Goal: Information Seeking & Learning: Compare options

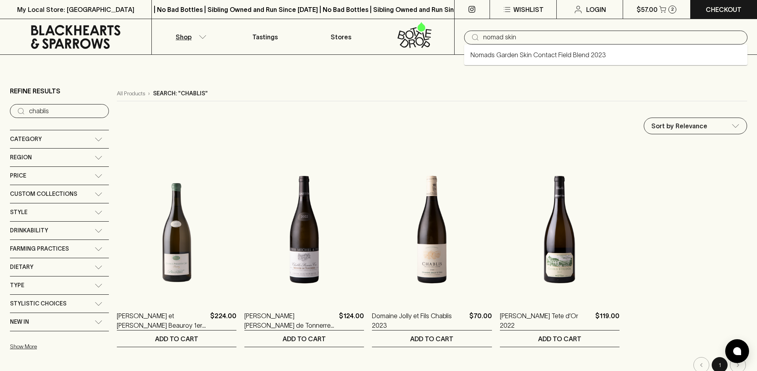
type input "nomad skin"
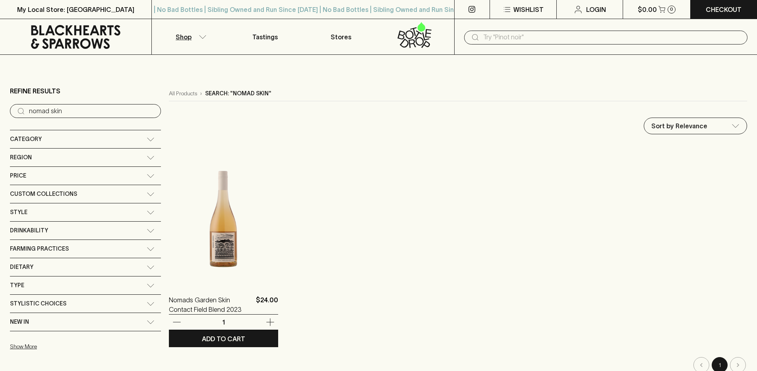
click at [169, 282] on img at bounding box center [223, 213] width 109 height 139
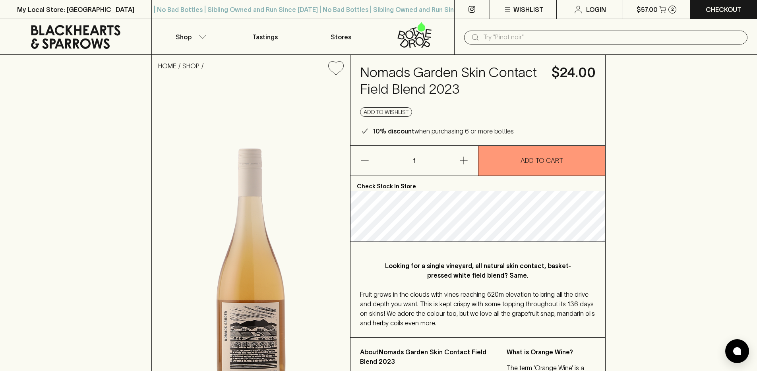
click at [442, 73] on h4 "Nomads Garden Skin Contact Field Blend 2023" at bounding box center [451, 80] width 182 height 33
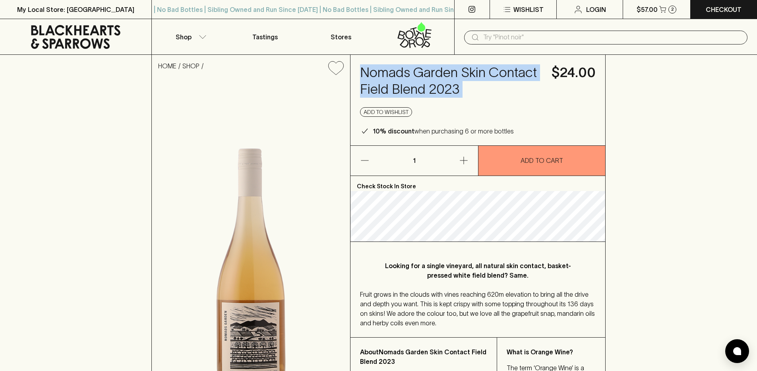
click at [442, 73] on h4 "Nomads Garden Skin Contact Field Blend 2023" at bounding box center [451, 80] width 182 height 33
copy h4 "Nomads Garden Skin Contact Field Blend 2023"
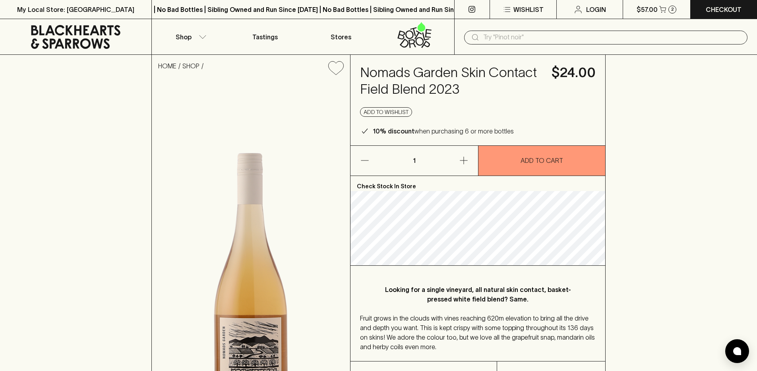
scroll to position [10, 0]
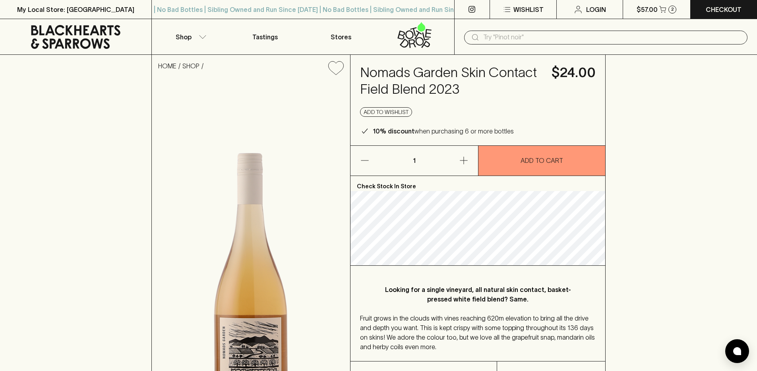
click at [577, 45] on div "​" at bounding box center [605, 37] width 303 height 36
click at [575, 41] on input "text" at bounding box center [612, 37] width 258 height 13
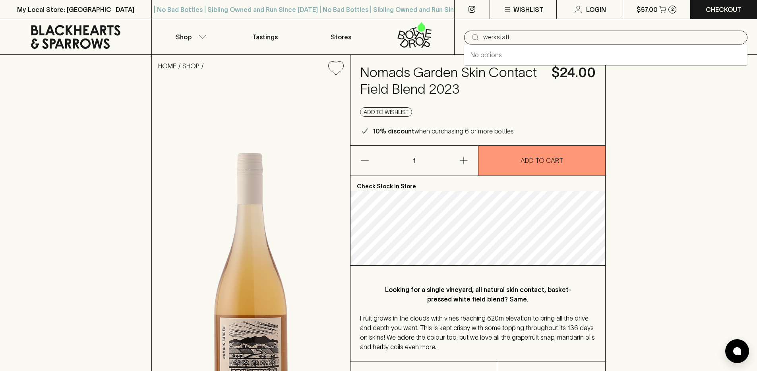
type input "werkstatt"
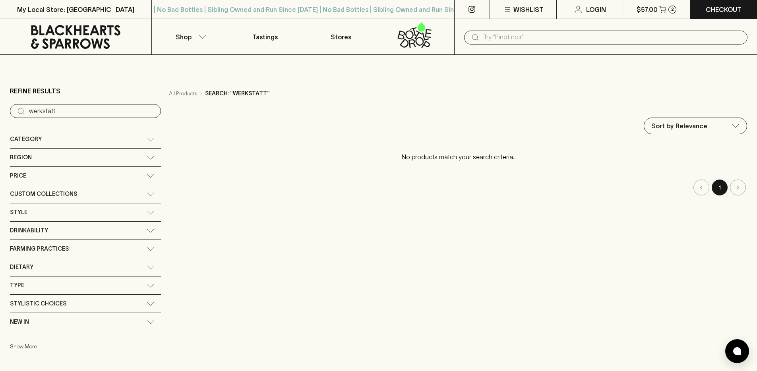
click at [507, 43] on input "text" at bounding box center [612, 37] width 258 height 13
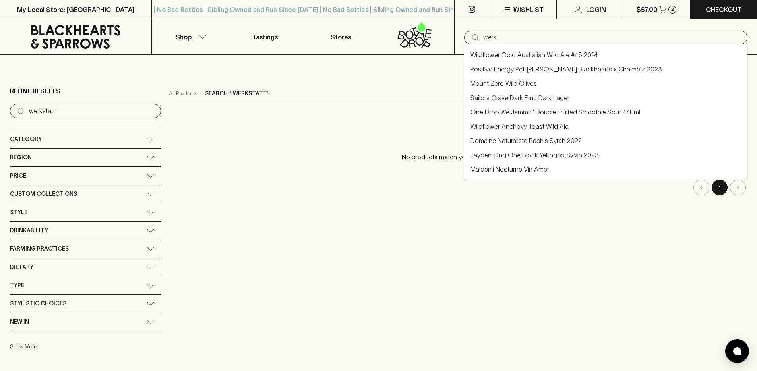
type input "werk"
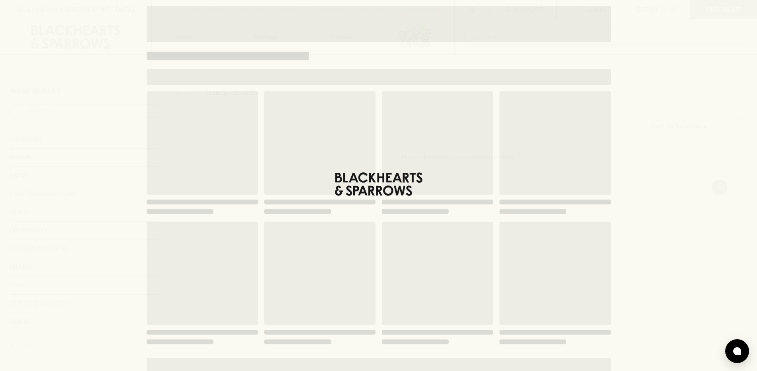
type input "werk"
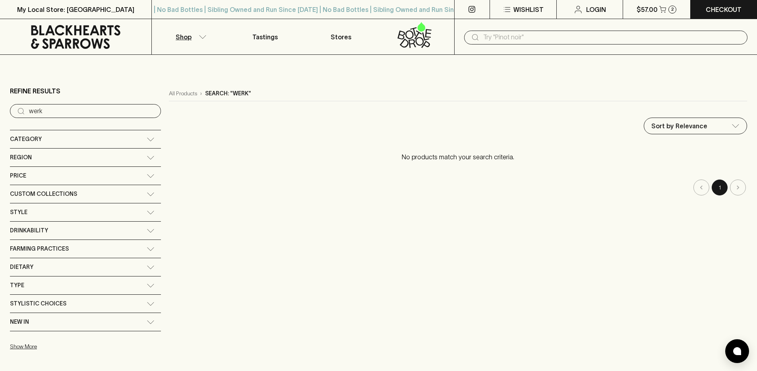
click at [74, 41] on icon at bounding box center [75, 37] width 89 height 24
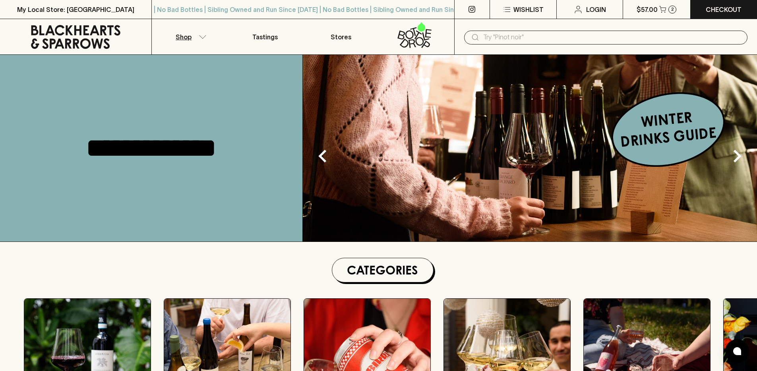
click at [186, 43] on button "Shop" at bounding box center [189, 36] width 75 height 35
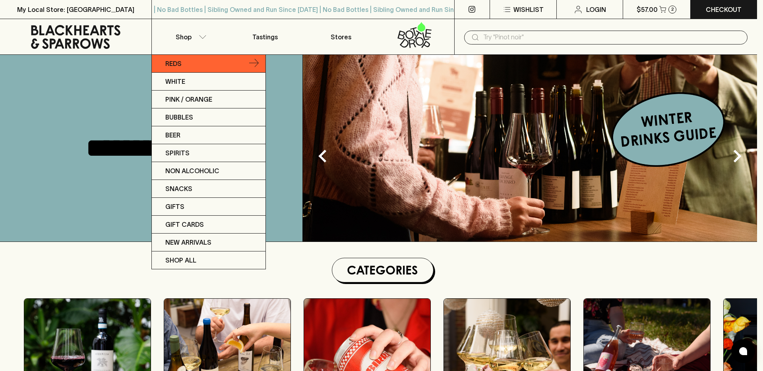
click at [194, 66] on link "Reds" at bounding box center [209, 64] width 114 height 18
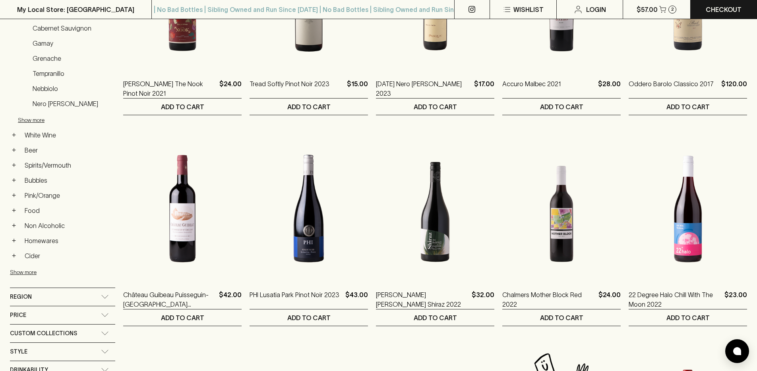
scroll to position [273, 0]
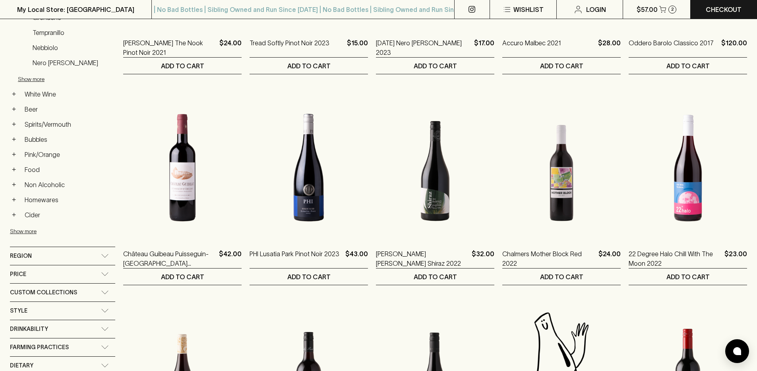
click at [57, 294] on span "Custom Collections" at bounding box center [43, 293] width 67 height 10
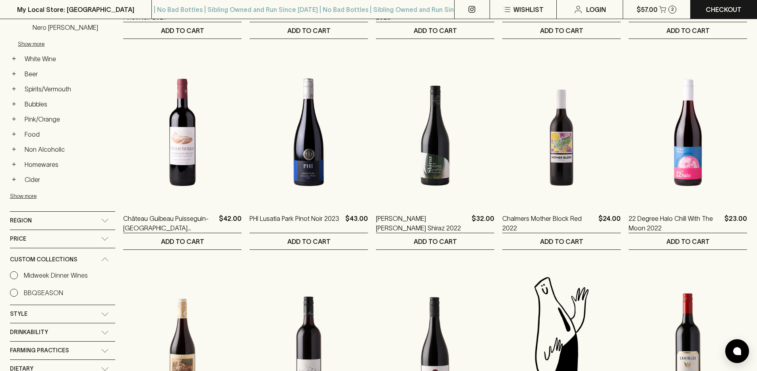
scroll to position [313, 0]
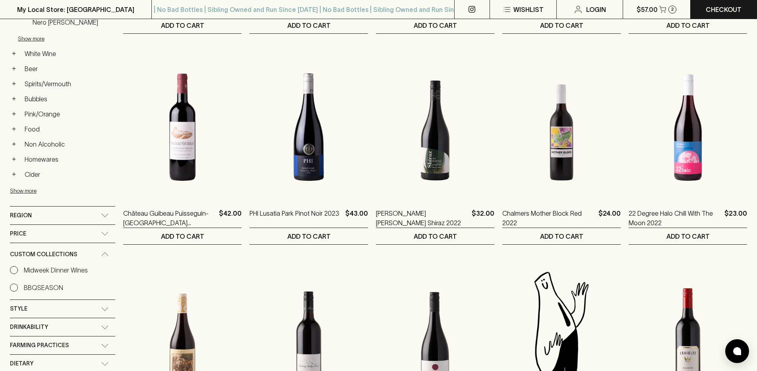
click at [62, 326] on div "Drinkability" at bounding box center [55, 327] width 91 height 10
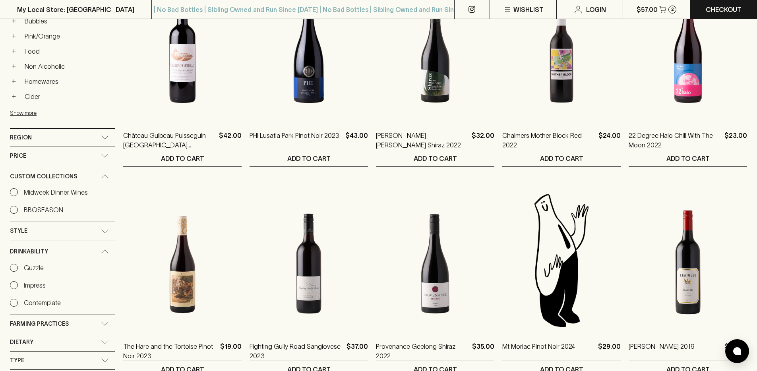
click at [51, 326] on span "Farming Practices" at bounding box center [39, 324] width 59 height 10
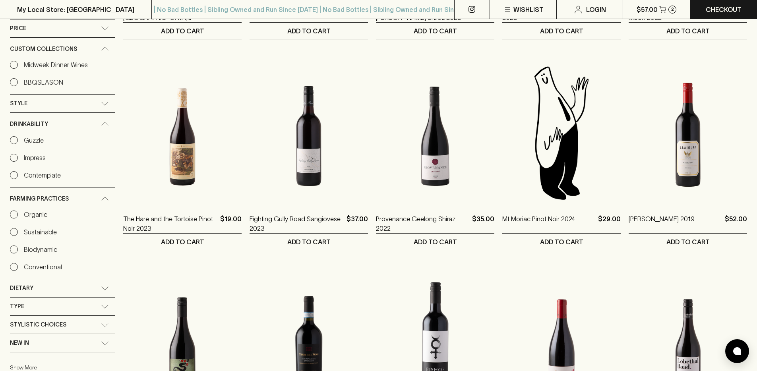
click at [18, 211] on label "Organic" at bounding box center [28, 215] width 37 height 10
click at [18, 211] on input "Organic" at bounding box center [14, 215] width 8 height 8
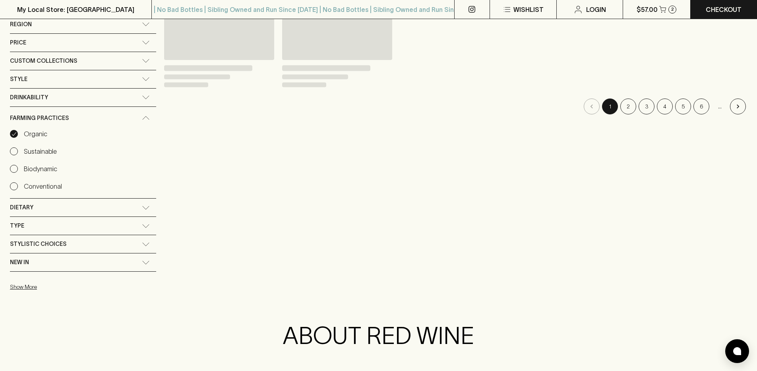
scroll to position [533, 0]
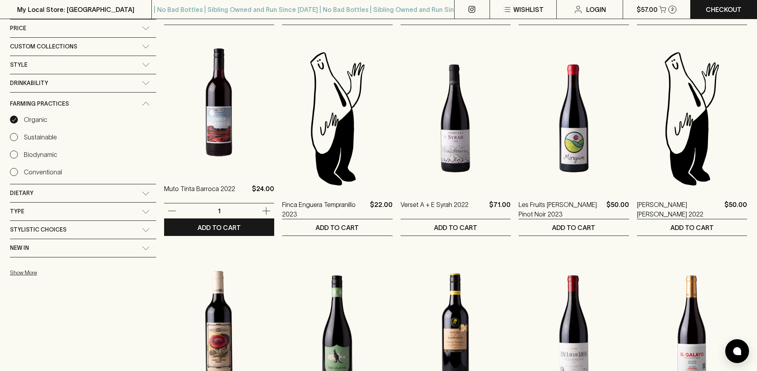
click at [224, 148] on img at bounding box center [219, 102] width 110 height 139
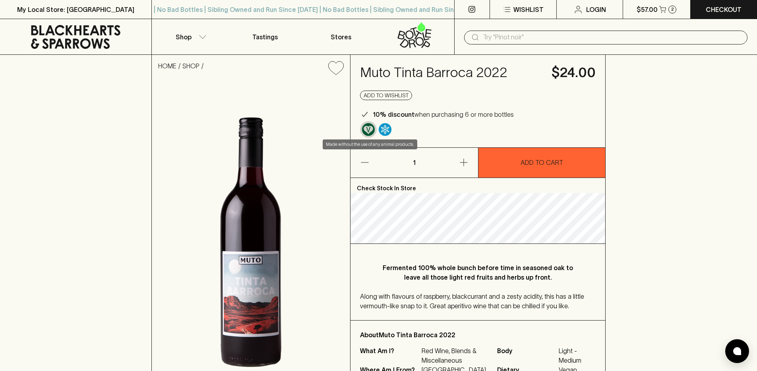
click at [368, 131] on img "Made without the use of any animal products." at bounding box center [368, 129] width 13 height 13
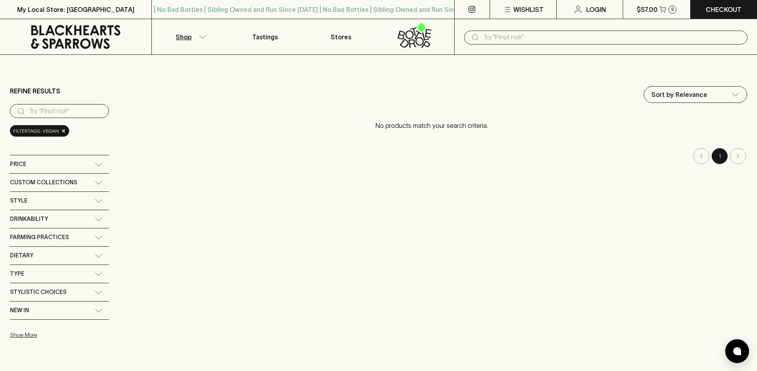
click at [68, 255] on div "Dietary" at bounding box center [52, 256] width 85 height 10
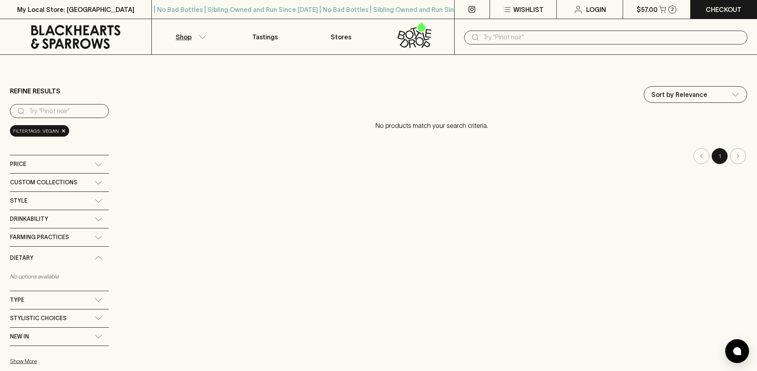
click at [78, 257] on div "Dietary" at bounding box center [52, 258] width 85 height 10
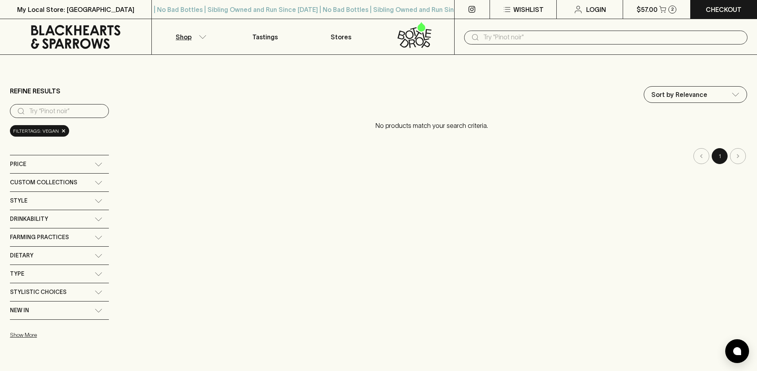
click at [81, 234] on div "Farming Practices" at bounding box center [52, 237] width 85 height 10
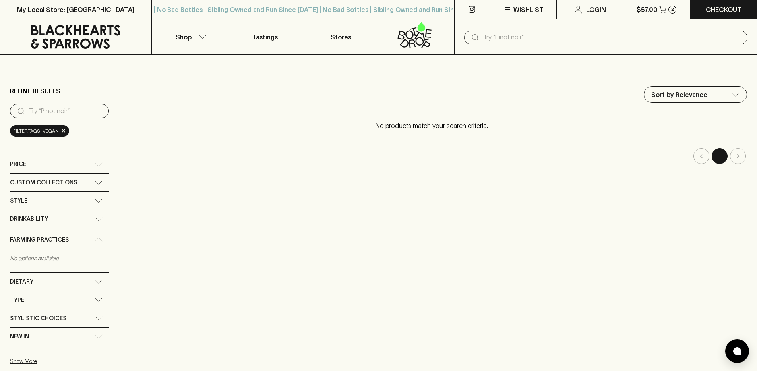
click at [62, 128] on div "filterTags: vegan ×" at bounding box center [39, 131] width 59 height 12
click at [61, 130] on span "×" at bounding box center [63, 131] width 5 height 8
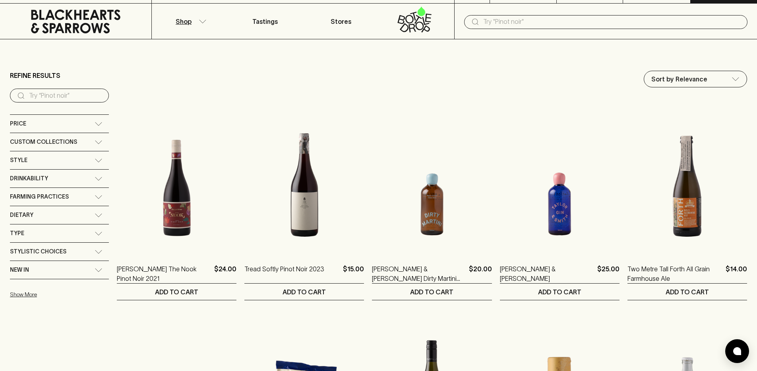
scroll to position [31, 0]
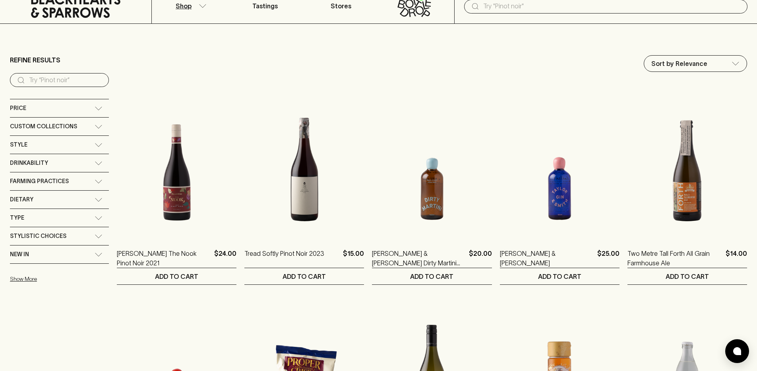
click at [95, 180] on icon at bounding box center [99, 182] width 8 height 4
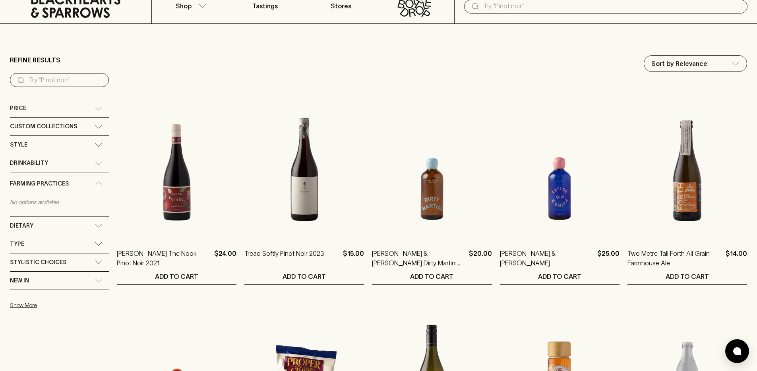
click at [91, 184] on div "Farming Practices" at bounding box center [52, 184] width 85 height 10
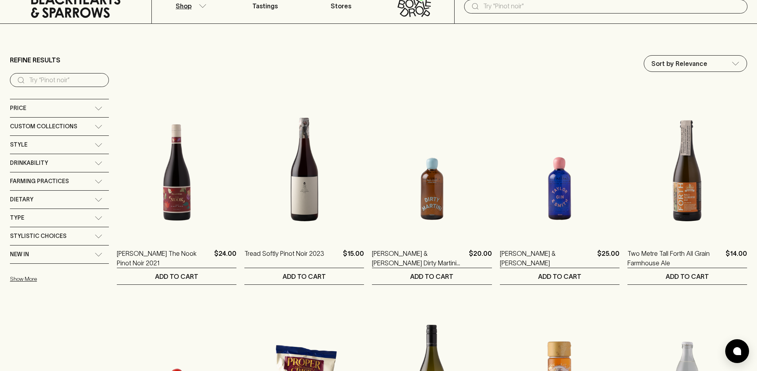
click at [93, 180] on div "Farming Practices" at bounding box center [52, 181] width 85 height 10
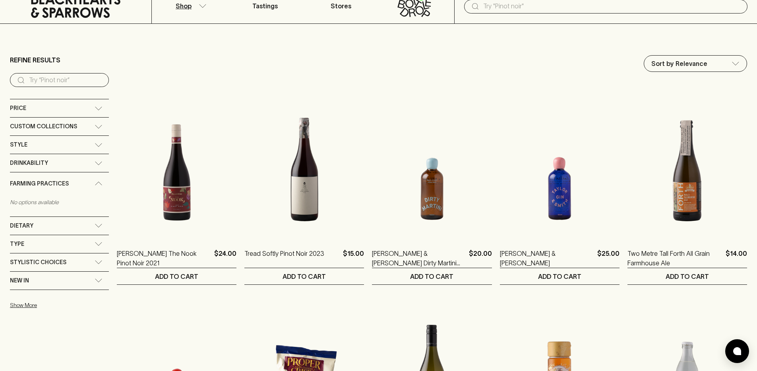
click at [95, 162] on icon at bounding box center [99, 163] width 8 height 4
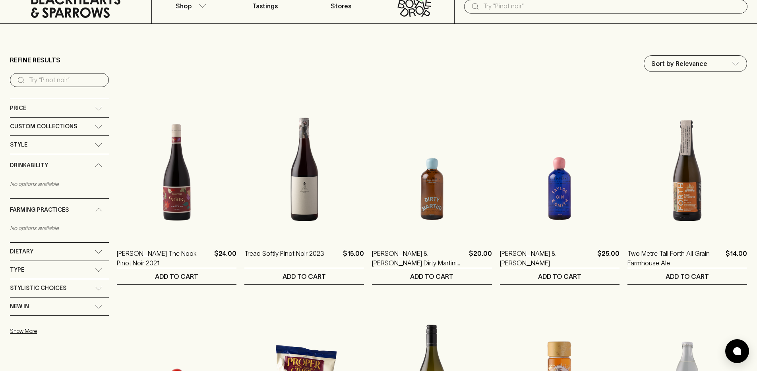
click at [98, 251] on icon at bounding box center [99, 252] width 8 height 4
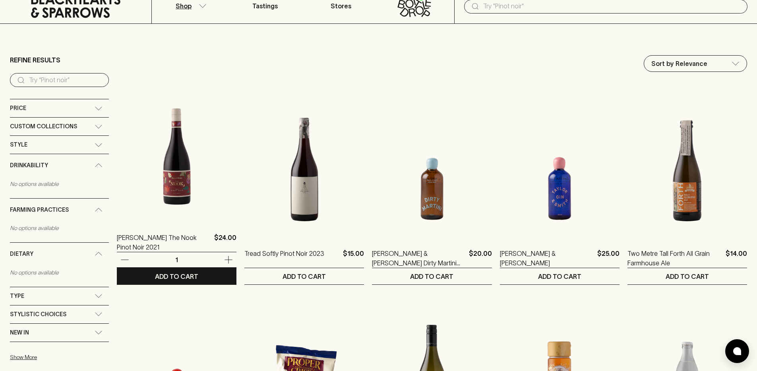
scroll to position [0, 0]
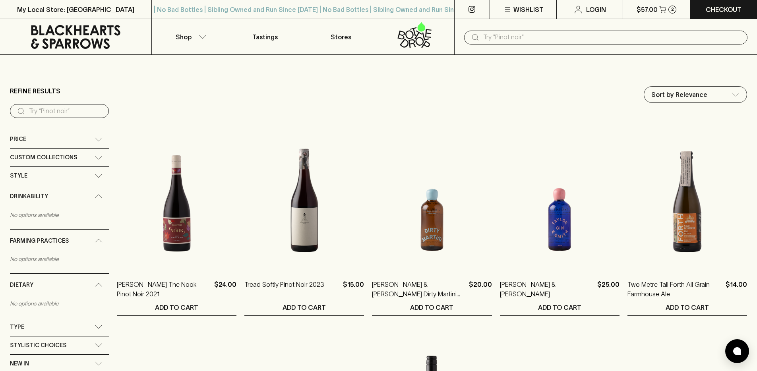
click at [91, 28] on icon at bounding box center [75, 37] width 139 height 24
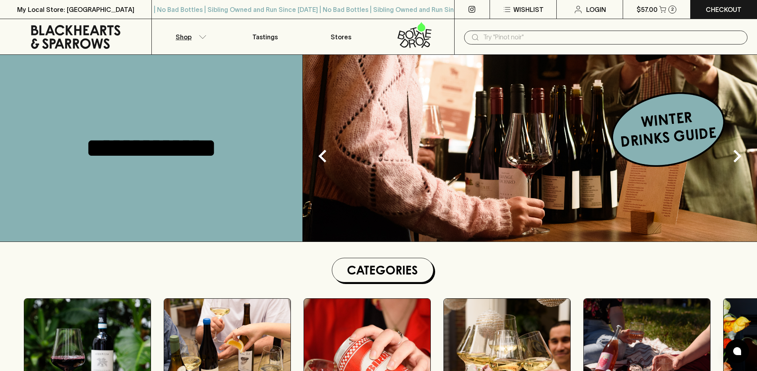
click at [194, 43] on button "Shop" at bounding box center [189, 36] width 75 height 35
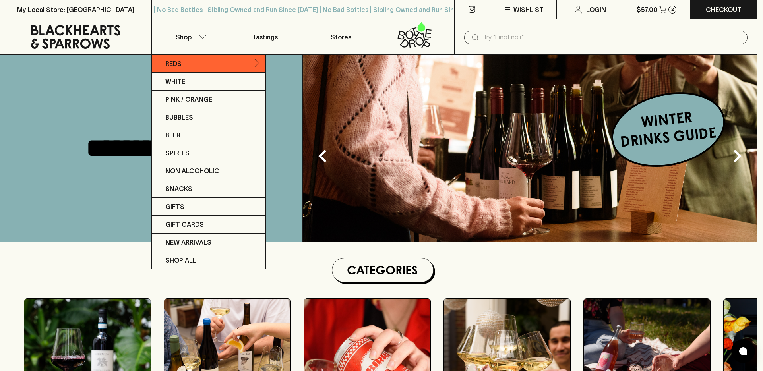
click at [177, 70] on link "Reds" at bounding box center [209, 64] width 114 height 18
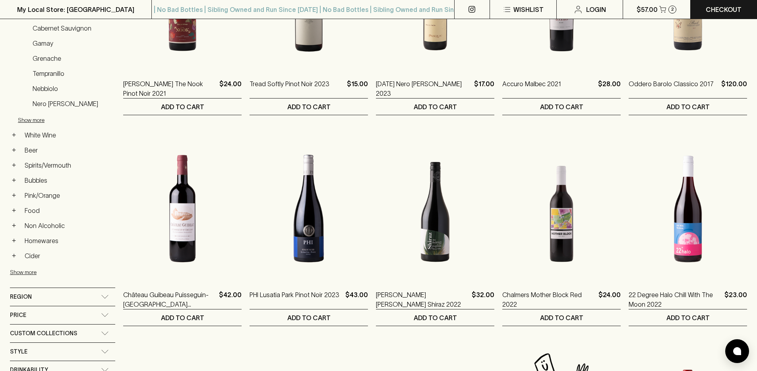
scroll to position [271, 0]
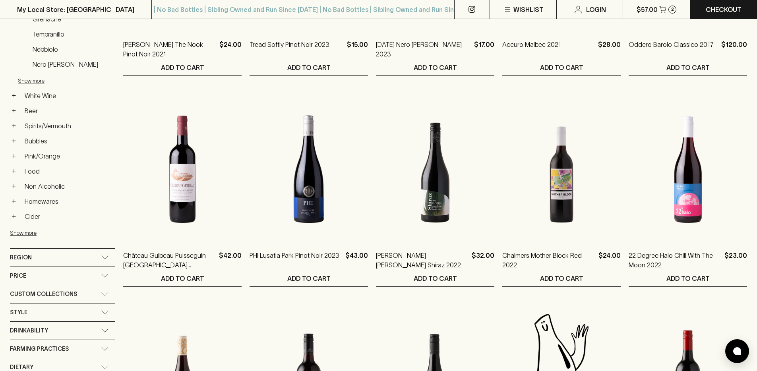
click at [54, 286] on div "Custom Collections" at bounding box center [62, 294] width 105 height 18
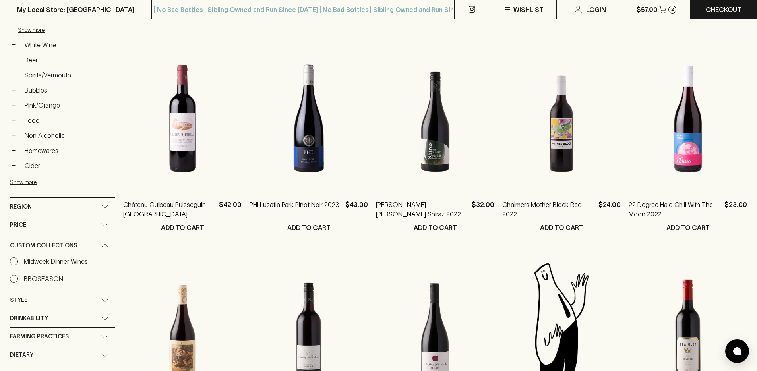
click at [84, 201] on div "Region" at bounding box center [62, 207] width 105 height 18
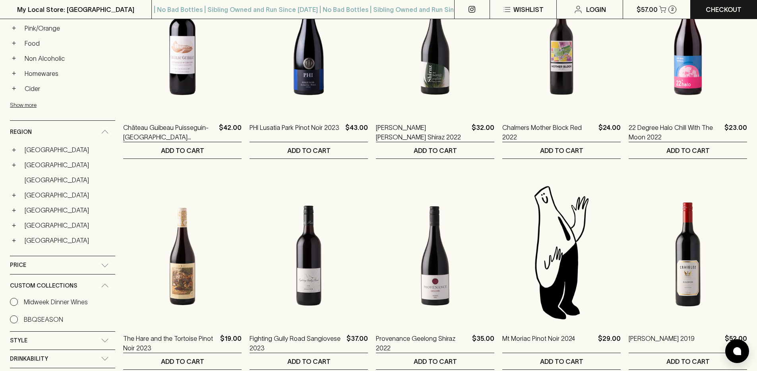
click at [73, 259] on div "Price" at bounding box center [62, 265] width 105 height 18
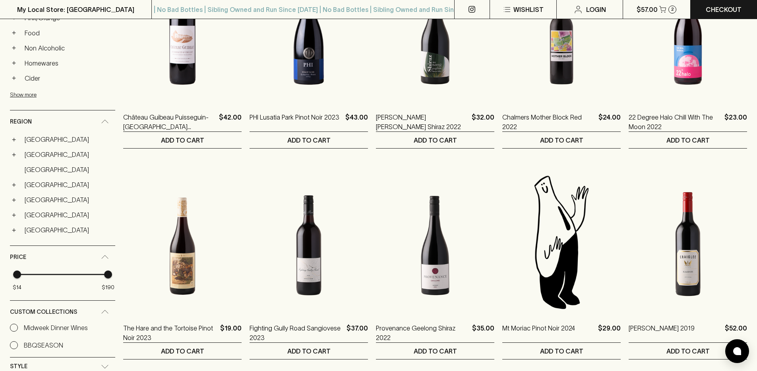
scroll to position [532, 0]
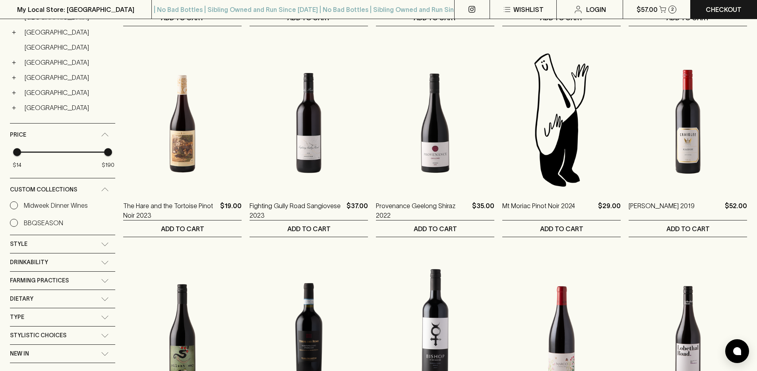
click at [76, 261] on div "Drinkability" at bounding box center [55, 262] width 91 height 10
click at [84, 340] on div "Farming Practices" at bounding box center [55, 337] width 91 height 10
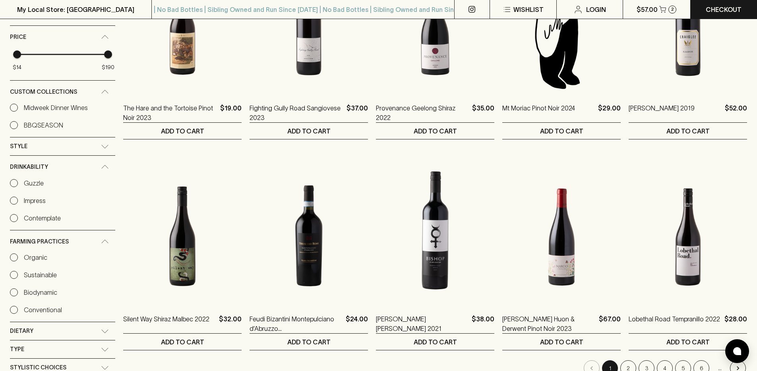
scroll to position [671, 0]
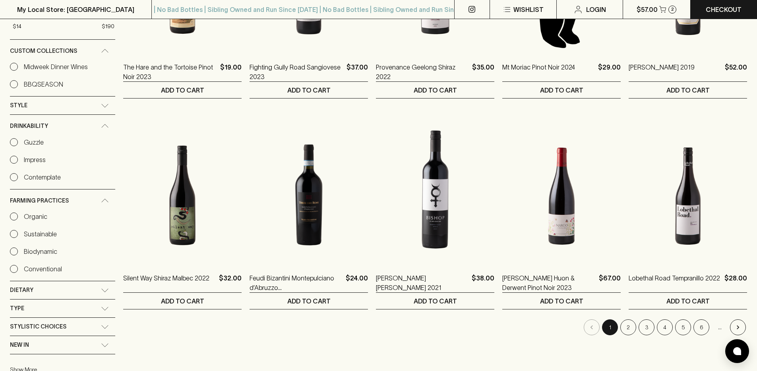
click at [84, 293] on div "Dietary" at bounding box center [55, 290] width 91 height 10
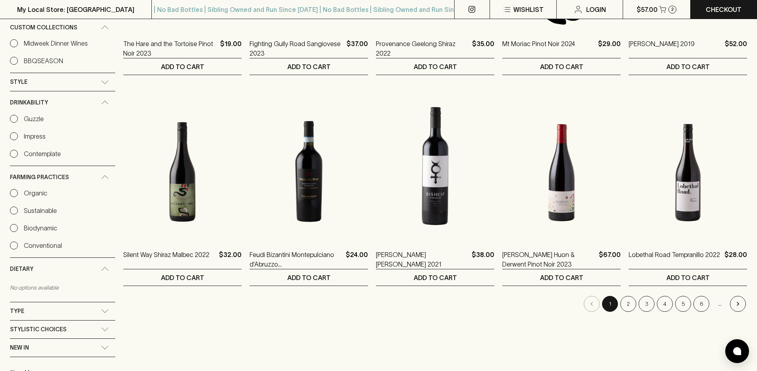
click at [15, 195] on input "Organic" at bounding box center [14, 193] width 8 height 8
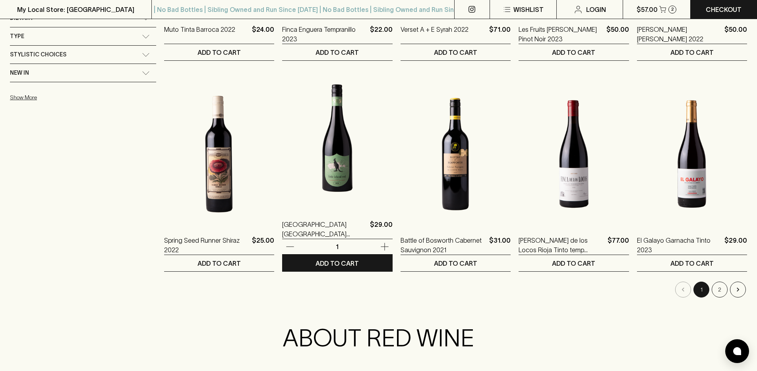
scroll to position [632, 0]
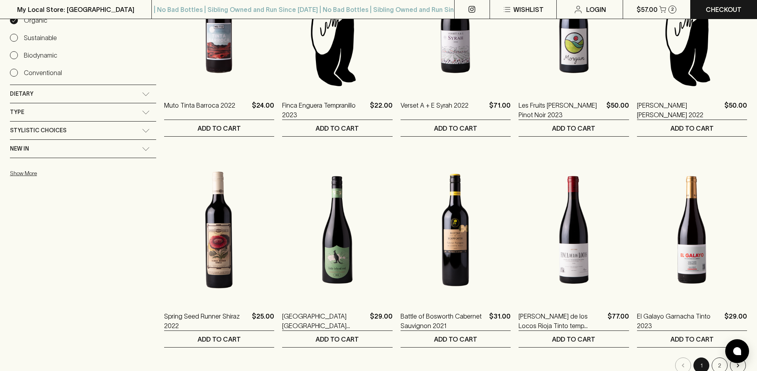
click at [13, 23] on input "Organic" at bounding box center [14, 20] width 8 height 8
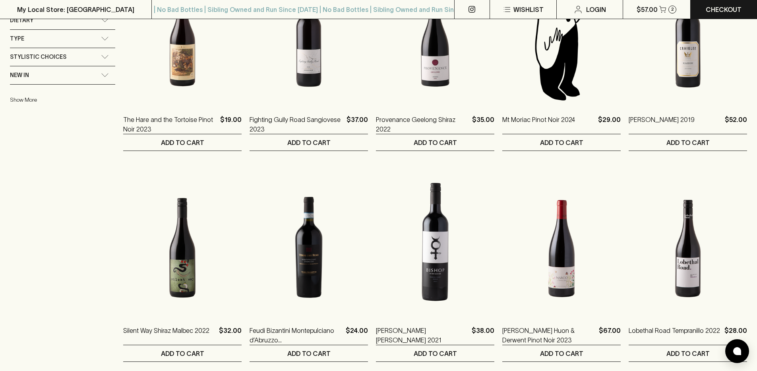
scroll to position [531, 0]
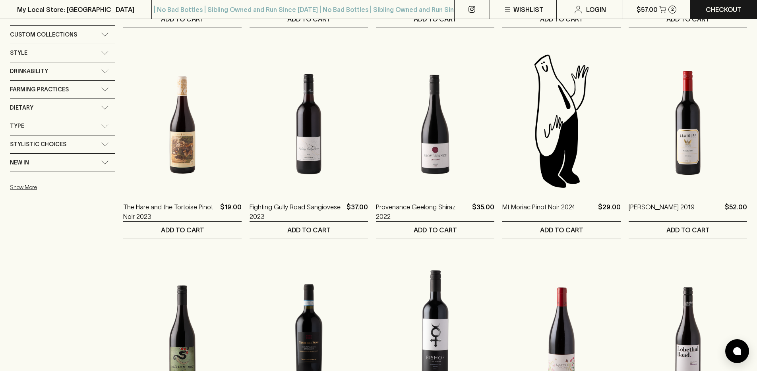
click at [73, 108] on div "Dietary" at bounding box center [55, 108] width 91 height 10
click at [73, 108] on div "Dietary" at bounding box center [55, 110] width 91 height 10
click at [75, 72] on div "Drinkability" at bounding box center [55, 71] width 91 height 10
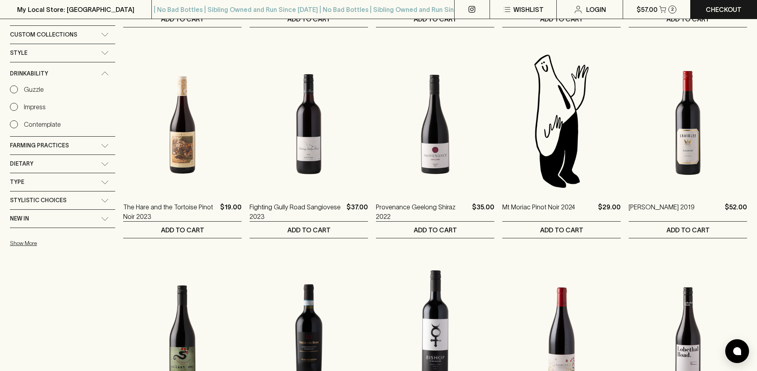
click at [75, 72] on div "Drinkability" at bounding box center [55, 74] width 91 height 10
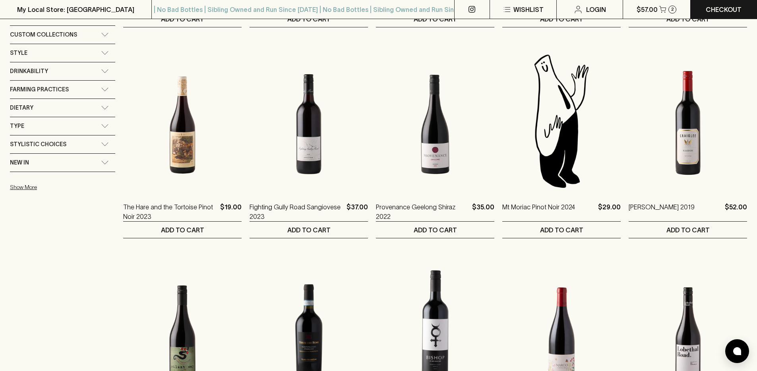
click at [73, 86] on div "Farming Practices" at bounding box center [55, 90] width 91 height 10
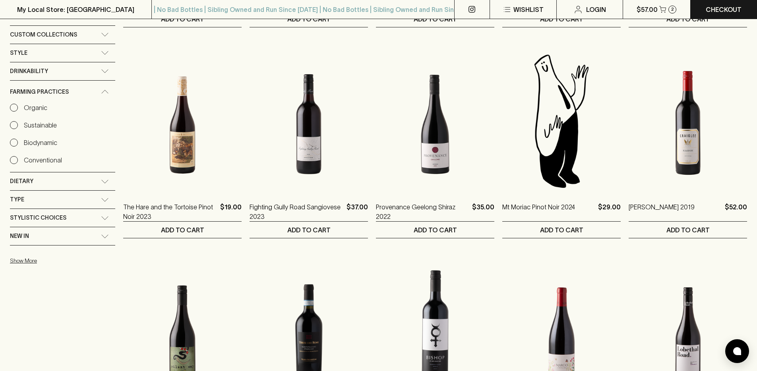
click at [12, 145] on input "Biodynamic" at bounding box center [14, 143] width 8 height 8
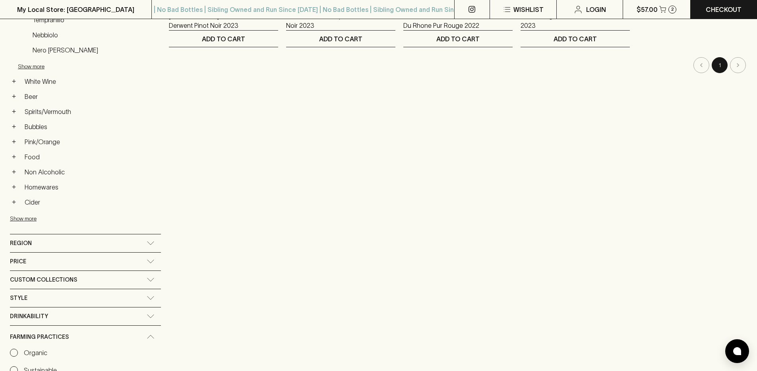
scroll to position [83, 0]
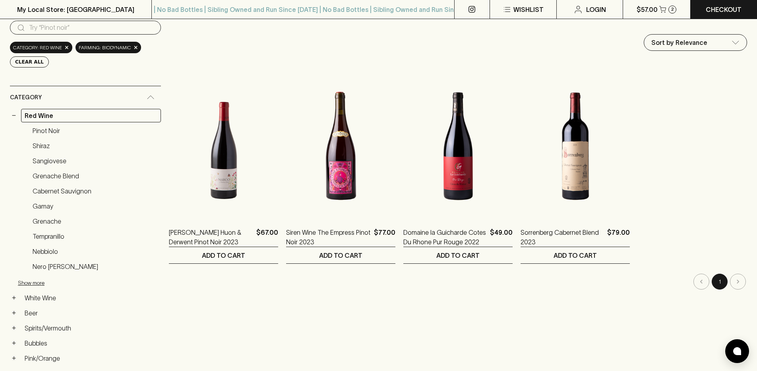
click at [352, 309] on div "All Products › red wine Sort by Relevance default ​ Marco Lubiana Huon & Derwen…" at bounding box center [458, 367] width 578 height 728
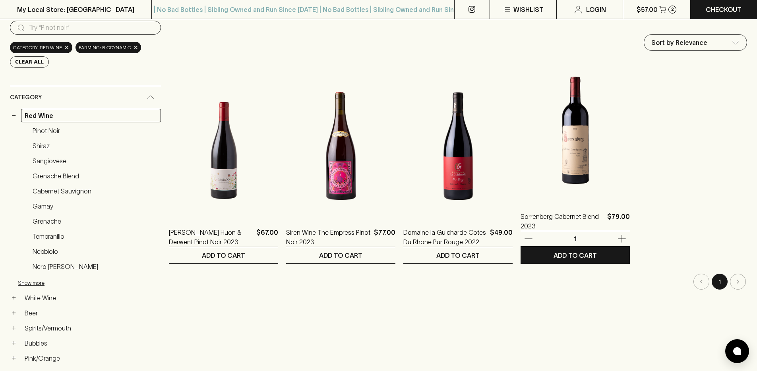
click at [578, 153] on img at bounding box center [574, 130] width 109 height 139
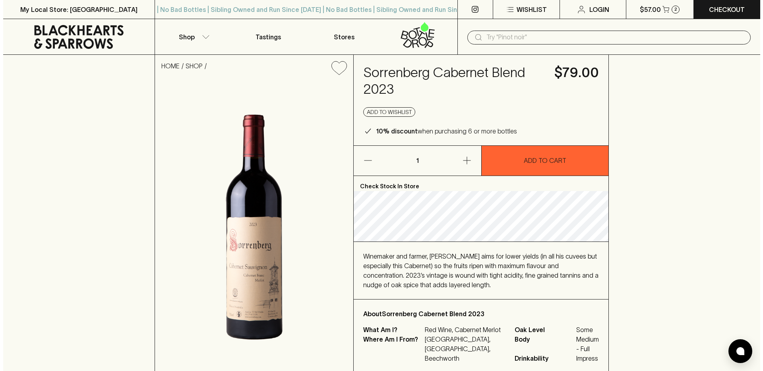
scroll to position [26, 0]
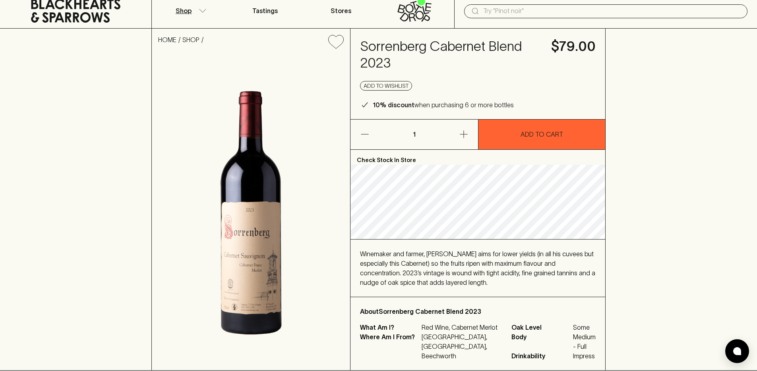
click at [195, 13] on button "Shop" at bounding box center [189, 10] width 75 height 35
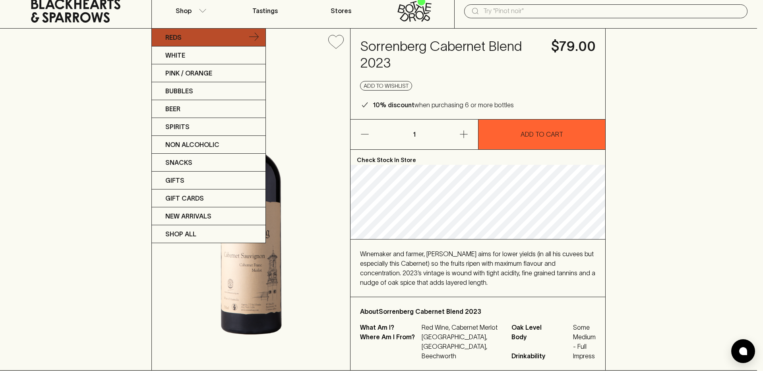
click at [197, 36] on link "Reds" at bounding box center [209, 38] width 114 height 18
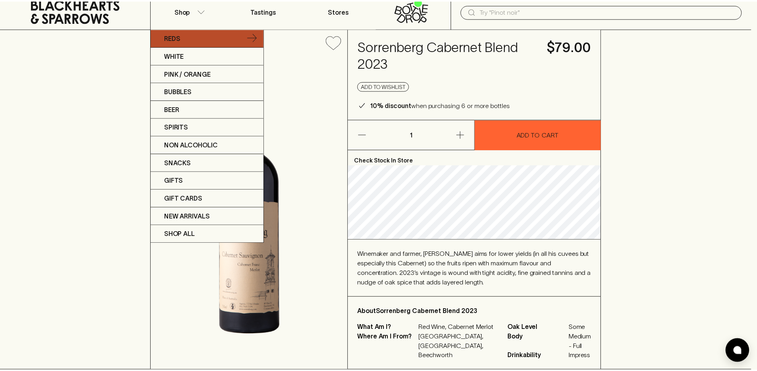
scroll to position [19, 0]
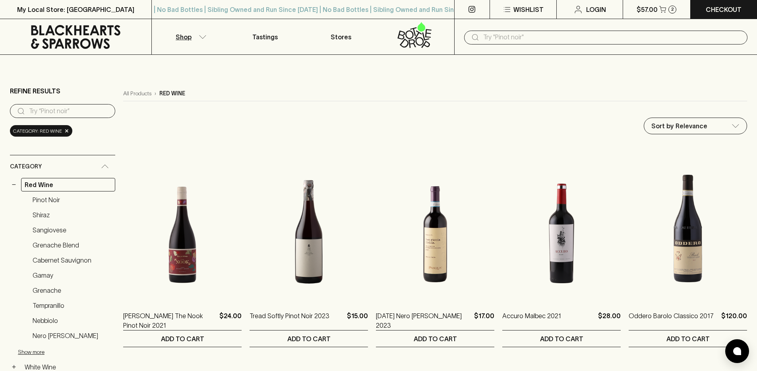
click at [66, 135] on div "Category: red wine ×" at bounding box center [41, 131] width 62 height 12
click at [66, 131] on span "×" at bounding box center [66, 131] width 5 height 8
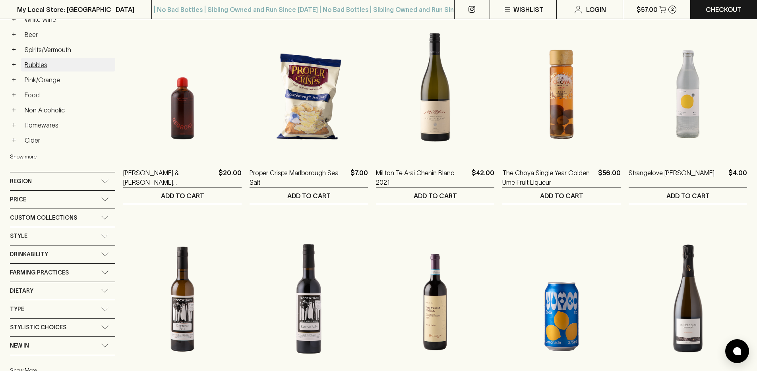
scroll to position [318, 0]
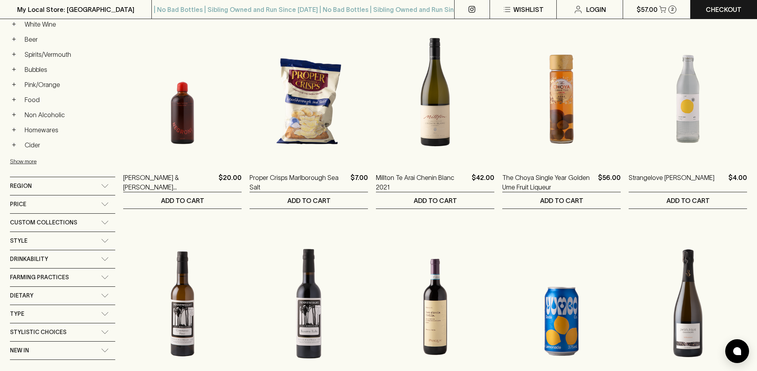
click at [68, 207] on div "Price" at bounding box center [55, 204] width 91 height 10
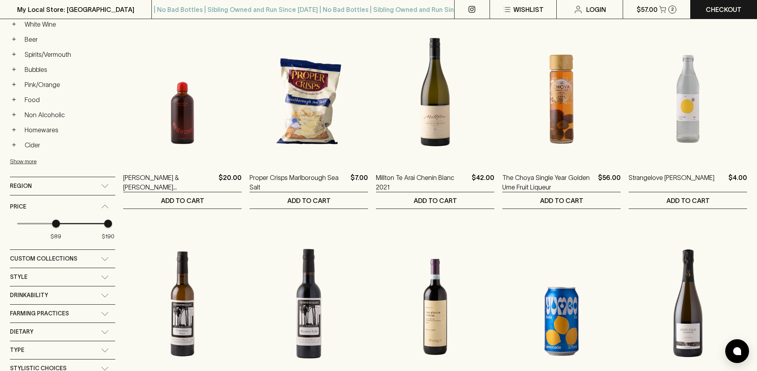
type input "85"
drag, startPoint x: 56, startPoint y: 227, endPoint x: 47, endPoint y: 224, distance: 9.4
click at [54, 226] on span "$89 $190" at bounding box center [62, 224] width 91 height 12
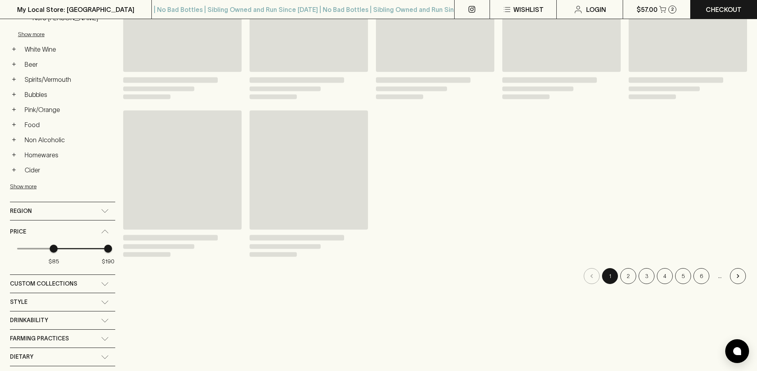
scroll to position [343, 0]
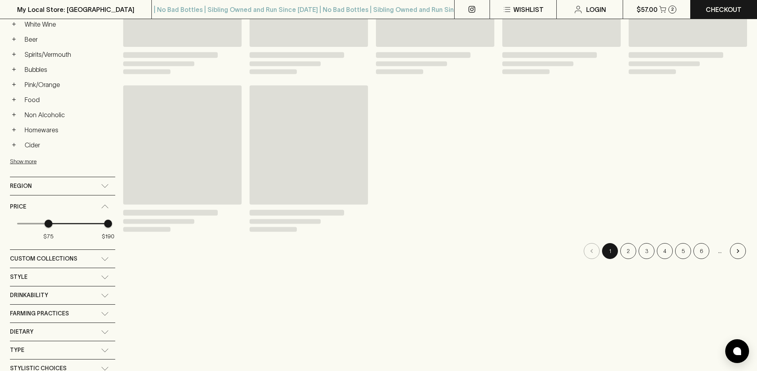
type input "14"
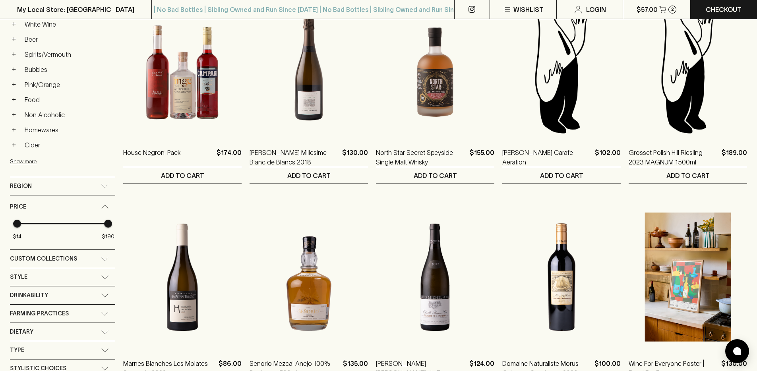
drag, startPoint x: 49, startPoint y: 223, endPoint x: 25, endPoint y: 223, distance: 24.2
type input "30"
drag, startPoint x: 106, startPoint y: 225, endPoint x: 25, endPoint y: 224, distance: 81.0
click at [25, 224] on span "$30" at bounding box center [25, 224] width 8 height 8
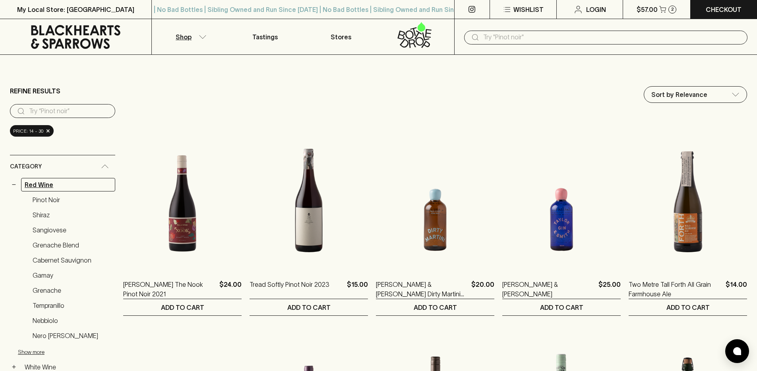
click at [46, 188] on link "Red Wine" at bounding box center [68, 185] width 94 height 14
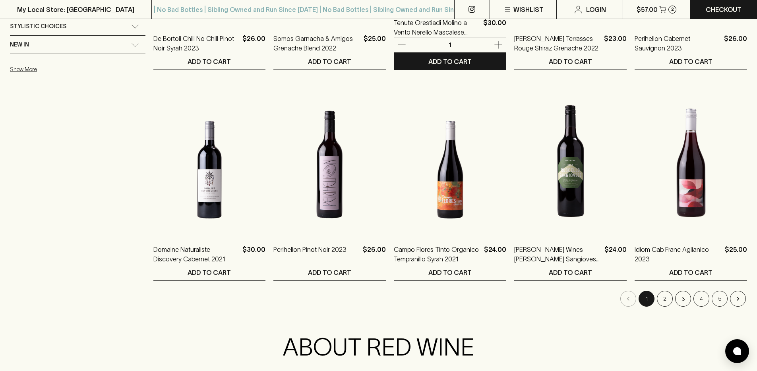
scroll to position [903, 0]
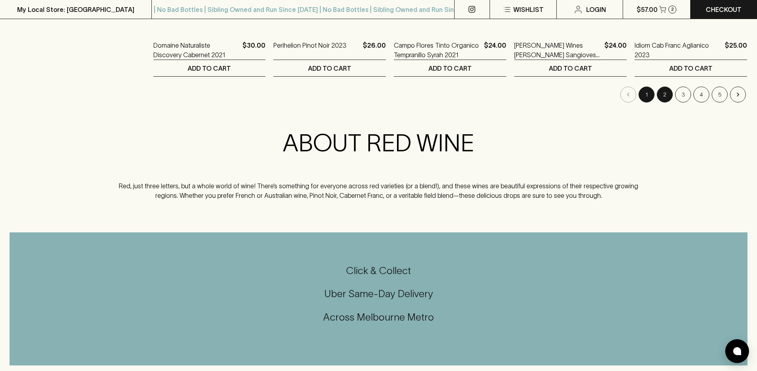
click at [666, 91] on button "2" at bounding box center [665, 95] width 16 height 16
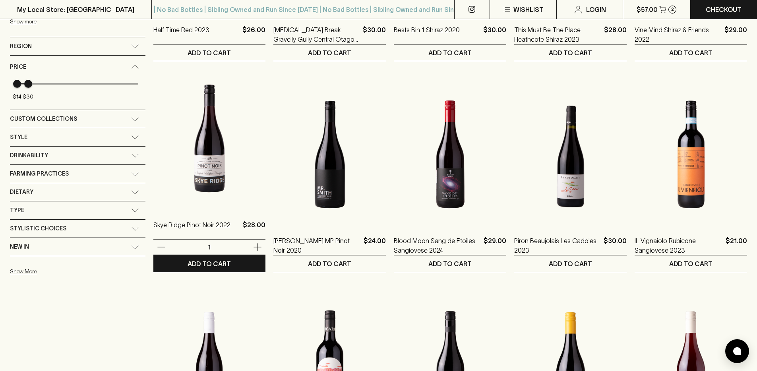
scroll to position [706, 0]
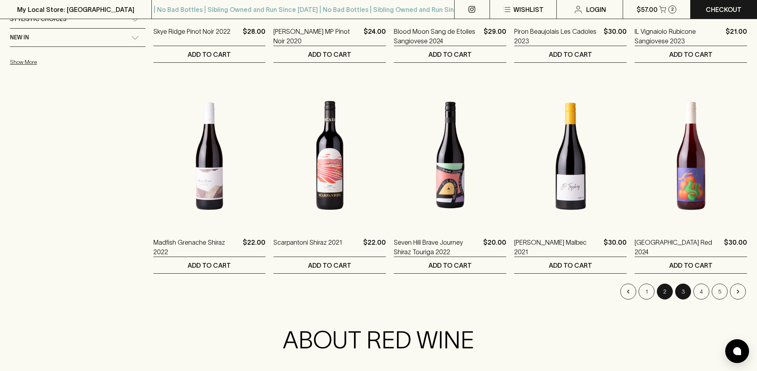
click at [679, 293] on button "3" at bounding box center [683, 292] width 16 height 16
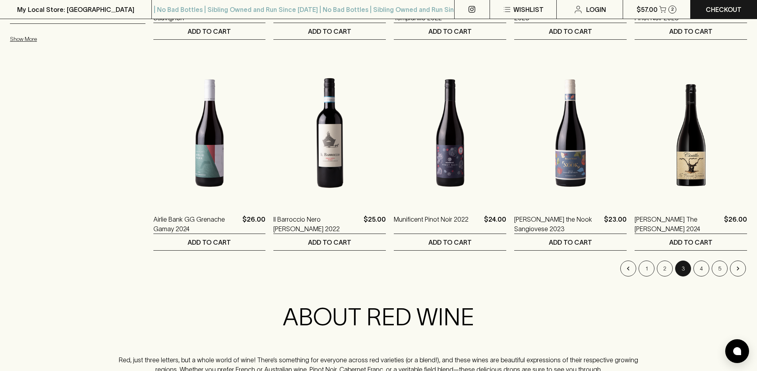
scroll to position [770, 0]
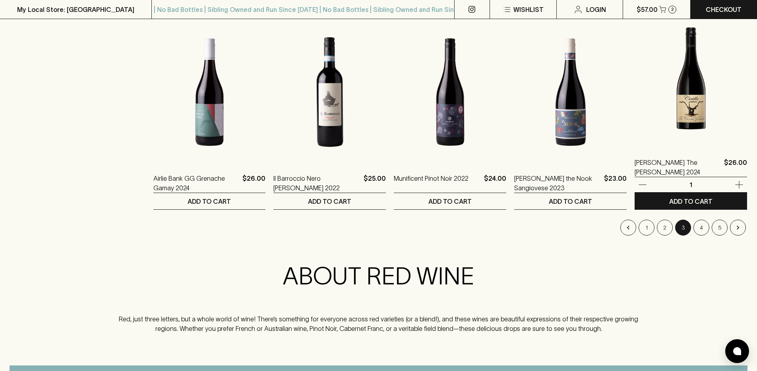
click at [702, 116] on img at bounding box center [690, 76] width 112 height 139
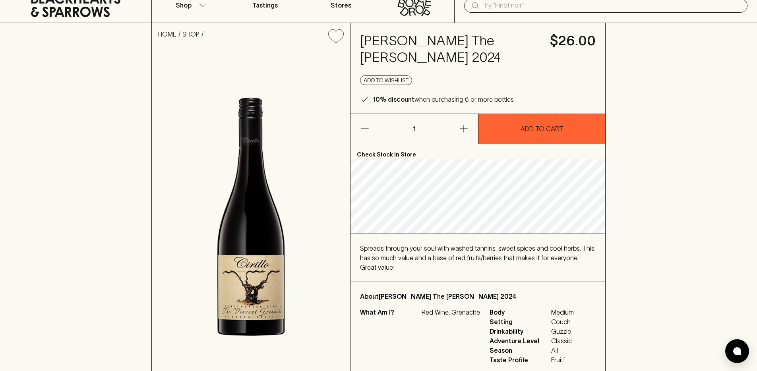
scroll to position [42, 0]
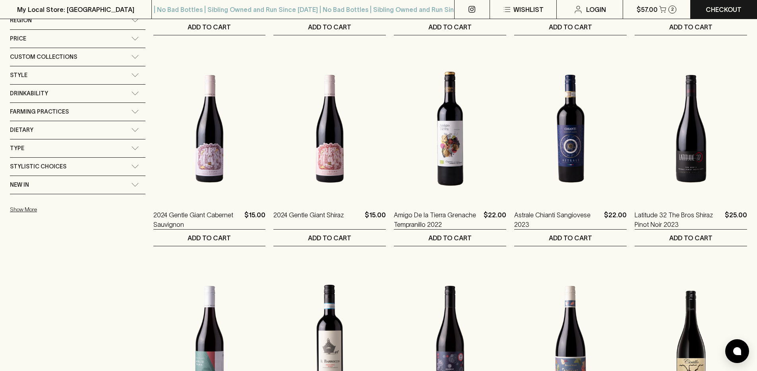
scroll to position [691, 0]
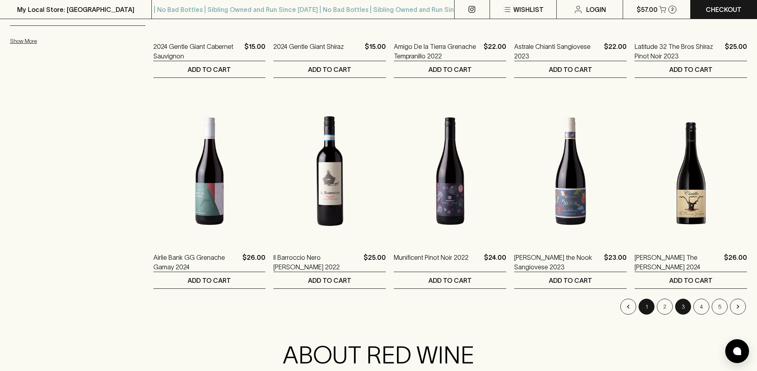
click at [645, 306] on button "1" at bounding box center [646, 307] width 16 height 16
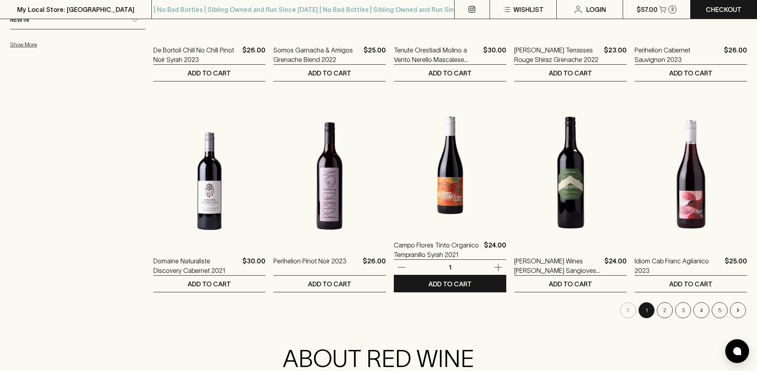
scroll to position [729, 0]
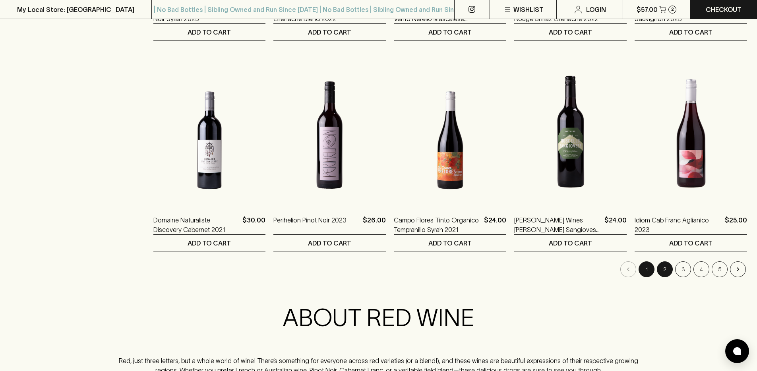
click at [663, 273] on button "2" at bounding box center [665, 269] width 16 height 16
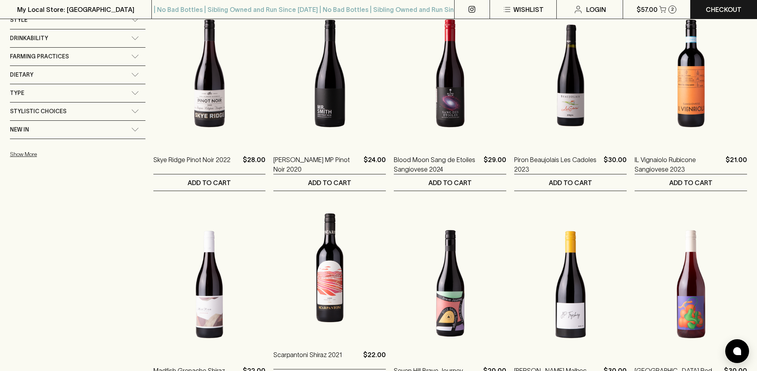
scroll to position [709, 0]
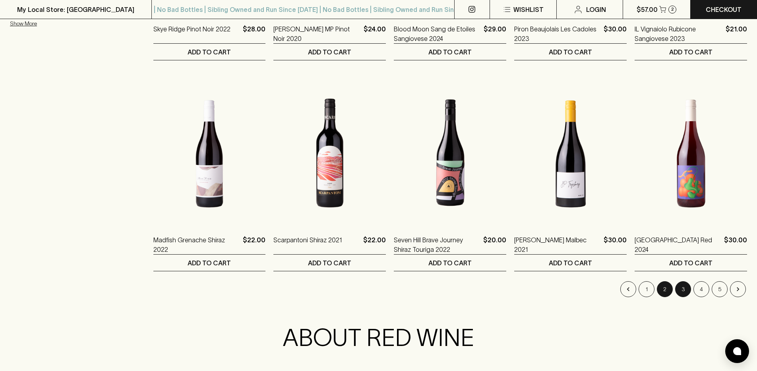
click at [682, 293] on button "3" at bounding box center [683, 289] width 16 height 16
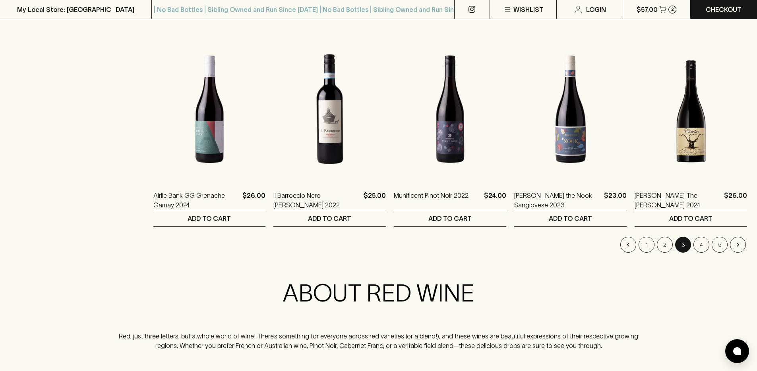
scroll to position [794, 0]
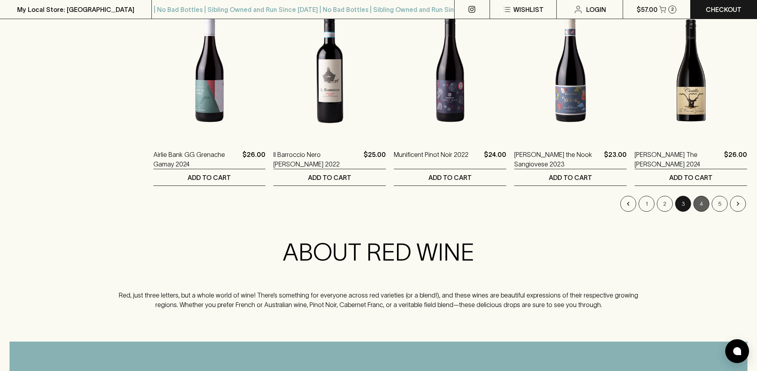
click at [704, 207] on button "4" at bounding box center [701, 204] width 16 height 16
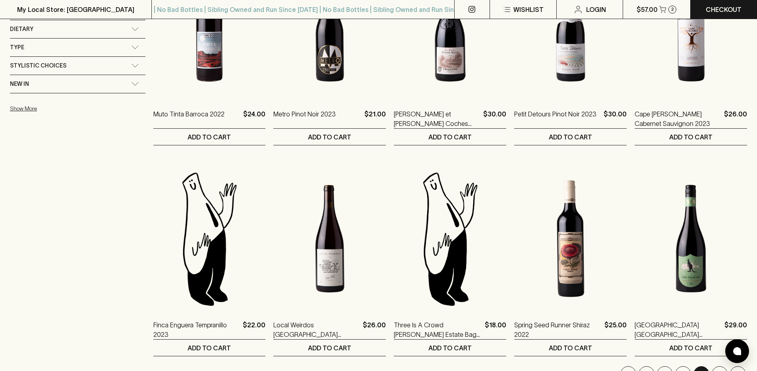
scroll to position [742, 0]
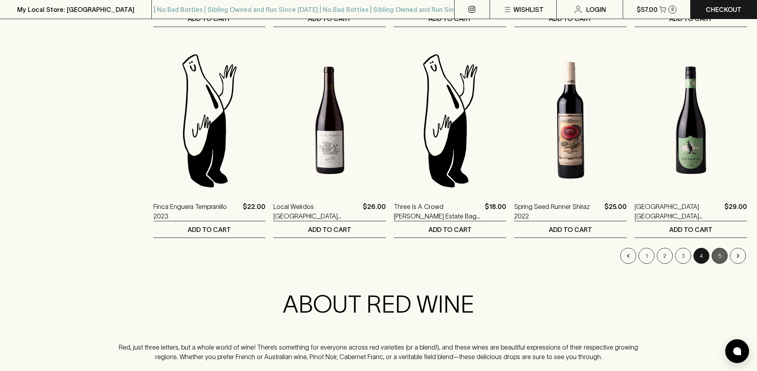
click at [724, 253] on button "5" at bounding box center [719, 256] width 16 height 16
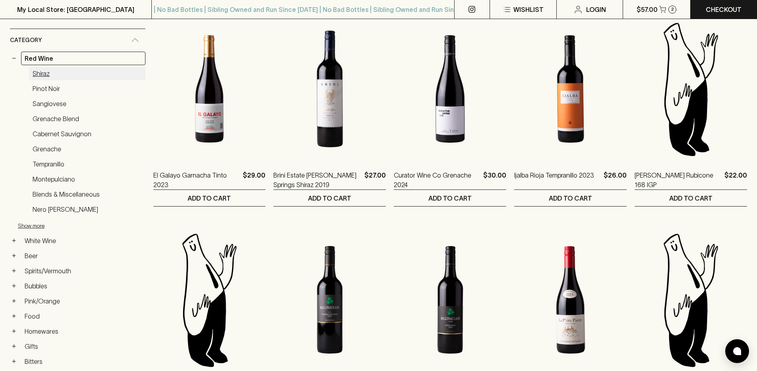
scroll to position [182, 0]
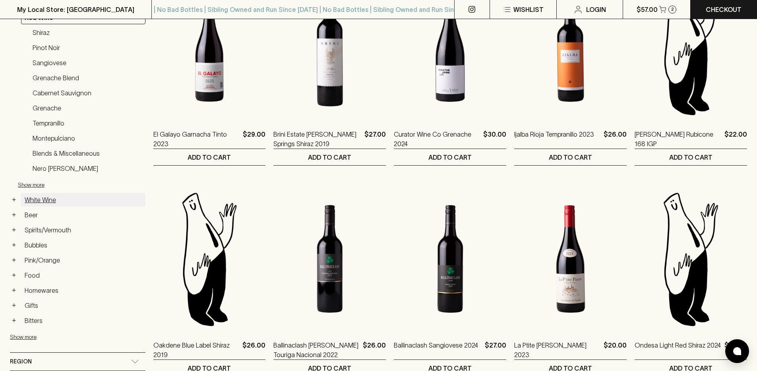
click at [42, 201] on link "White Wine" at bounding box center [83, 200] width 124 height 14
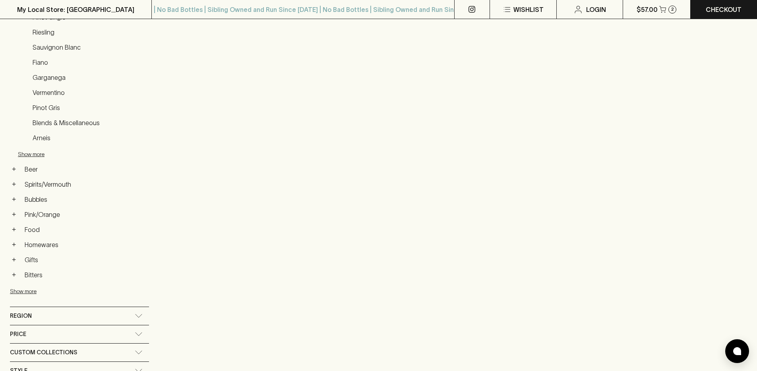
scroll to position [5, 0]
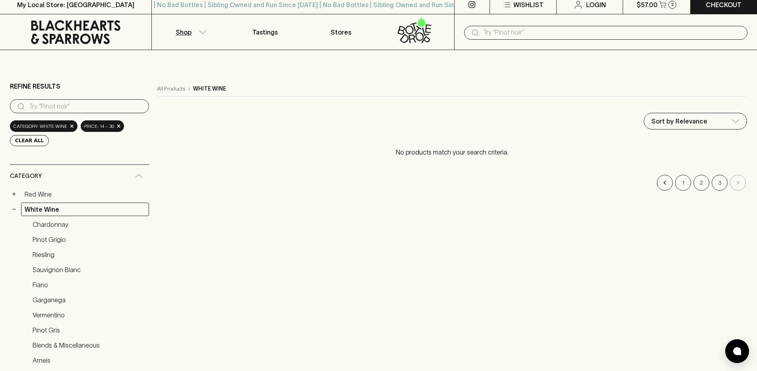
click at [68, 126] on div "Category: white wine ×" at bounding box center [44, 126] width 68 height 12
click at [70, 127] on span "×" at bounding box center [72, 126] width 5 height 8
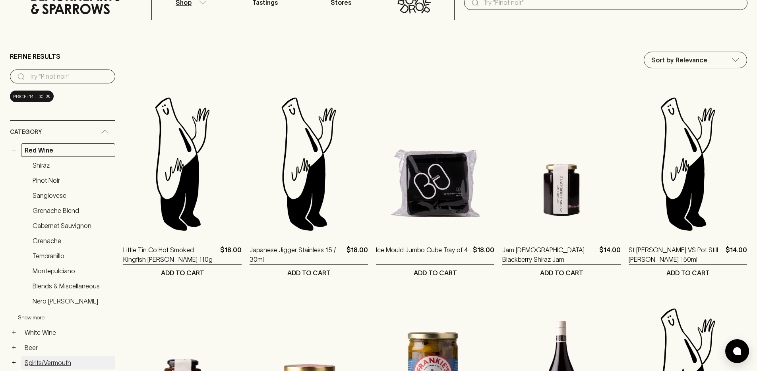
scroll to position [75, 0]
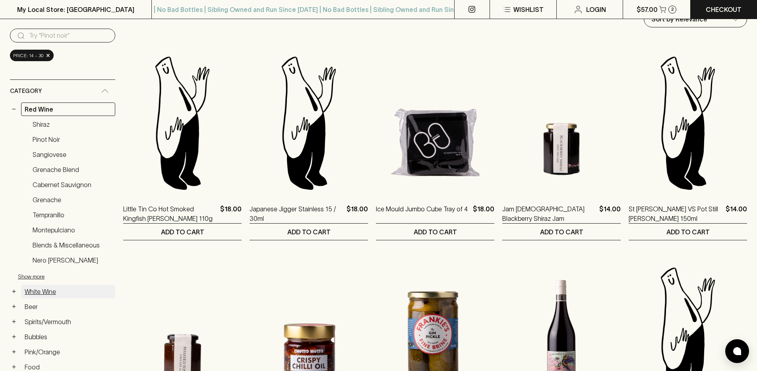
click at [60, 295] on link "White Wine" at bounding box center [68, 292] width 94 height 14
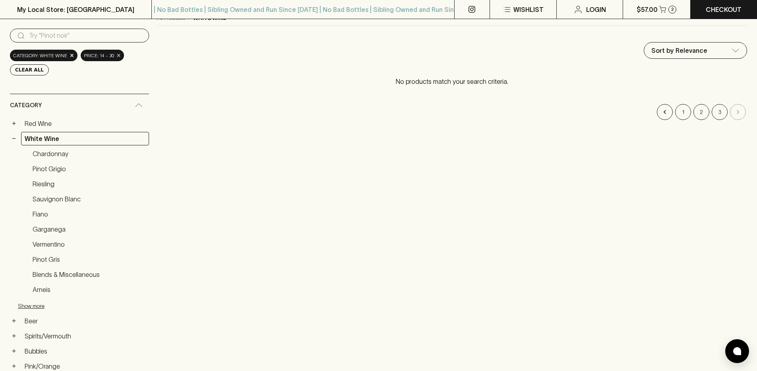
click at [116, 55] on span "×" at bounding box center [118, 55] width 5 height 8
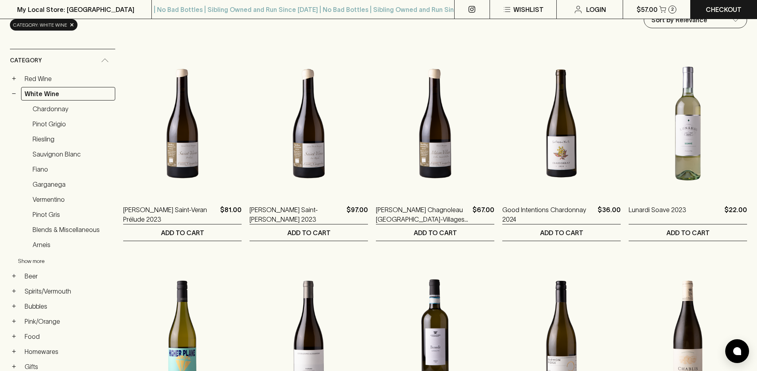
scroll to position [315, 0]
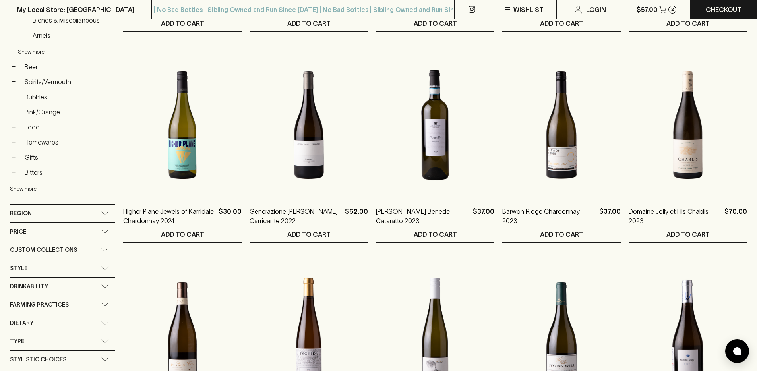
click at [77, 232] on div "Price" at bounding box center [55, 232] width 91 height 10
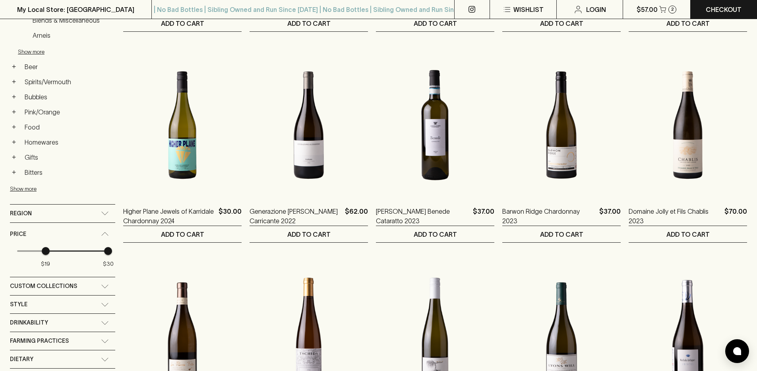
type input "14"
drag, startPoint x: 49, startPoint y: 250, endPoint x: -15, endPoint y: 249, distance: 64.0
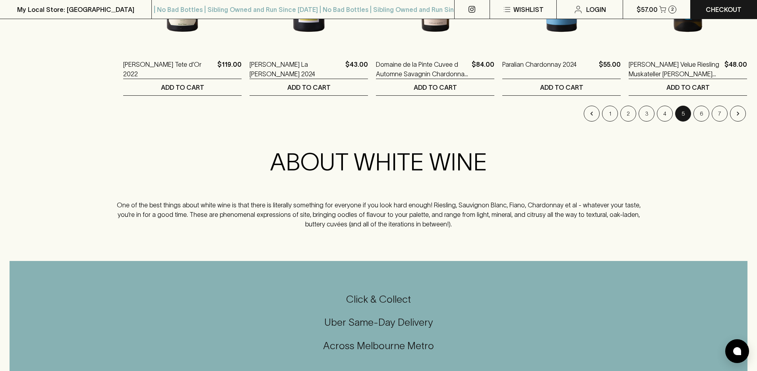
scroll to position [843, 0]
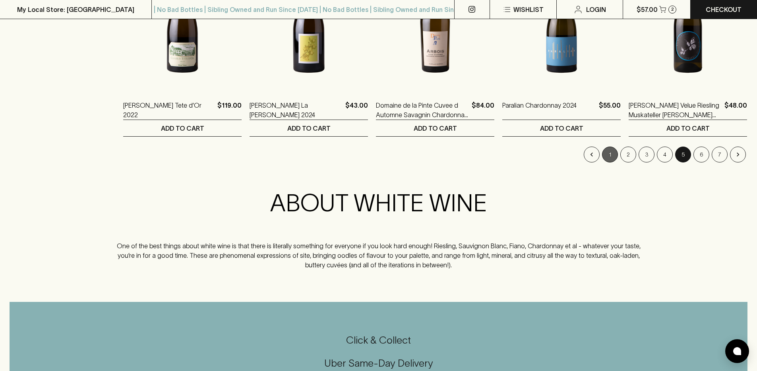
click at [603, 158] on button "1" at bounding box center [610, 155] width 16 height 16
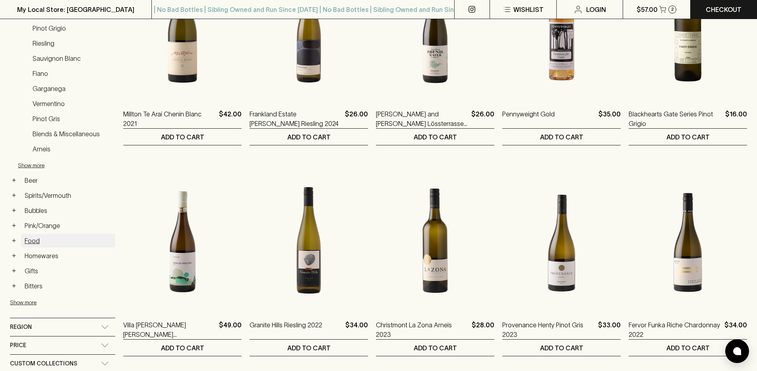
scroll to position [212, 0]
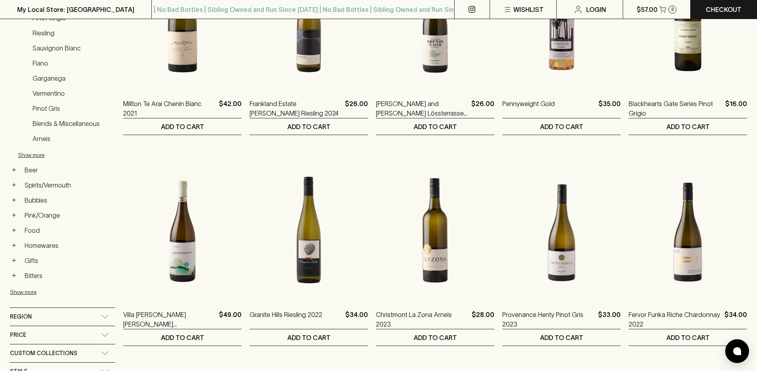
click at [55, 337] on div "Price" at bounding box center [55, 335] width 91 height 10
type input "28"
click at [98, 355] on span "$14 $30" at bounding box center [62, 354] width 91 height 12
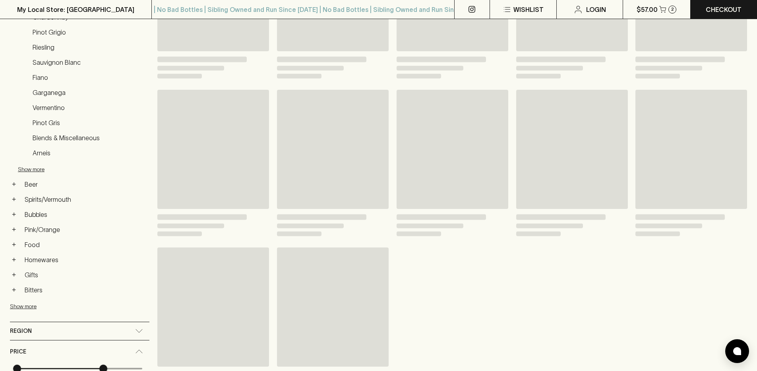
scroll to position [226, 0]
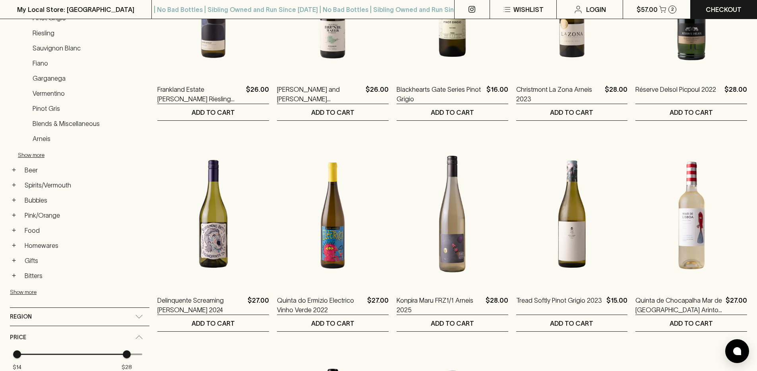
type input "30"
click at [191, 362] on div "Refine Results ​ Category: white wine × price: 14 - 28 × Clear All Category + R…" at bounding box center [378, 319] width 737 height 932
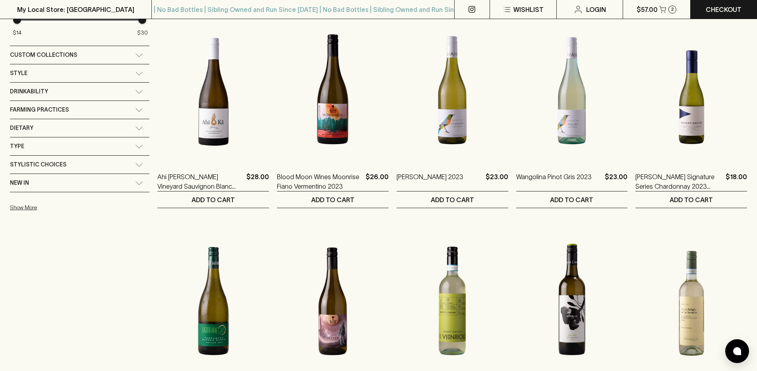
scroll to position [729, 0]
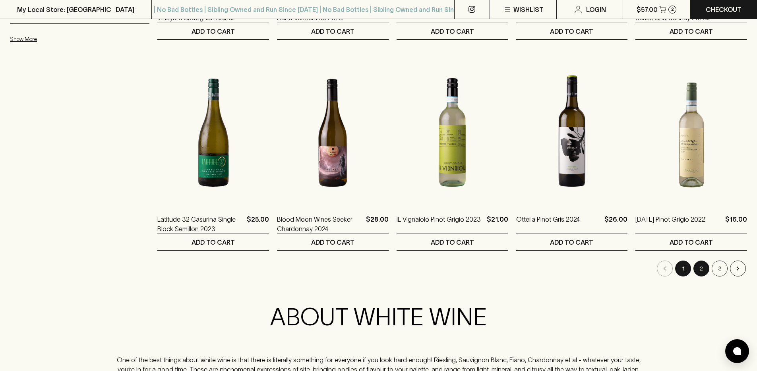
click at [701, 272] on button "2" at bounding box center [701, 269] width 16 height 16
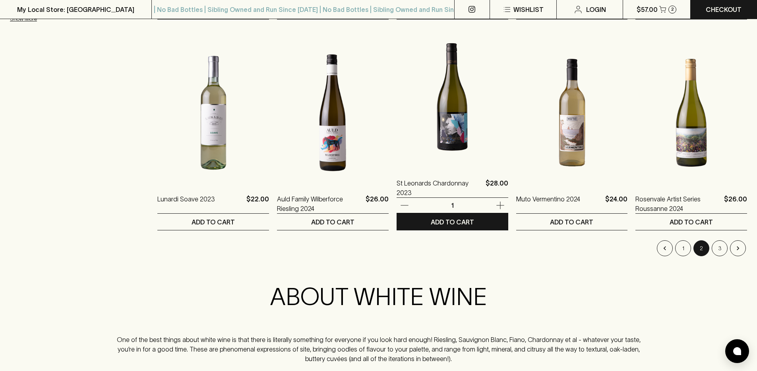
scroll to position [791, 0]
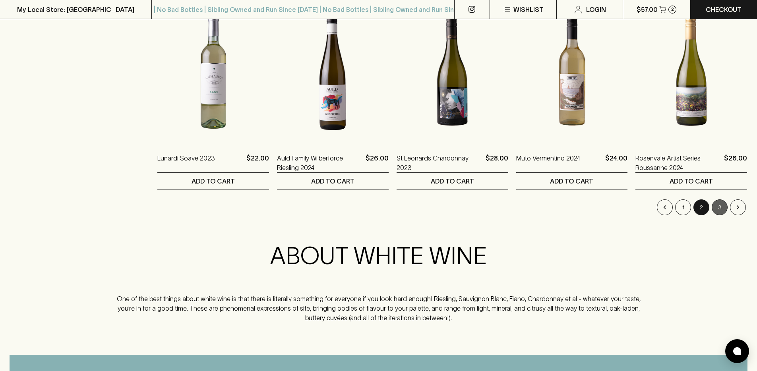
click at [719, 208] on button "3" at bounding box center [719, 207] width 16 height 16
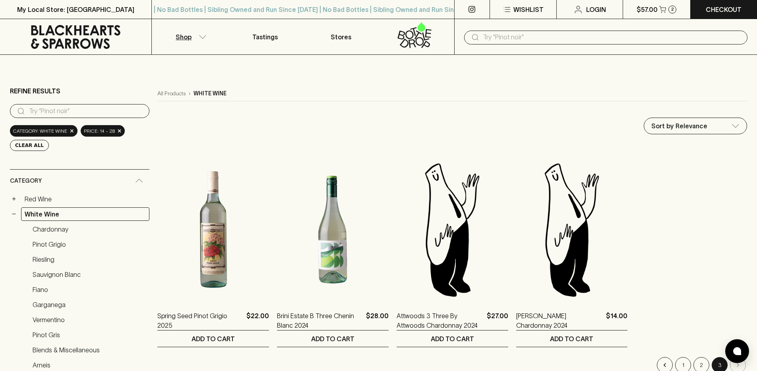
scroll to position [99, 0]
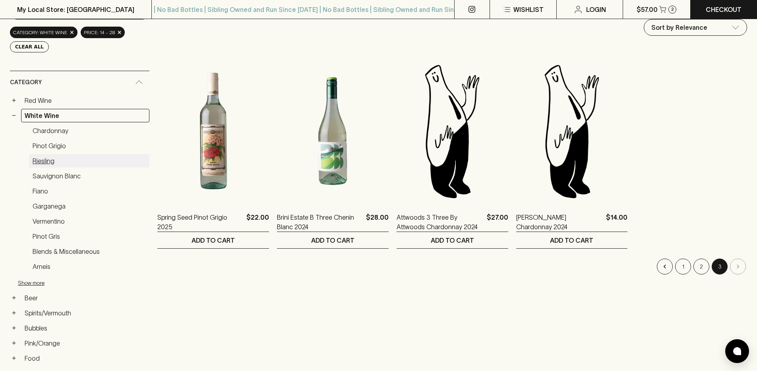
click at [60, 156] on link "Riesling" at bounding box center [89, 161] width 120 height 14
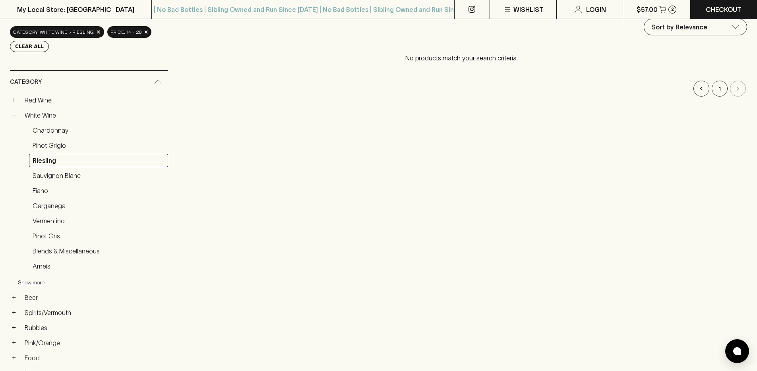
scroll to position [94, 0]
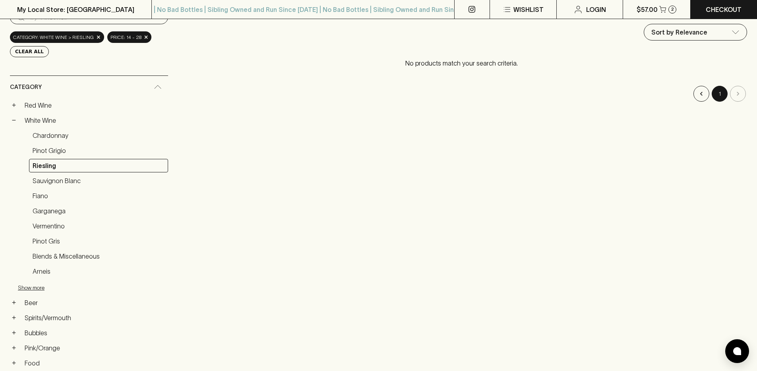
click at [722, 97] on button "1" at bounding box center [719, 94] width 16 height 16
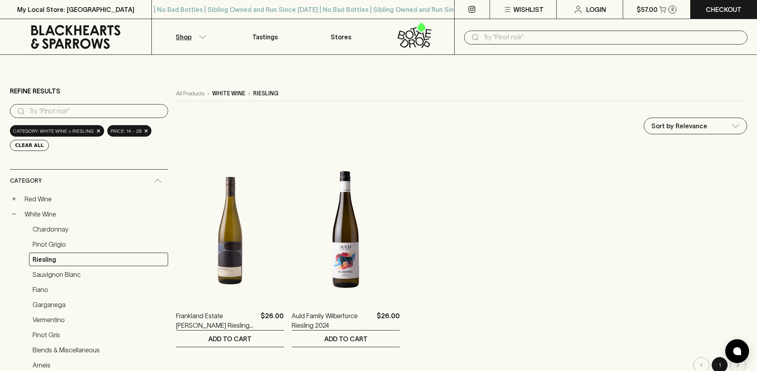
scroll to position [20, 0]
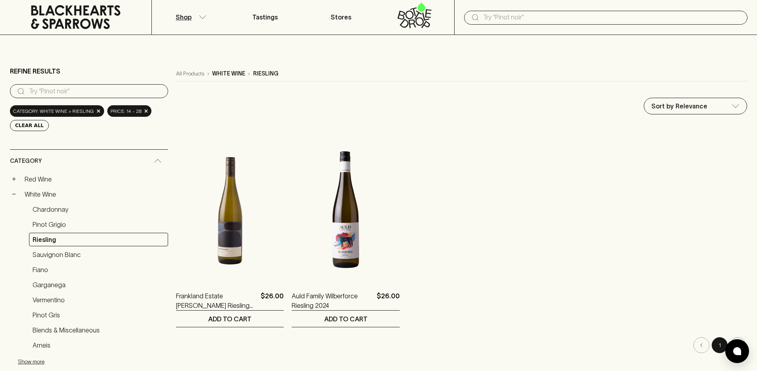
click at [483, 99] on div "Sort by Relevance default ​" at bounding box center [461, 106] width 571 height 17
click at [505, 79] on div "All Products › white wine › riesling" at bounding box center [461, 73] width 571 height 15
click at [421, 112] on div "Sort by Relevance default ​" at bounding box center [461, 106] width 571 height 17
click at [58, 198] on link "White Wine" at bounding box center [94, 195] width 147 height 14
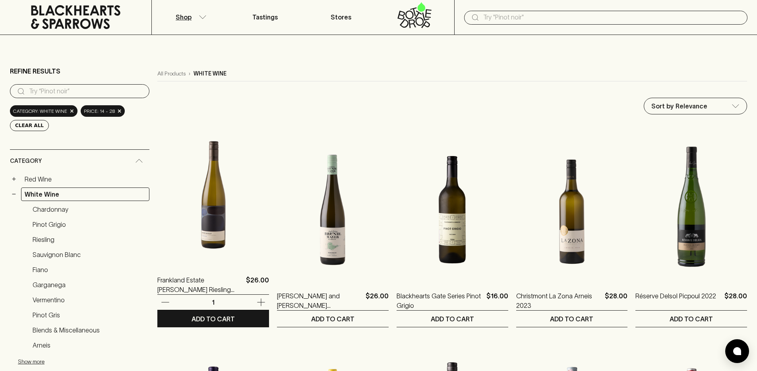
click at [227, 230] on img at bounding box center [213, 193] width 112 height 139
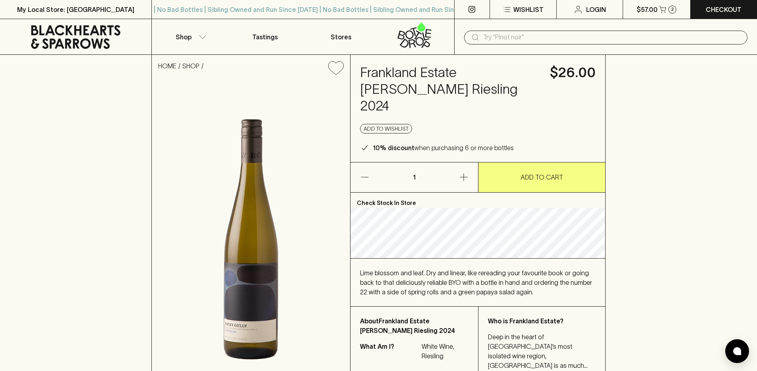
click at [70, 38] on icon at bounding box center [75, 37] width 139 height 24
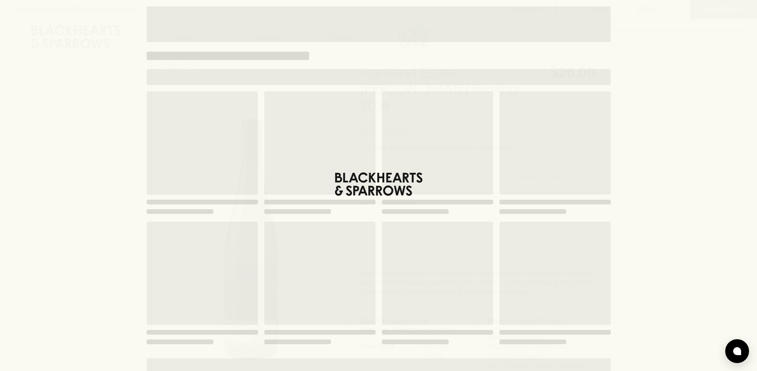
scroll to position [73, 0]
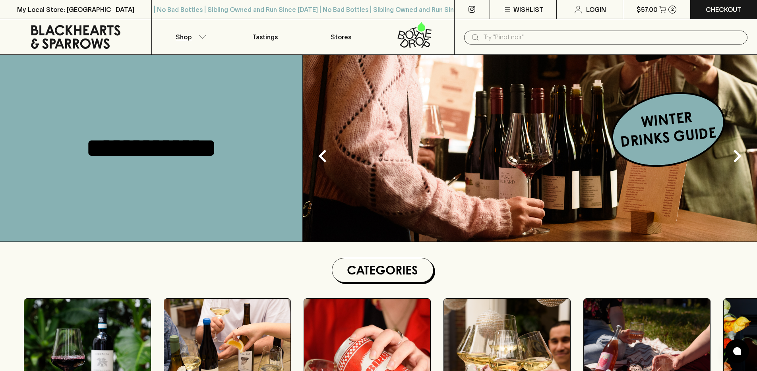
click at [201, 40] on button "Shop" at bounding box center [189, 36] width 75 height 35
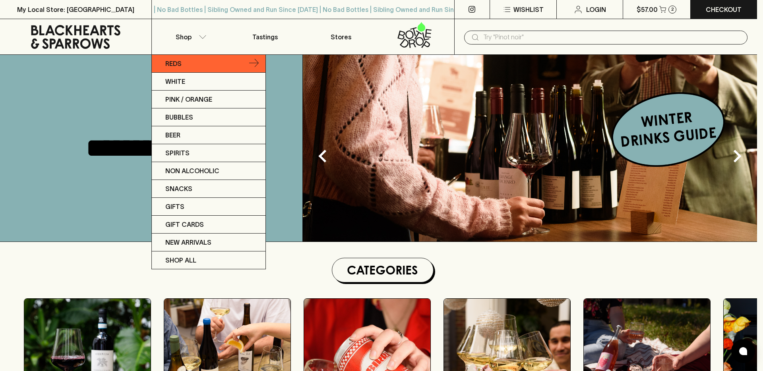
click at [190, 65] on link "Reds" at bounding box center [209, 64] width 114 height 18
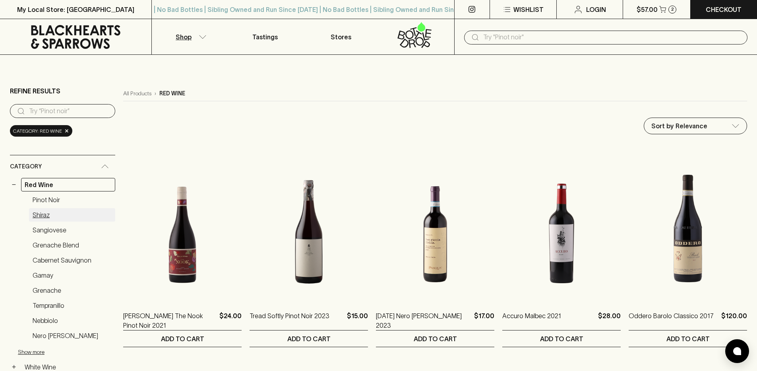
scroll to position [224, 0]
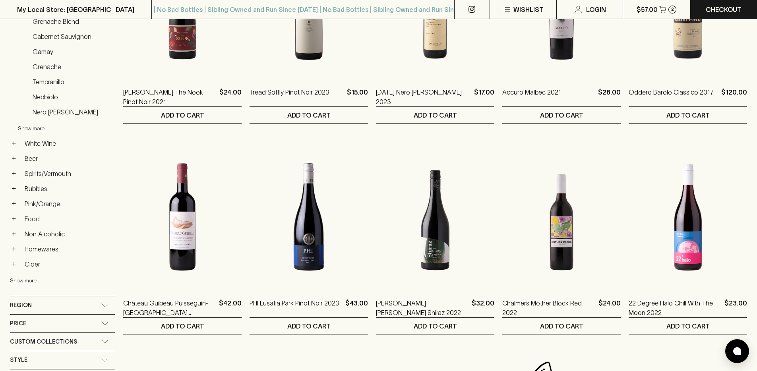
click at [45, 308] on div "Region" at bounding box center [55, 305] width 91 height 10
click at [45, 307] on div "Region" at bounding box center [55, 308] width 91 height 10
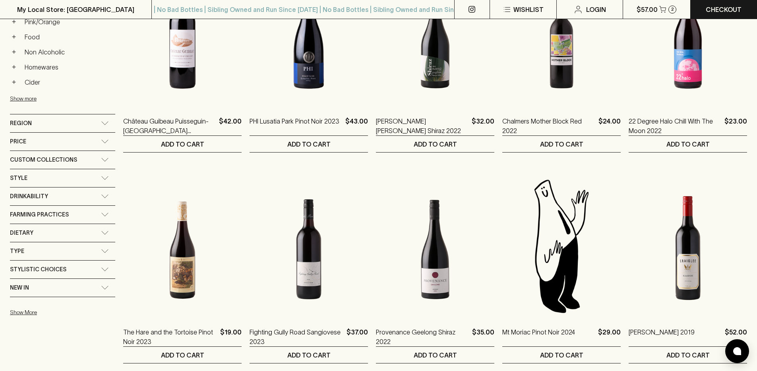
click at [63, 215] on span "Farming Practices" at bounding box center [39, 215] width 59 height 10
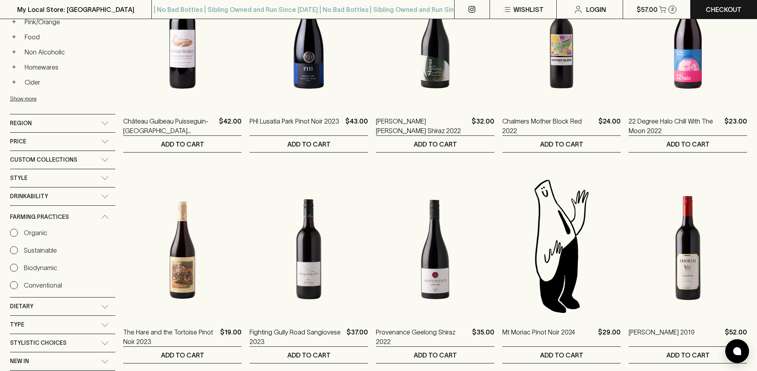
click at [17, 234] on input "Organic" at bounding box center [14, 233] width 8 height 8
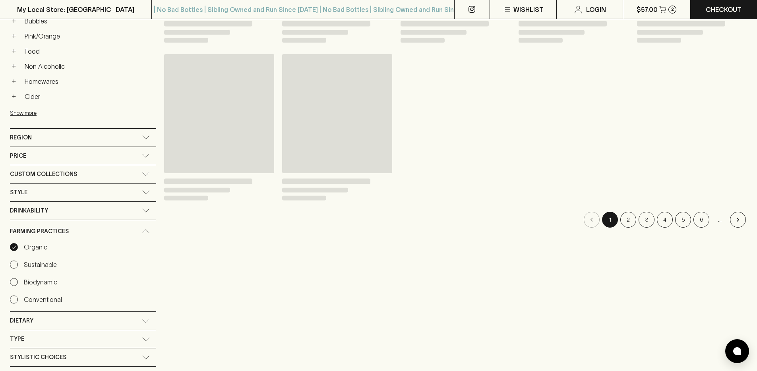
scroll to position [420, 0]
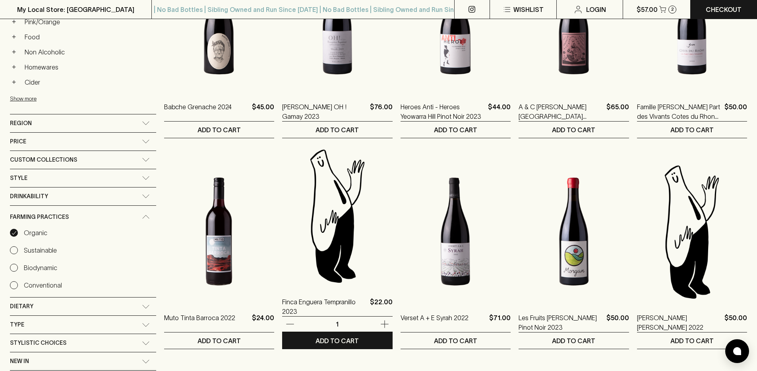
click at [327, 228] on img at bounding box center [337, 215] width 110 height 139
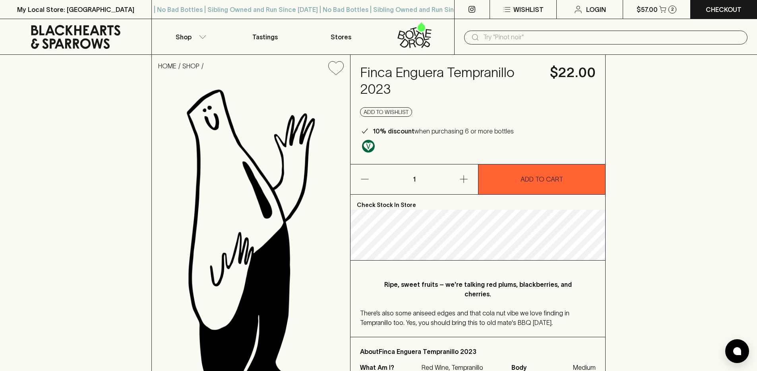
click at [396, 73] on h4 "Finca Enguera Tempranillo 2023" at bounding box center [450, 80] width 180 height 33
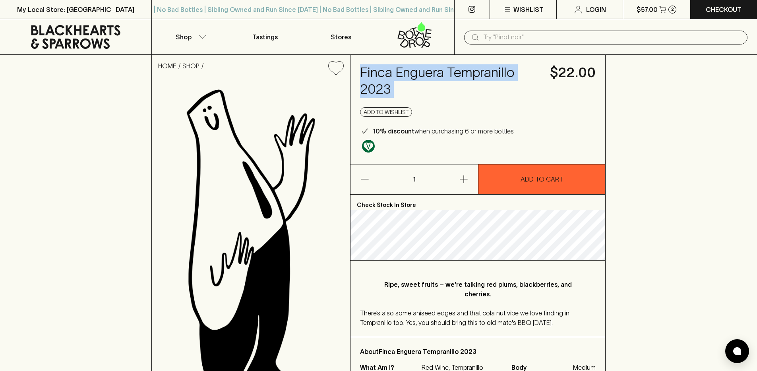
click at [396, 73] on h4 "Finca Enguera Tempranillo 2023" at bounding box center [450, 80] width 180 height 33
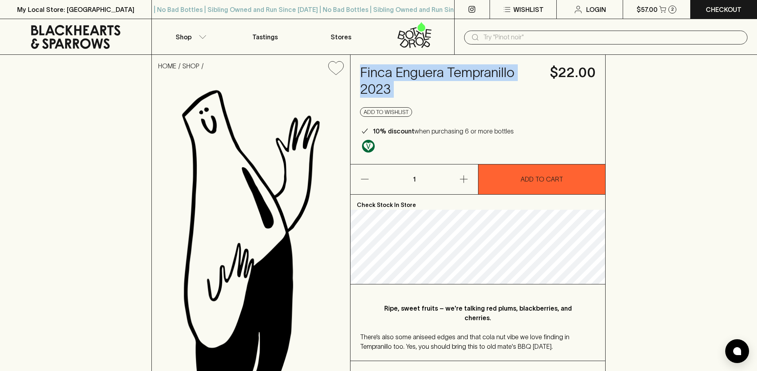
copy h4 "Finca Enguera Tempranillo 2023"
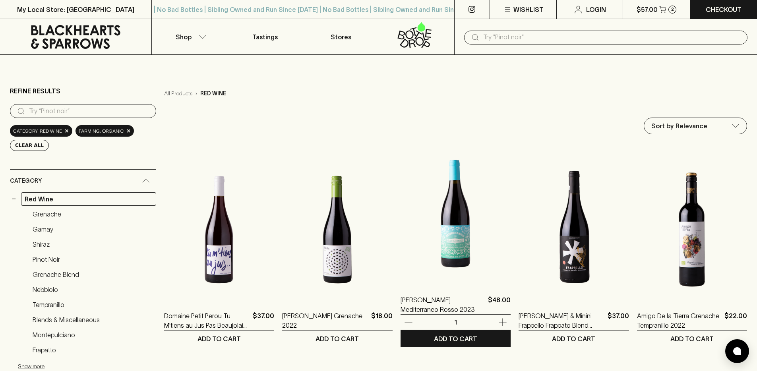
click at [464, 237] on img at bounding box center [455, 213] width 110 height 139
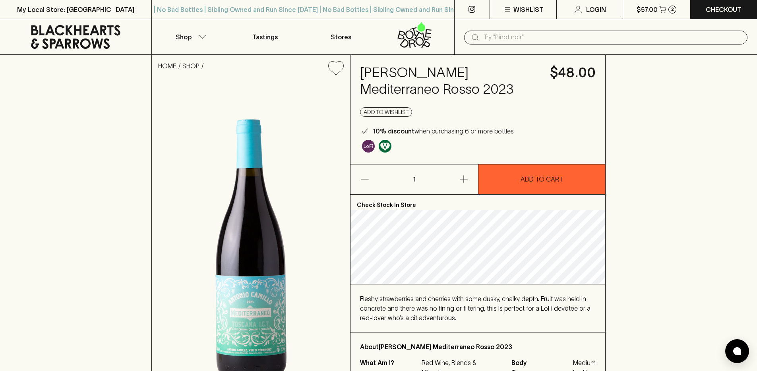
click at [408, 149] on div at bounding box center [478, 145] width 236 height 19
click at [519, 39] on input "text" at bounding box center [612, 37] width 258 height 13
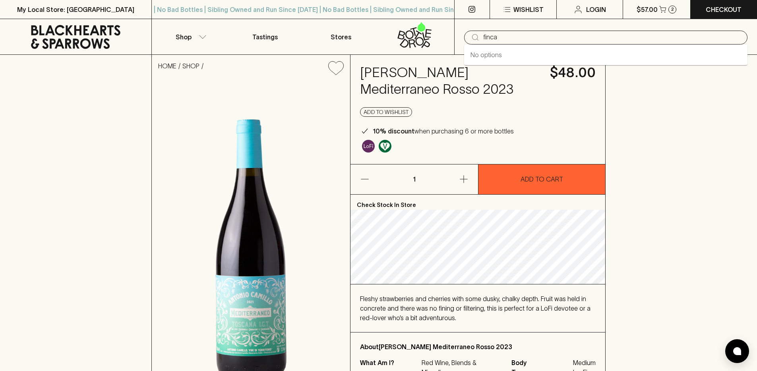
type input "finca"
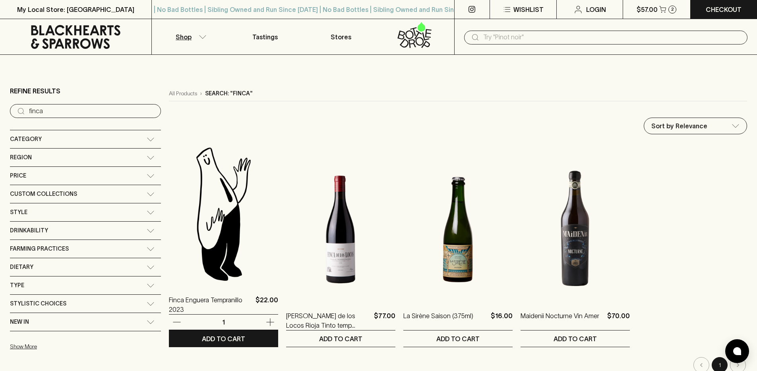
click at [191, 209] on img at bounding box center [223, 213] width 109 height 139
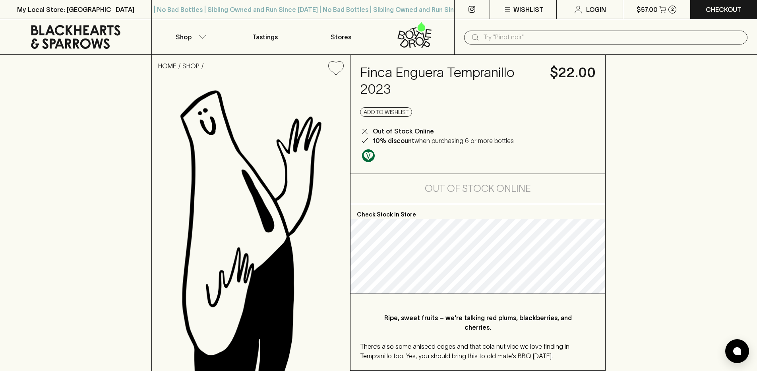
click at [481, 160] on div at bounding box center [478, 154] width 236 height 19
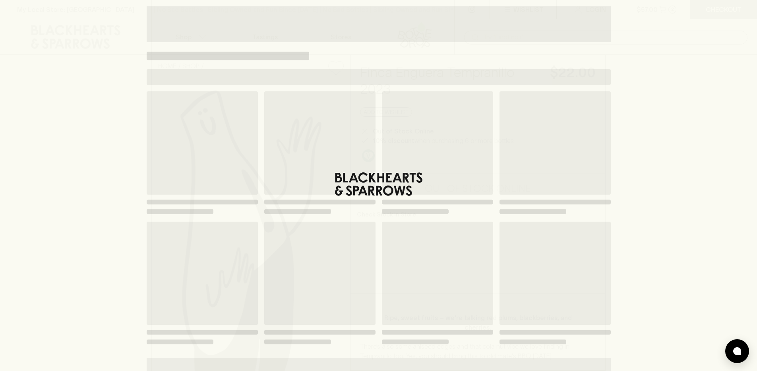
scroll to position [10, 0]
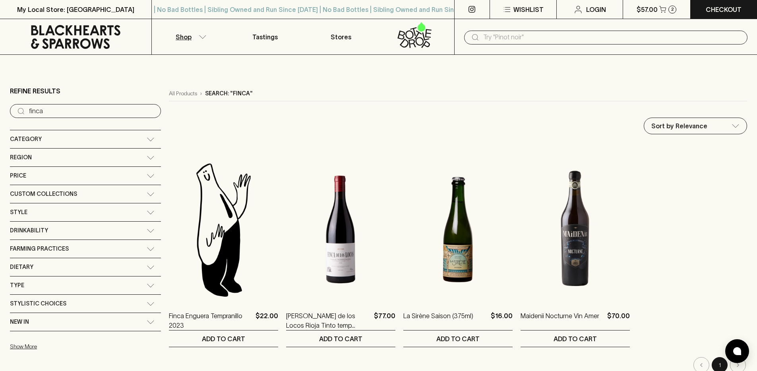
click at [99, 35] on icon at bounding box center [75, 37] width 139 height 24
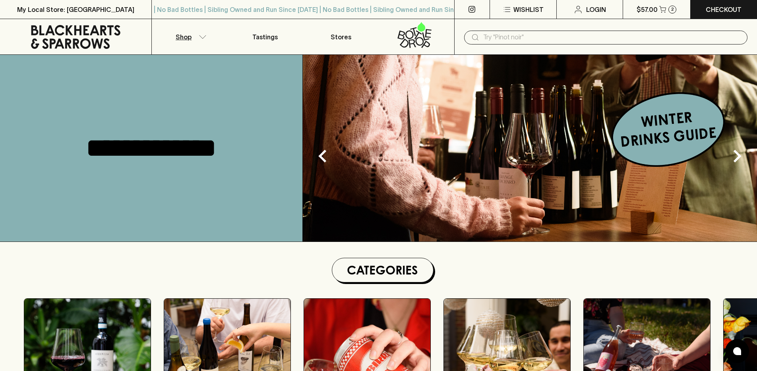
click at [184, 43] on button "Shop" at bounding box center [189, 36] width 75 height 35
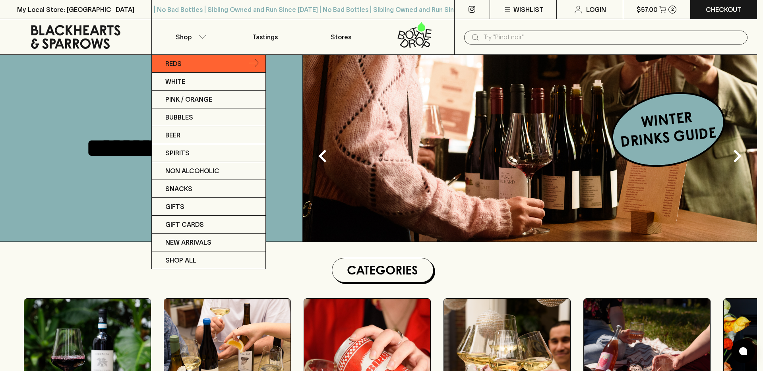
click at [181, 58] on link "Reds" at bounding box center [209, 64] width 114 height 18
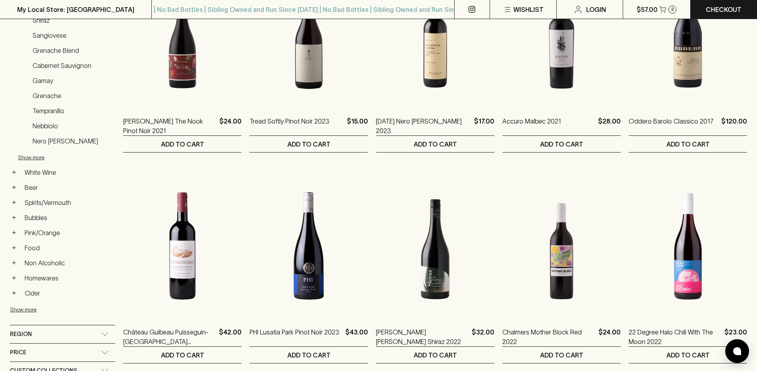
scroll to position [205, 0]
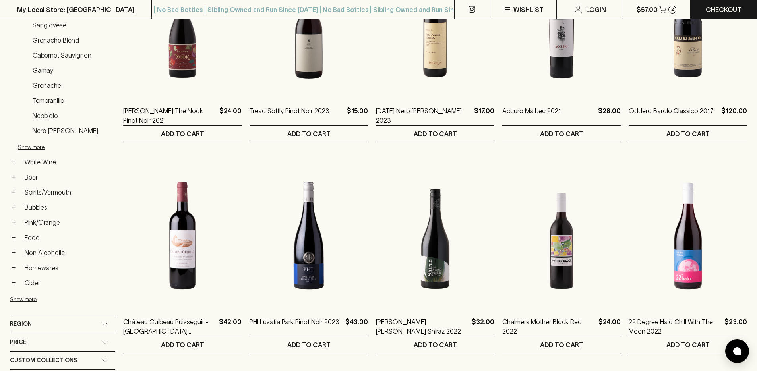
click at [63, 319] on div "Region" at bounding box center [55, 324] width 91 height 10
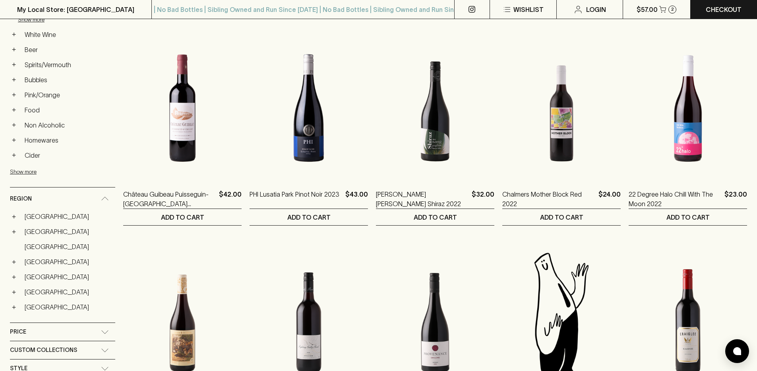
scroll to position [373, 0]
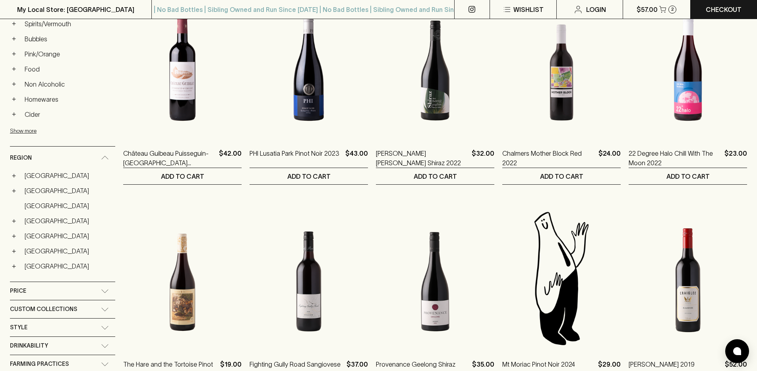
click at [72, 296] on div "Price" at bounding box center [62, 291] width 105 height 18
click at [72, 296] on div "Price" at bounding box center [55, 293] width 91 height 10
click at [82, 309] on div "Custom Collections" at bounding box center [55, 309] width 91 height 10
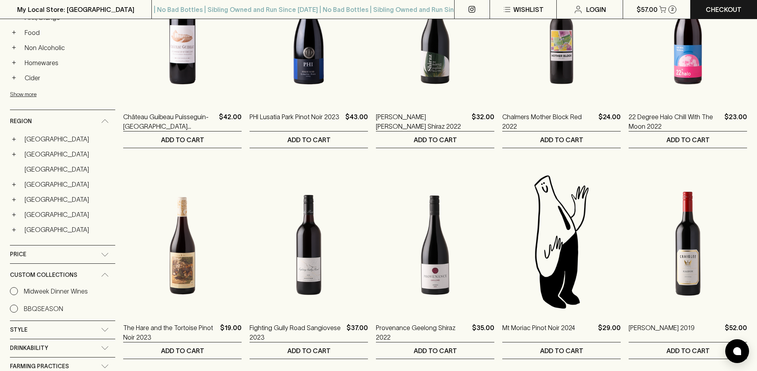
click at [68, 328] on div "Style" at bounding box center [55, 330] width 91 height 10
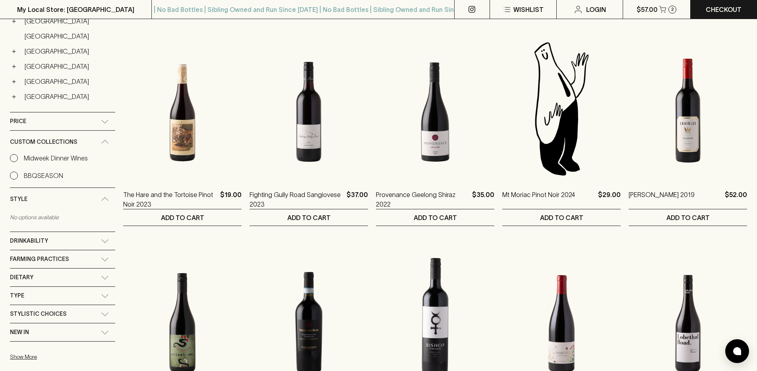
click at [63, 234] on div "Drinkability" at bounding box center [62, 241] width 105 height 18
click at [27, 316] on span "Farming Practices" at bounding box center [39, 316] width 59 height 10
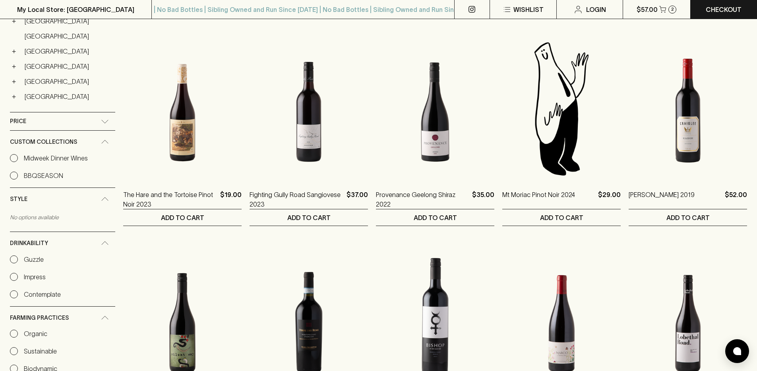
scroll to position [619, 0]
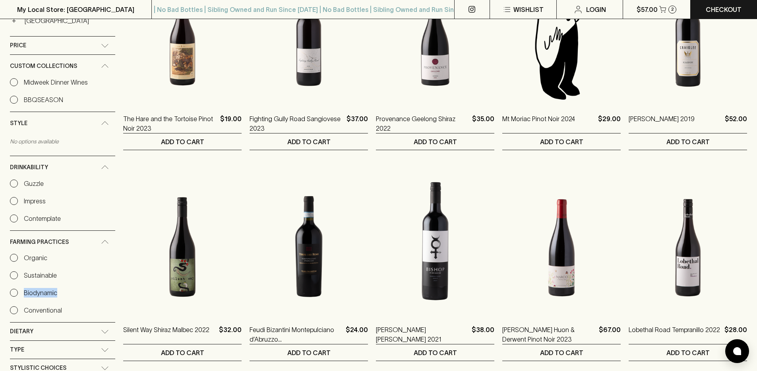
click at [15, 308] on input "Conventional" at bounding box center [14, 310] width 8 height 8
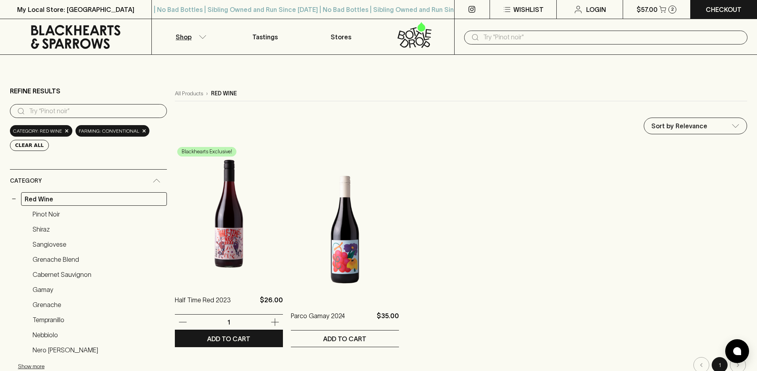
click at [228, 239] on img at bounding box center [229, 213] width 108 height 139
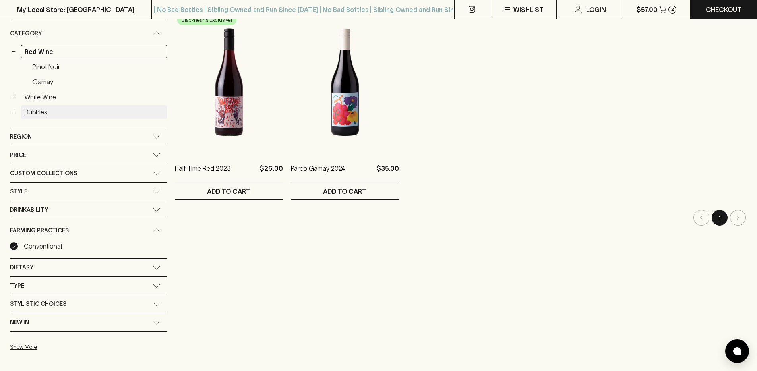
scroll to position [188, 0]
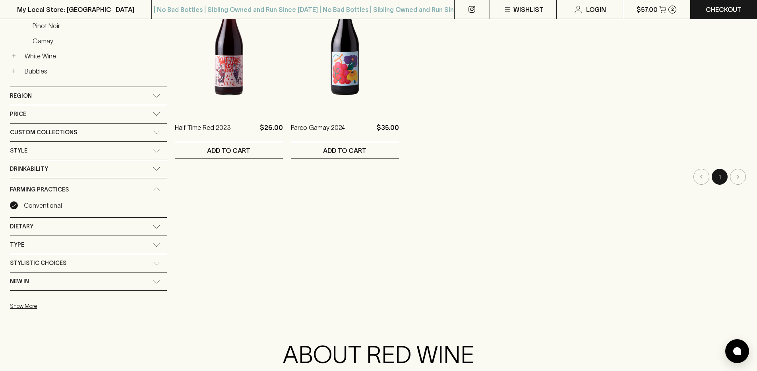
click at [90, 186] on div "Farming Practices" at bounding box center [81, 190] width 143 height 10
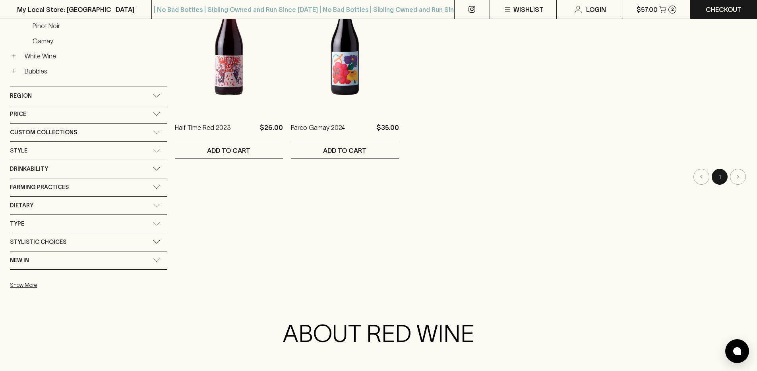
click at [106, 184] on div "Farming Practices" at bounding box center [81, 187] width 143 height 10
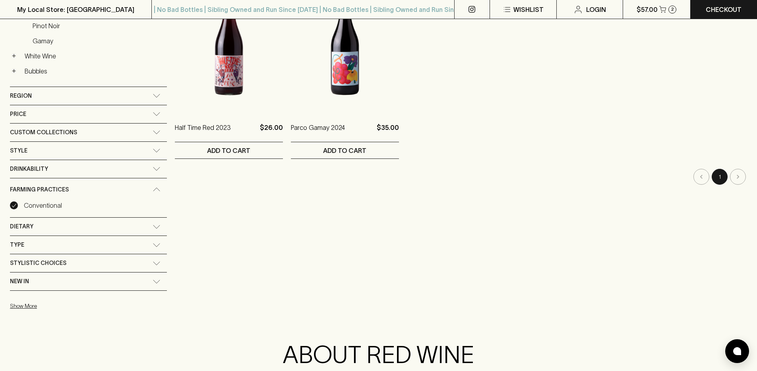
click at [12, 205] on input "Conventional" at bounding box center [14, 205] width 8 height 8
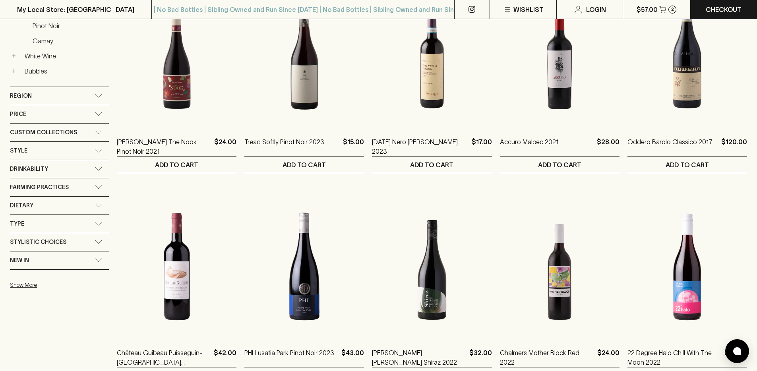
click at [72, 189] on div "Farming Practices" at bounding box center [52, 187] width 85 height 10
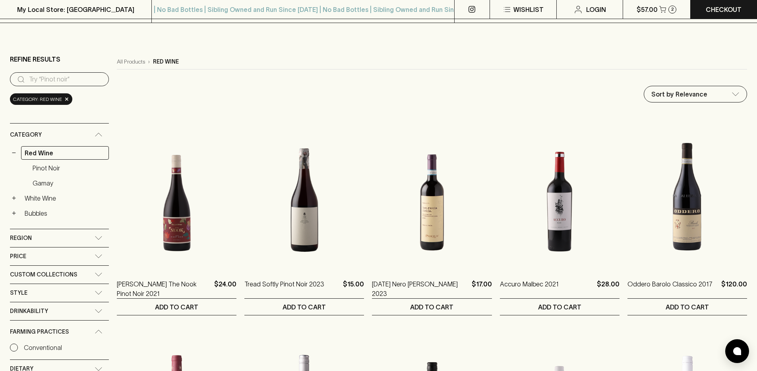
scroll to position [0, 0]
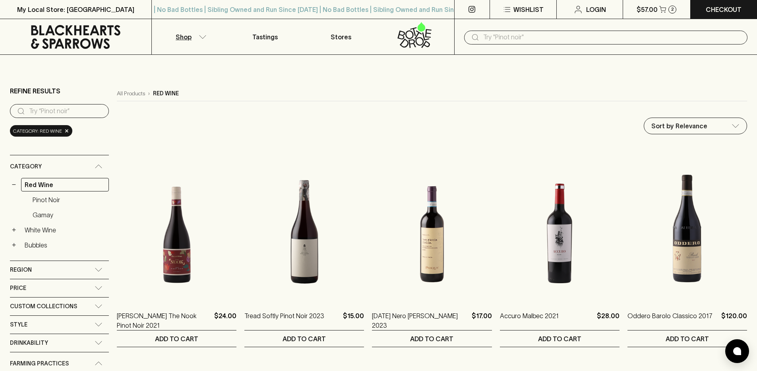
click at [65, 134] on span "×" at bounding box center [66, 131] width 5 height 8
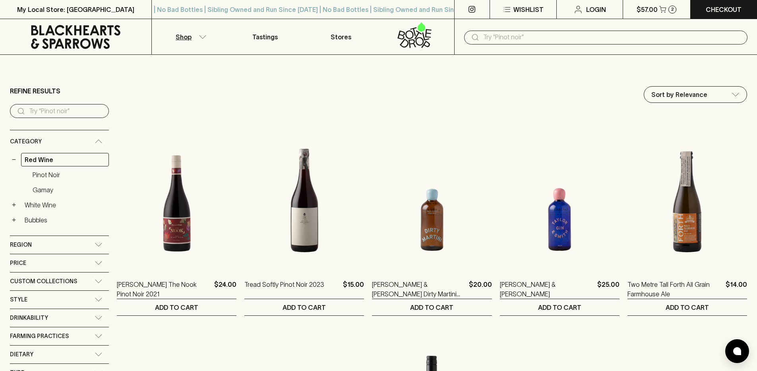
scroll to position [182, 0]
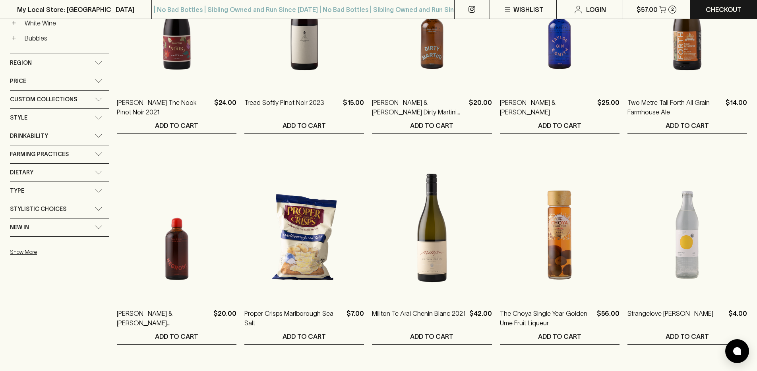
click at [74, 104] on div "Custom Collections" at bounding box center [59, 100] width 99 height 18
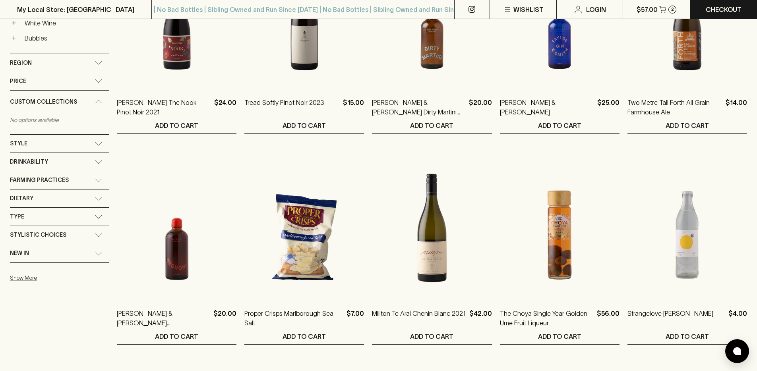
click at [74, 104] on span "Custom Collections" at bounding box center [43, 102] width 67 height 10
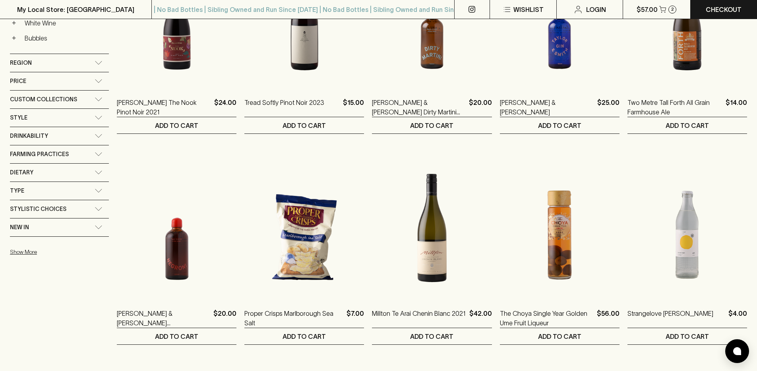
click at [73, 121] on div "Style" at bounding box center [52, 118] width 85 height 10
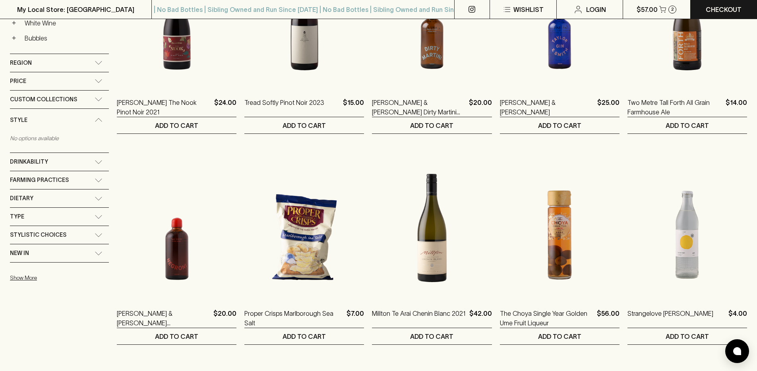
click at [81, 87] on div "Price" at bounding box center [59, 81] width 99 height 18
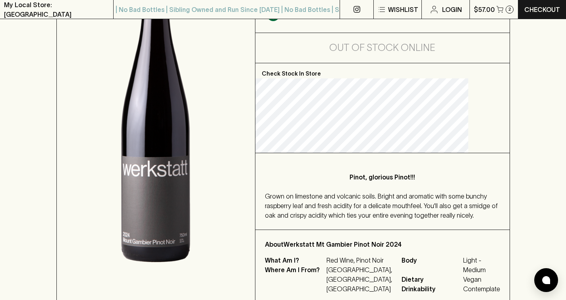
scroll to position [260, 0]
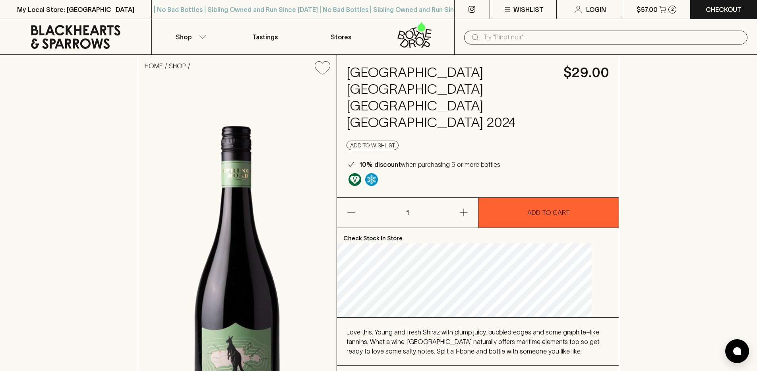
click at [357, 151] on div "[GEOGRAPHIC_DATA] [GEOGRAPHIC_DATA] [GEOGRAPHIC_DATA] Red Shiraz 2024 $29.00 Ad…" at bounding box center [478, 126] width 282 height 143
click at [361, 173] on img "Made without the use of any animal products." at bounding box center [354, 179] width 13 height 13
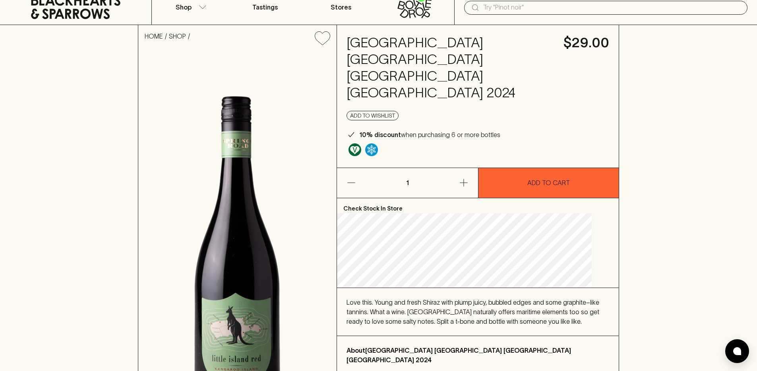
scroll to position [58, 0]
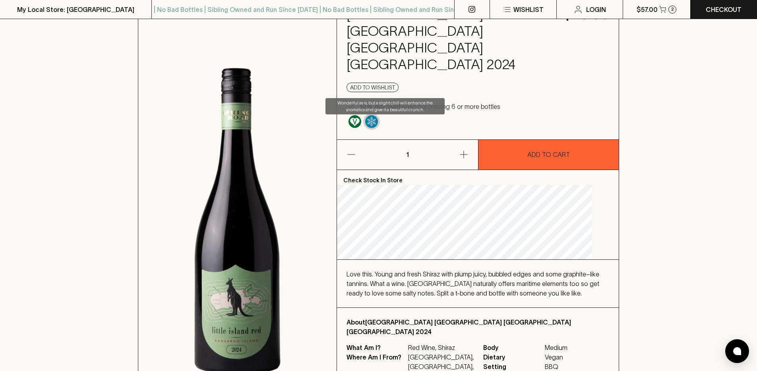
click at [378, 115] on img "Wonderful as is, but a slight chill will enhance the aromatics and give it a be…" at bounding box center [371, 121] width 13 height 13
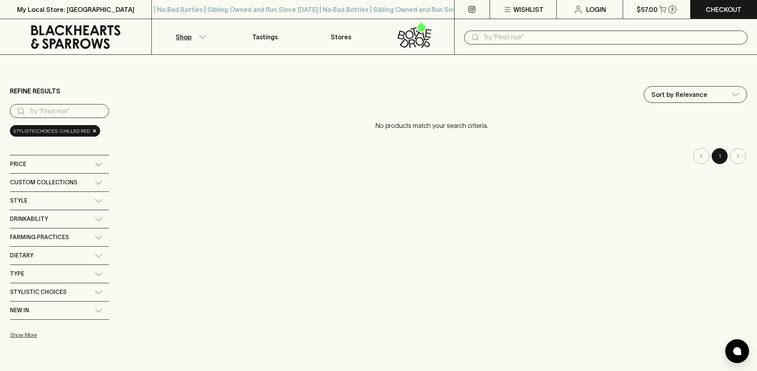
click at [85, 133] on span "stylisticChoices: chilled red" at bounding box center [51, 131] width 77 height 8
click at [102, 288] on div "Stylistic Choices" at bounding box center [59, 292] width 99 height 18
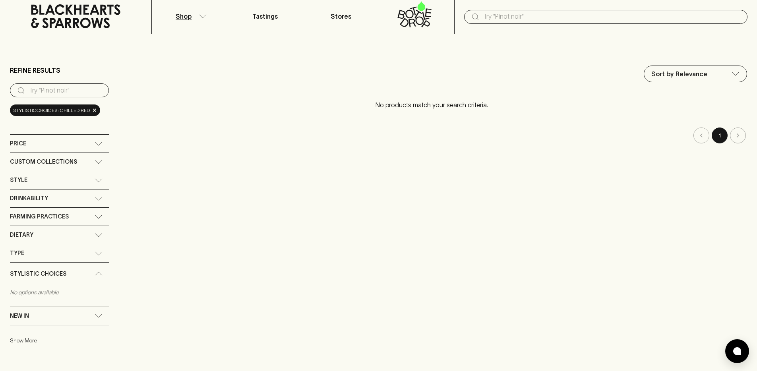
scroll to position [16, 0]
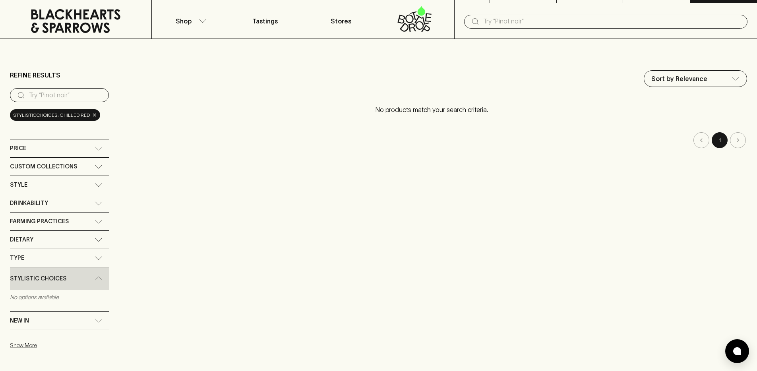
click at [93, 114] on span "×" at bounding box center [94, 115] width 5 height 8
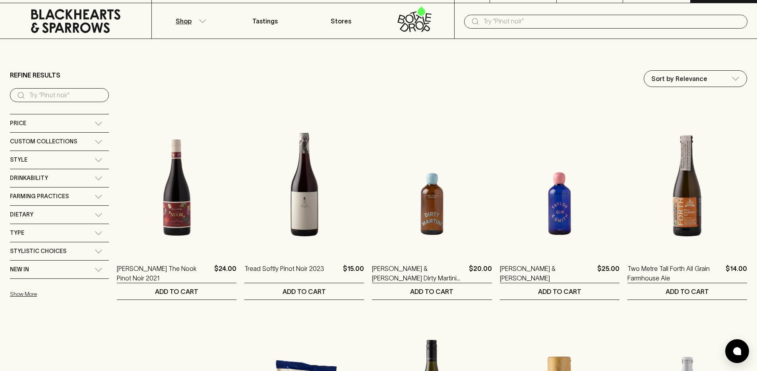
click at [191, 23] on button "Shop" at bounding box center [189, 20] width 75 height 35
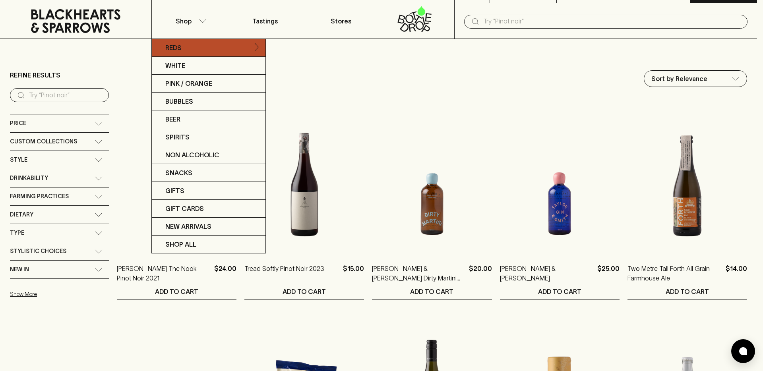
click at [191, 42] on link "Reds" at bounding box center [209, 48] width 114 height 18
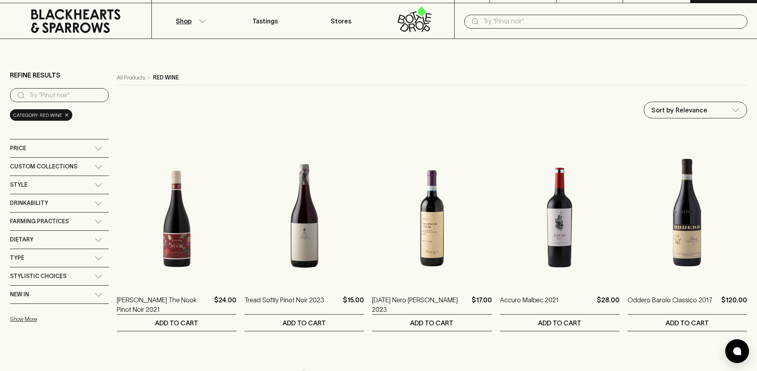
click at [66, 111] on span "×" at bounding box center [66, 115] width 5 height 8
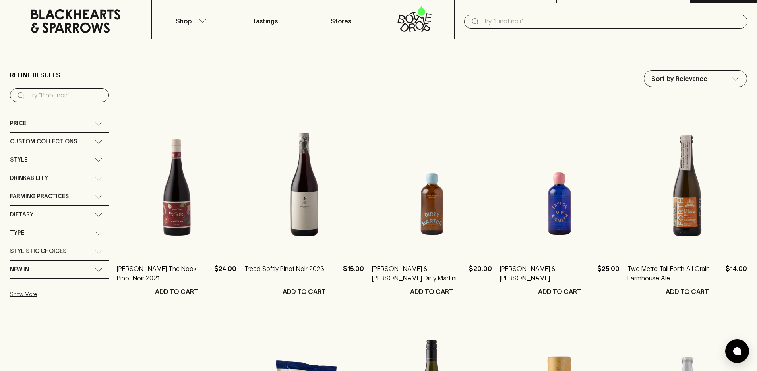
click at [67, 201] on div "Farming Practices" at bounding box center [52, 196] width 85 height 10
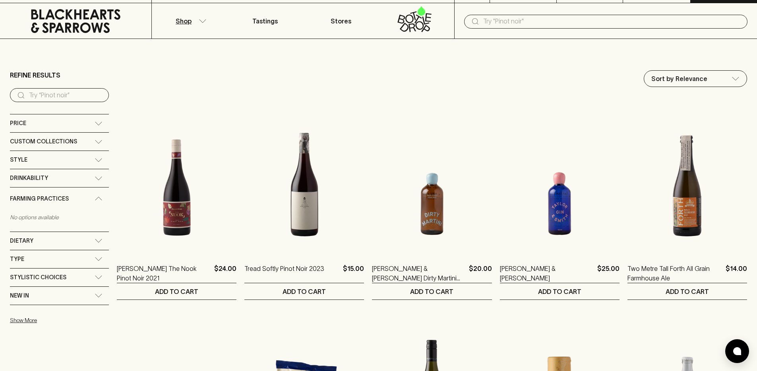
click at [64, 176] on div "Drinkability" at bounding box center [52, 178] width 85 height 10
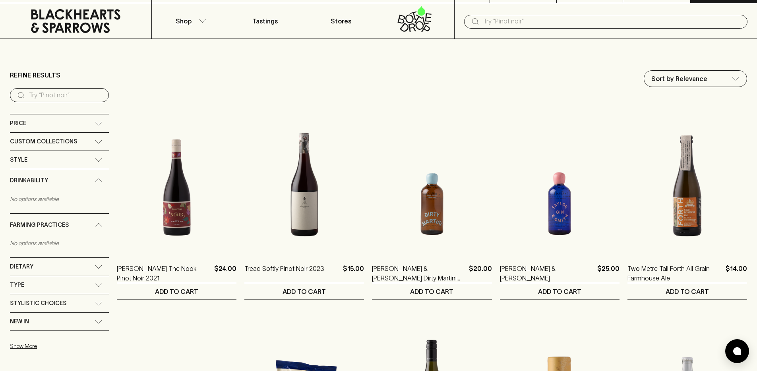
click at [53, 261] on div "Dietary" at bounding box center [59, 267] width 99 height 18
click at [77, 125] on div "Price" at bounding box center [52, 123] width 85 height 10
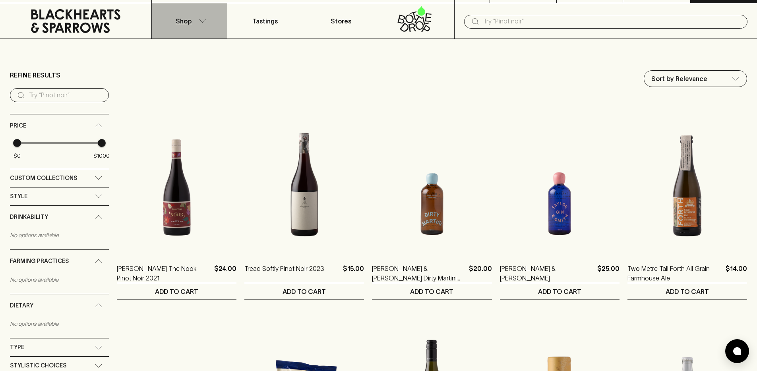
click at [191, 21] on p "Shop" at bounding box center [184, 21] width 16 height 10
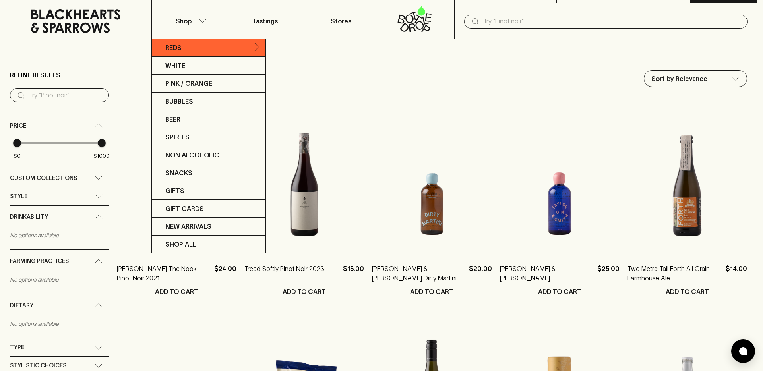
click at [182, 52] on link "Reds" at bounding box center [209, 48] width 114 height 18
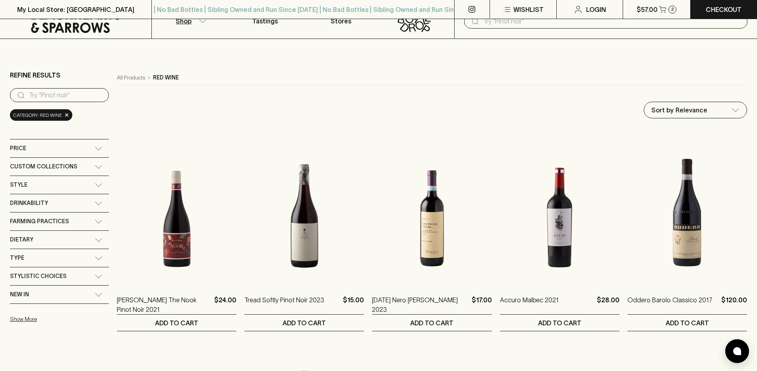
scroll to position [58, 0]
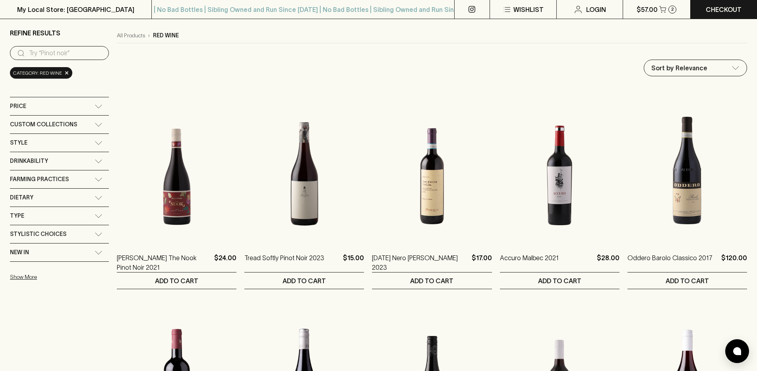
click at [80, 195] on div "Dietary" at bounding box center [52, 198] width 85 height 10
click at [83, 176] on div "Farming Practices" at bounding box center [52, 179] width 85 height 10
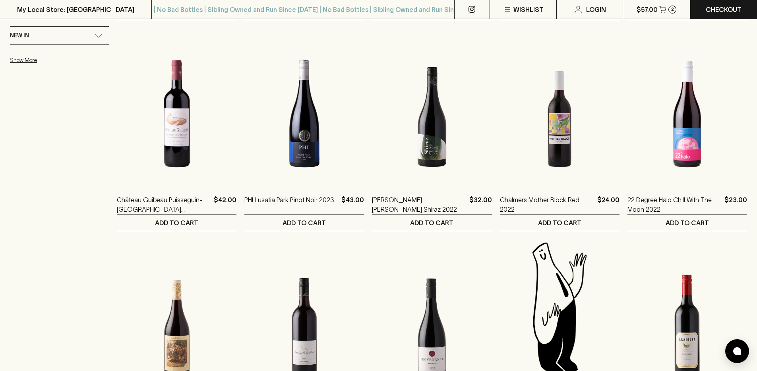
scroll to position [0, 0]
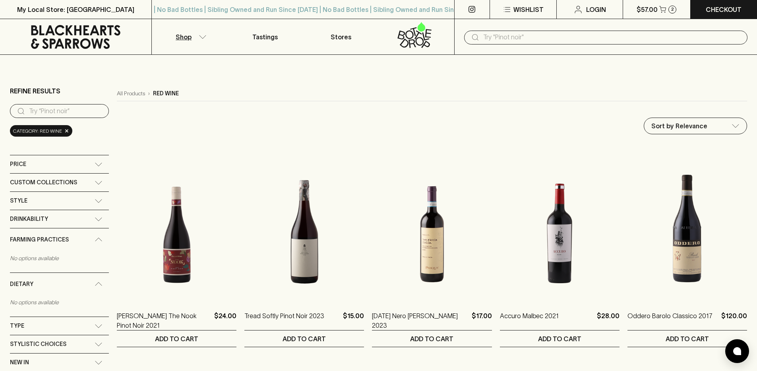
click at [93, 35] on icon at bounding box center [75, 37] width 139 height 24
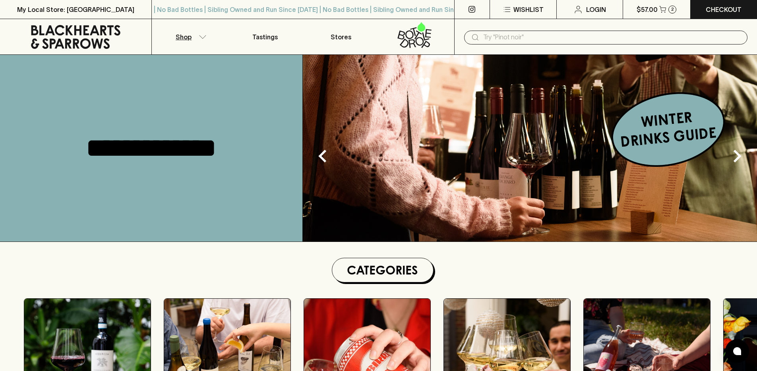
click at [190, 42] on button "Shop" at bounding box center [189, 36] width 75 height 35
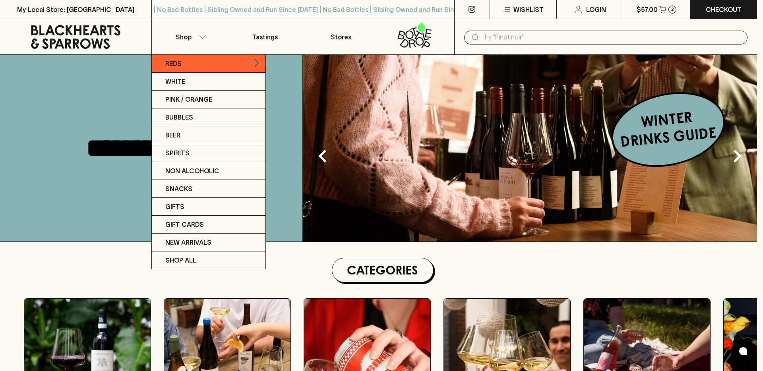
click at [194, 58] on link "Reds" at bounding box center [209, 64] width 114 height 18
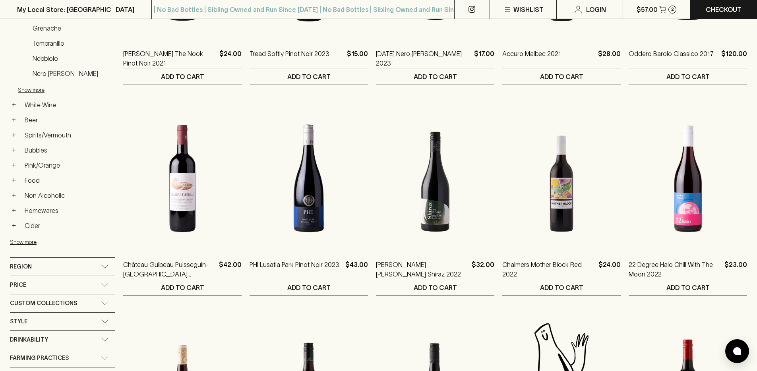
scroll to position [286, 0]
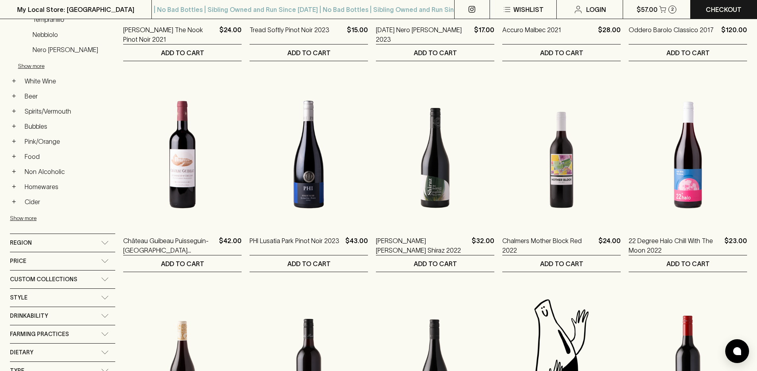
click at [86, 330] on div "Farming Practices" at bounding box center [55, 334] width 91 height 10
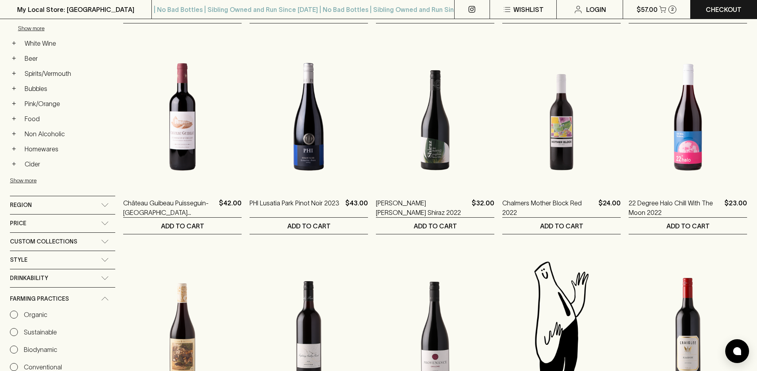
scroll to position [334, 0]
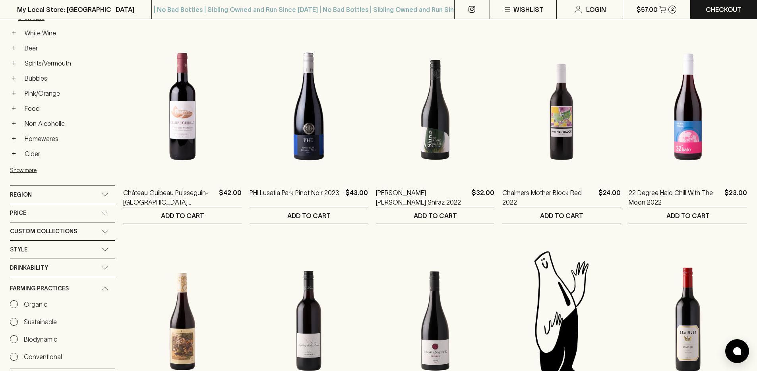
click at [50, 306] on div "Organic" at bounding box center [62, 305] width 105 height 10
click at [20, 303] on label "Organic" at bounding box center [28, 305] width 37 height 10
click at [18, 303] on input "Organic" at bounding box center [14, 304] width 8 height 8
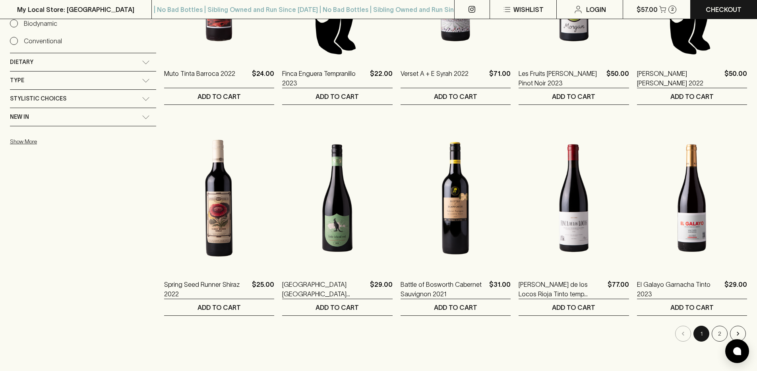
scroll to position [683, 0]
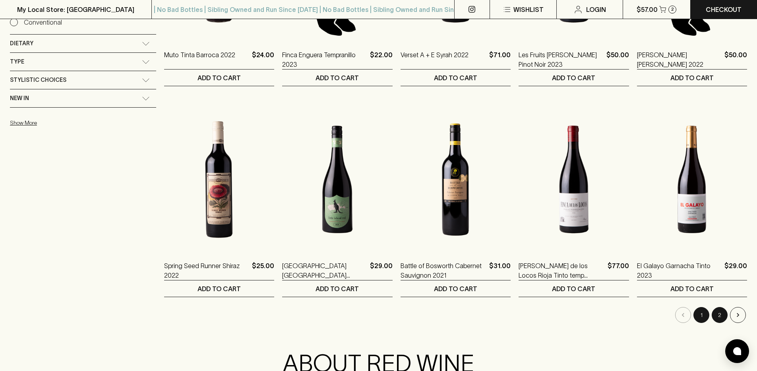
click at [719, 311] on button "2" at bounding box center [719, 315] width 16 height 16
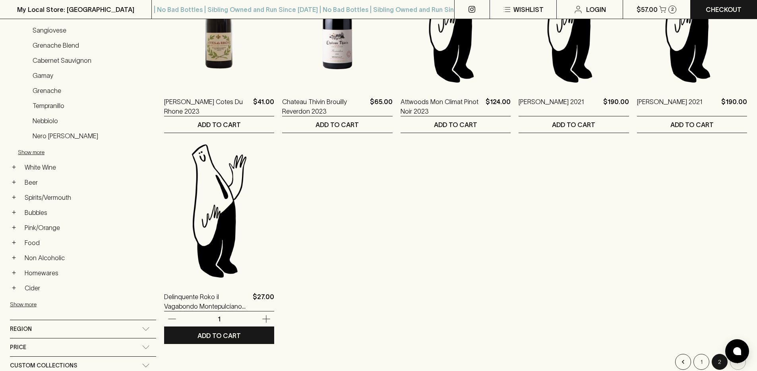
scroll to position [255, 0]
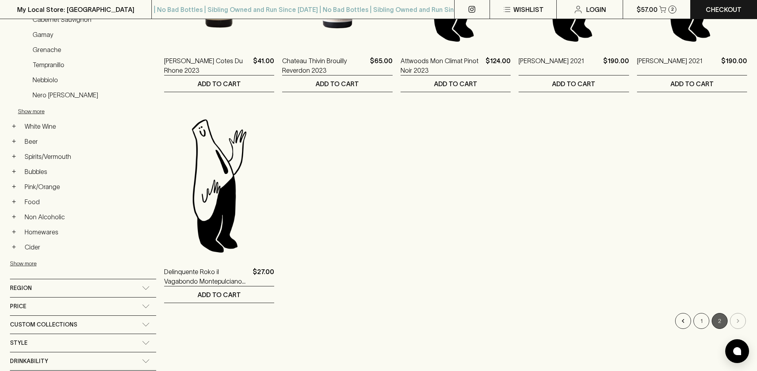
click at [712, 321] on button "2" at bounding box center [719, 321] width 16 height 16
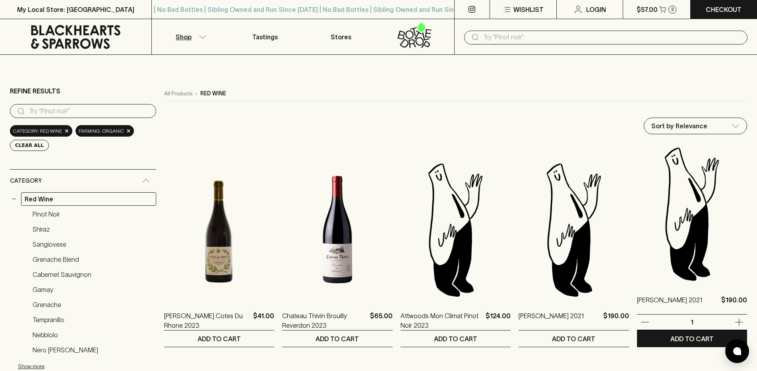
click at [702, 322] on div "Giovanni Canonica Barolo Grinzane Cavour 2021 $190.00 1 ADD TO CART" at bounding box center [692, 245] width 110 height 203
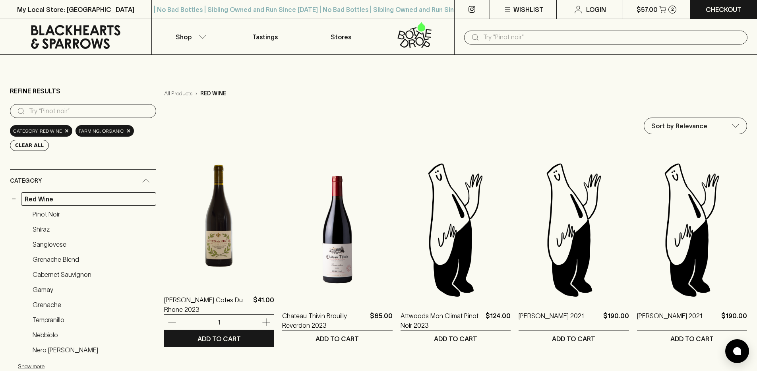
click at [214, 223] on img at bounding box center [219, 213] width 110 height 139
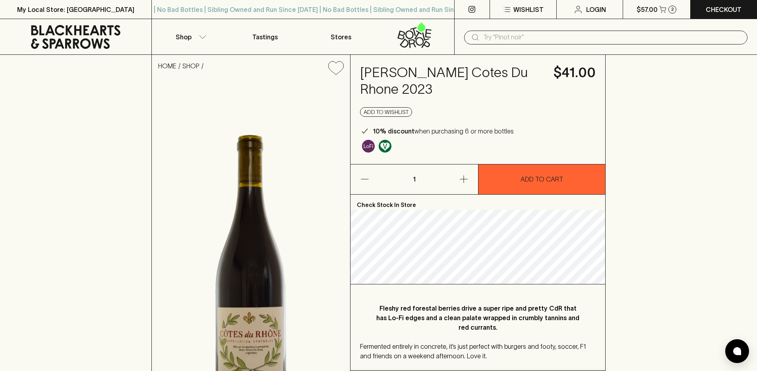
click at [407, 143] on div at bounding box center [478, 145] width 236 height 19
click at [362, 151] on img "Some may call it natural, others minimum intervention, either way, it’s hands o…" at bounding box center [368, 146] width 13 height 13
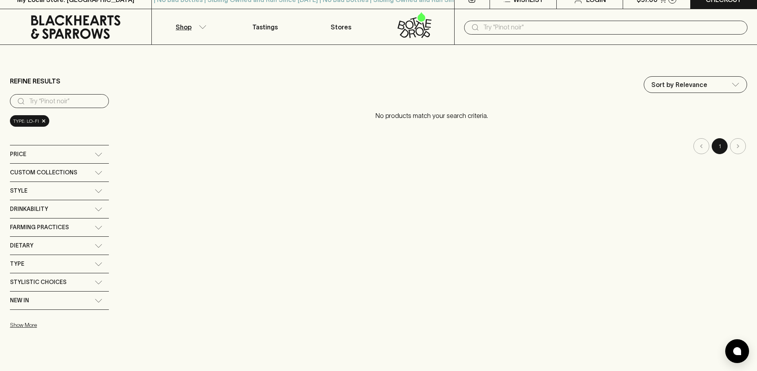
scroll to position [21, 0]
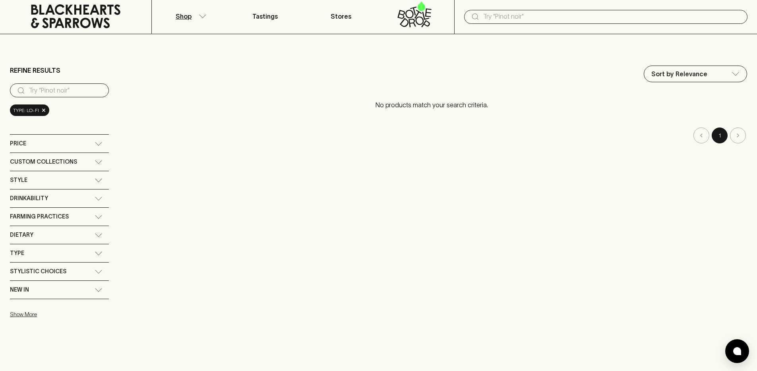
click at [83, 251] on div "Type" at bounding box center [52, 253] width 85 height 10
click at [83, 251] on div "Type" at bounding box center [52, 256] width 85 height 10
click at [88, 235] on div "Dietary" at bounding box center [52, 235] width 85 height 10
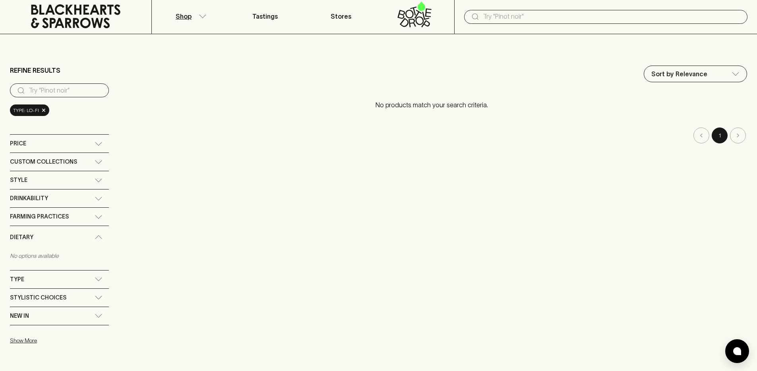
click at [85, 281] on div "Type" at bounding box center [52, 280] width 85 height 10
click at [86, 319] on div "Stylistic Choices" at bounding box center [52, 324] width 85 height 10
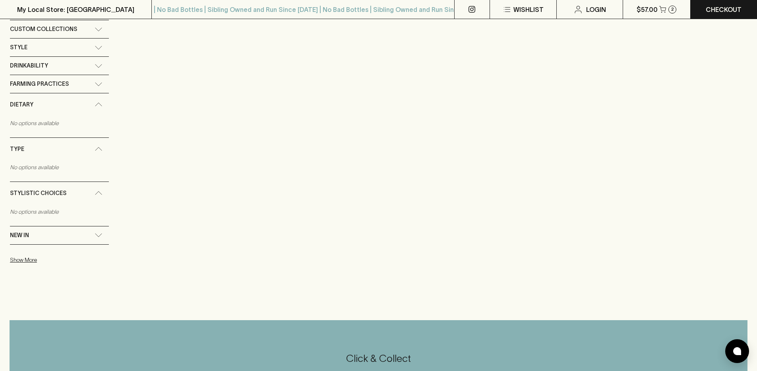
scroll to position [0, 0]
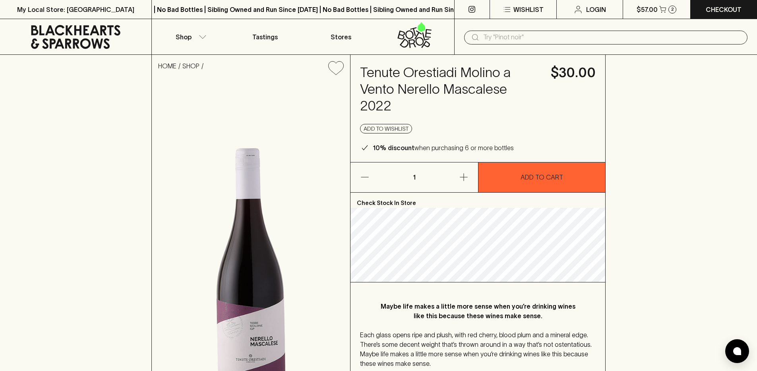
click at [384, 302] on p "Maybe life makes a little more sense when you’re drinking wines like this becau…" at bounding box center [478, 311] width 204 height 19
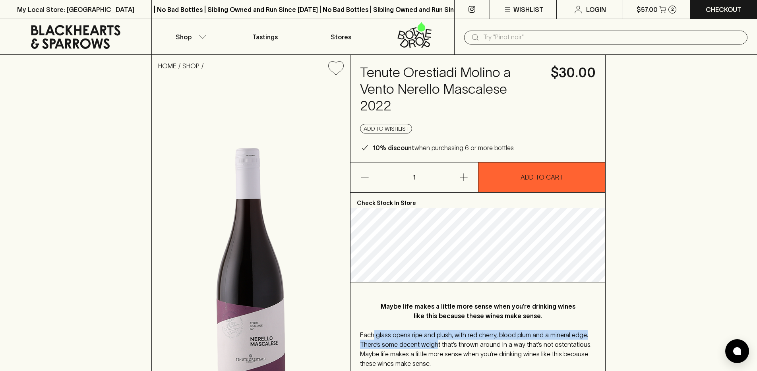
drag, startPoint x: 374, startPoint y: 320, endPoint x: 434, endPoint y: 327, distance: 60.8
click at [434, 331] on span "Each glass opens ripe and plush, with red cherry, blood plum and a mineral edge…" at bounding box center [476, 349] width 232 height 36
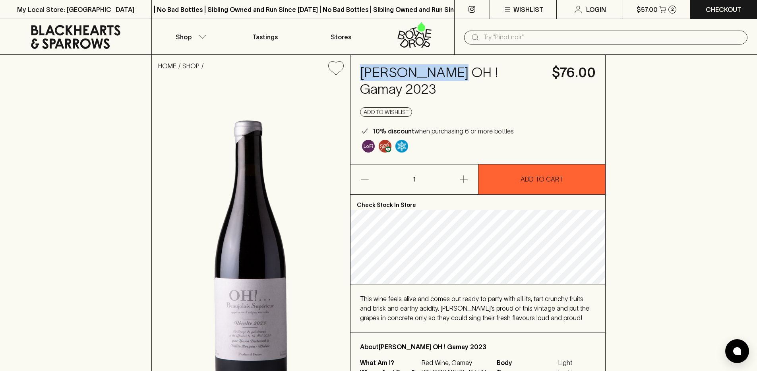
drag, startPoint x: 361, startPoint y: 70, endPoint x: 440, endPoint y: 67, distance: 78.7
click at [440, 67] on h4 "[PERSON_NAME] OH ! Gamay 2023" at bounding box center [451, 80] width 182 height 33
drag, startPoint x: 530, startPoint y: 73, endPoint x: 351, endPoint y: 70, distance: 179.2
click at [351, 70] on div "[PERSON_NAME] OH ! Gamay 2023 $76.00 Add to wishlist 10% discount when purchasi…" at bounding box center [477, 109] width 255 height 109
copy h4 "[PERSON_NAME] OH"
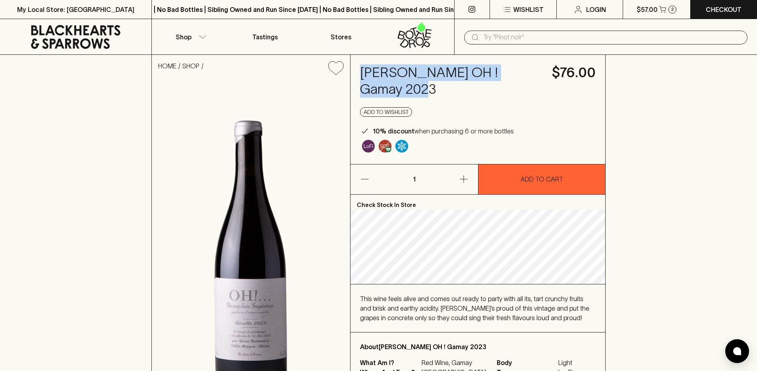
click at [430, 74] on h4 "[PERSON_NAME] OH ! Gamay 2023" at bounding box center [451, 80] width 182 height 33
click at [364, 148] on img "Some may call it natural, others minimum intervention, either way, it’s hands o…" at bounding box center [368, 146] width 13 height 13
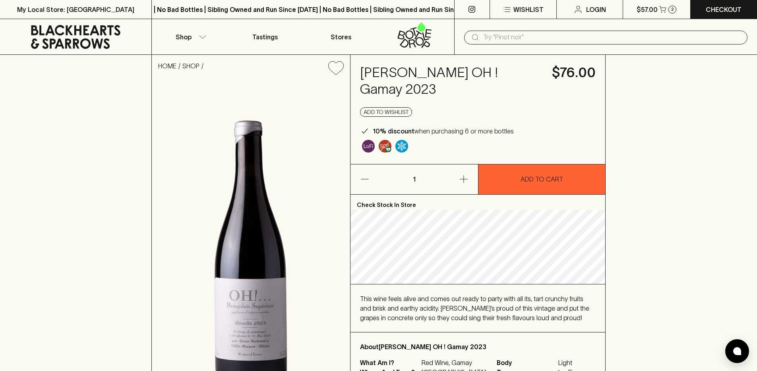
drag, startPoint x: 413, startPoint y: 142, endPoint x: 420, endPoint y: 151, distance: 11.4
click at [420, 151] on div at bounding box center [478, 145] width 236 height 19
click at [91, 176] on div "HOME SHOP Yann Bertrand Beaujolais OH ! Gamay 2023 $76.00 Add to wishlist 10% d…" at bounding box center [378, 240] width 757 height 370
click at [103, 180] on div "HOME SHOP Yann Bertrand Beaujolais OH ! Gamay 2023 $76.00 Add to wishlist 10% d…" at bounding box center [378, 240] width 757 height 370
click at [94, 39] on icon at bounding box center [75, 37] width 139 height 24
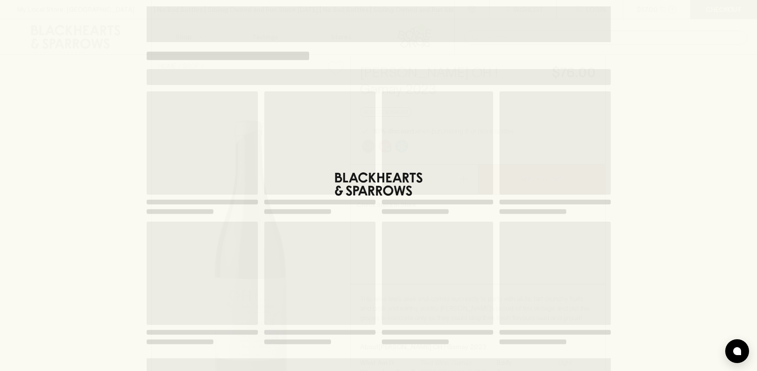
scroll to position [17, 0]
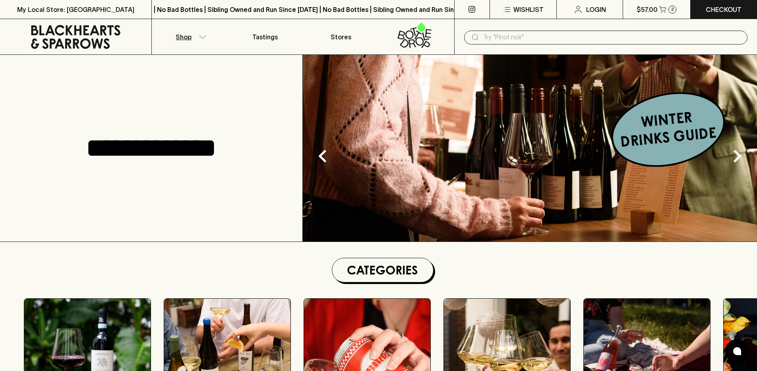
click at [197, 40] on button "Shop" at bounding box center [189, 36] width 75 height 35
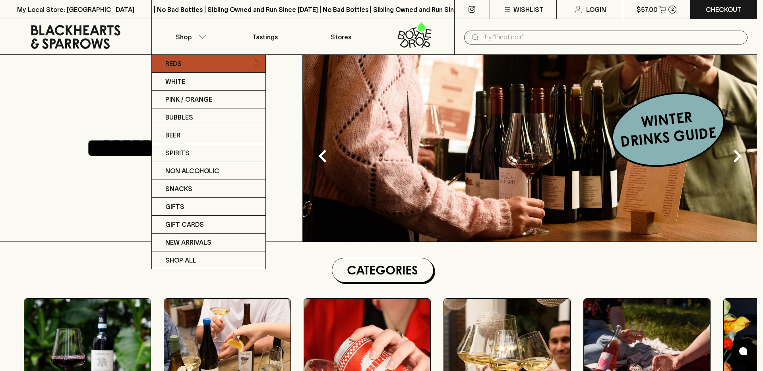
click at [181, 56] on link "Reds" at bounding box center [209, 64] width 114 height 18
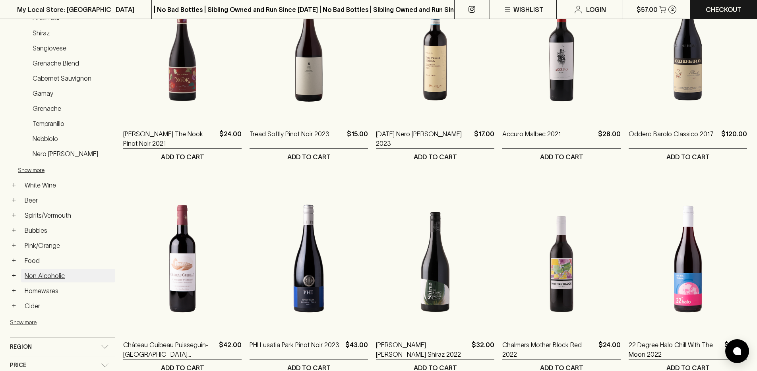
scroll to position [282, 0]
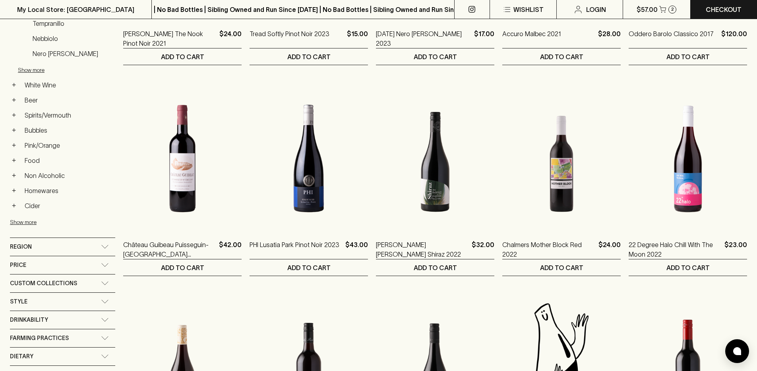
click at [68, 286] on span "Custom Collections" at bounding box center [43, 283] width 67 height 10
click at [56, 338] on div "Style" at bounding box center [55, 340] width 91 height 10
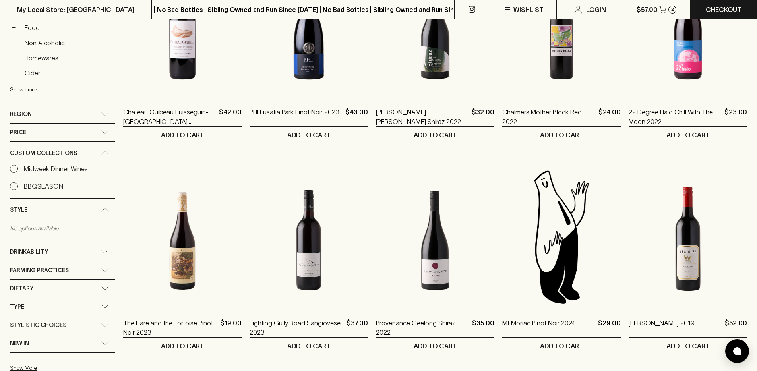
click at [64, 272] on span "Farming Practices" at bounding box center [39, 270] width 59 height 10
click at [18, 287] on label "Organic" at bounding box center [28, 289] width 37 height 10
click at [18, 287] on input "Organic" at bounding box center [14, 288] width 8 height 8
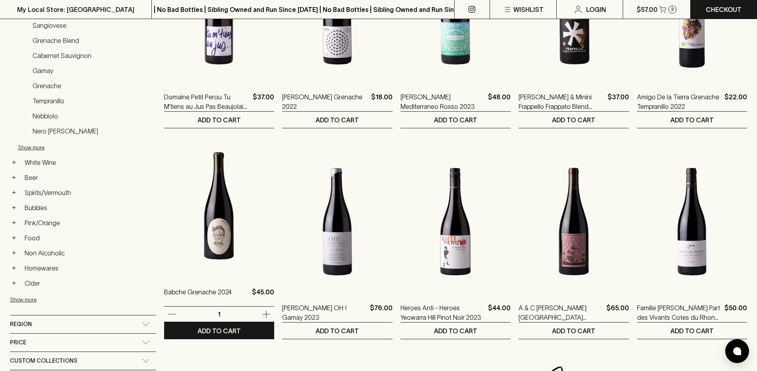
scroll to position [79, 0]
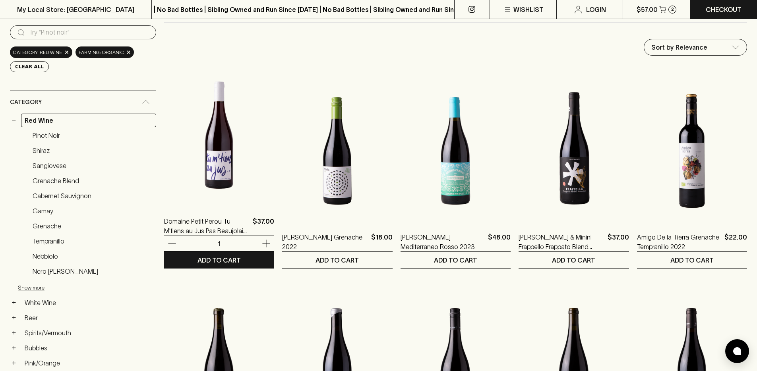
click at [224, 158] on img at bounding box center [219, 135] width 110 height 139
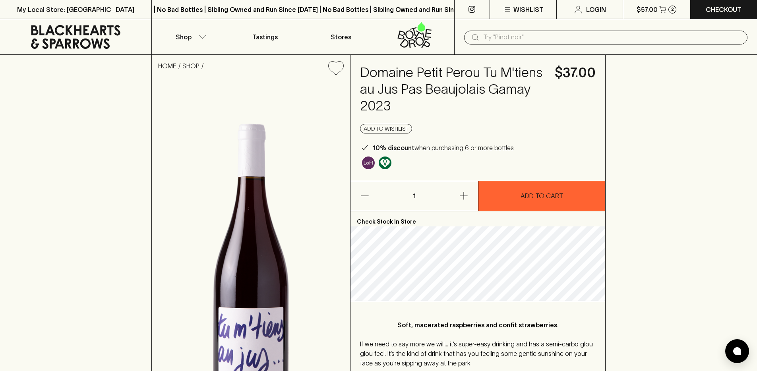
click at [458, 167] on div at bounding box center [478, 162] width 236 height 19
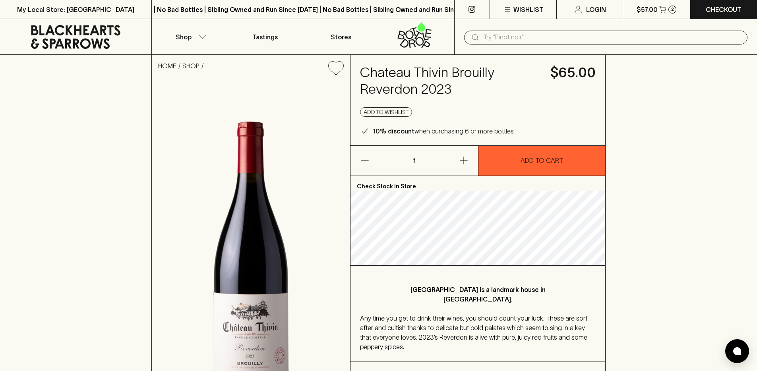
click at [610, 37] on input "text" at bounding box center [612, 37] width 258 height 13
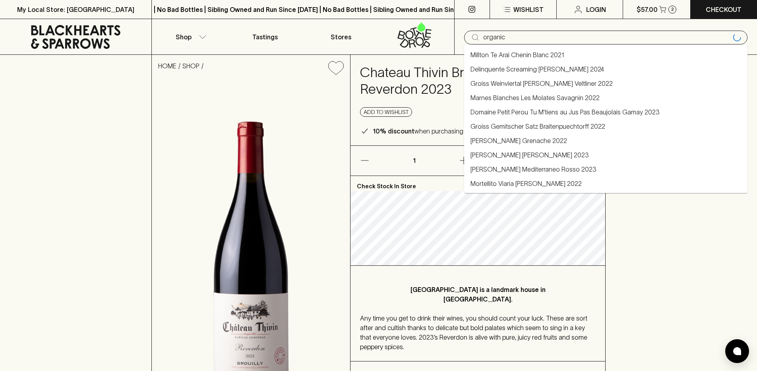
type input "organic"
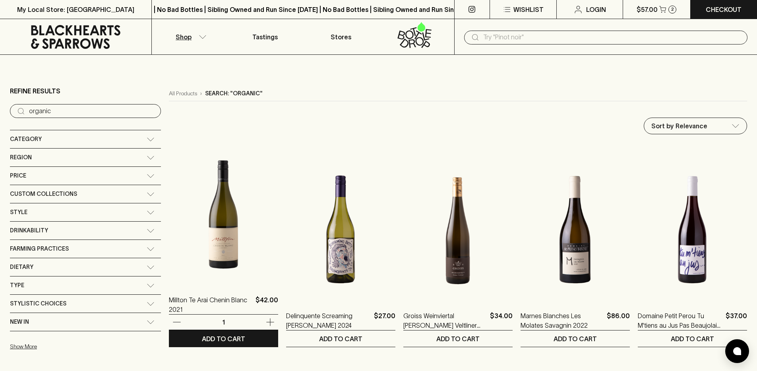
click at [188, 209] on img at bounding box center [223, 213] width 109 height 139
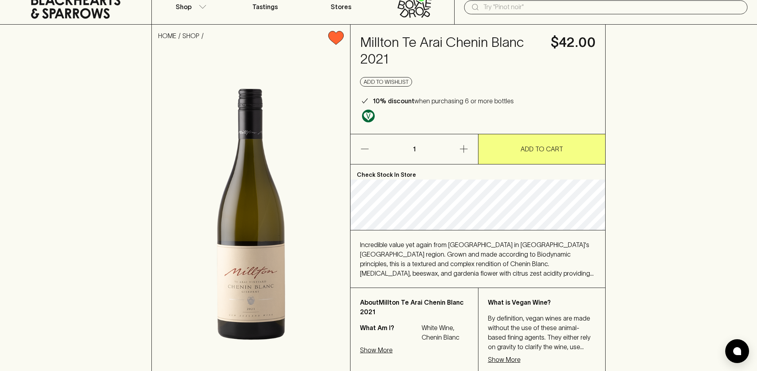
scroll to position [61, 0]
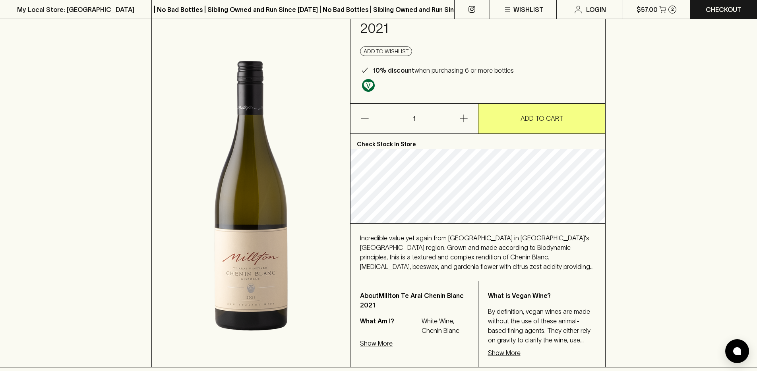
click at [408, 85] on div at bounding box center [478, 84] width 236 height 19
click at [393, 86] on div at bounding box center [478, 84] width 236 height 19
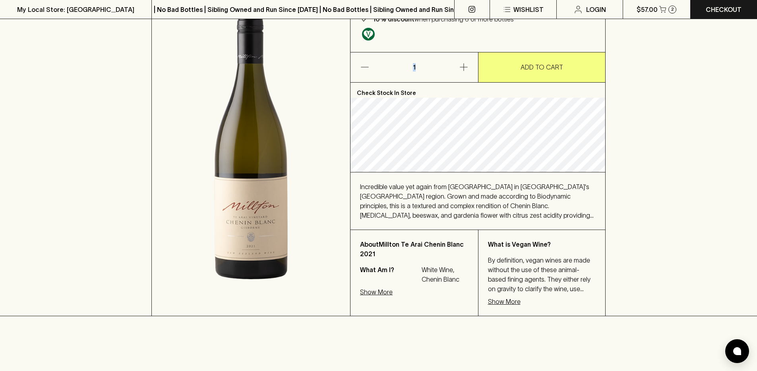
scroll to position [153, 0]
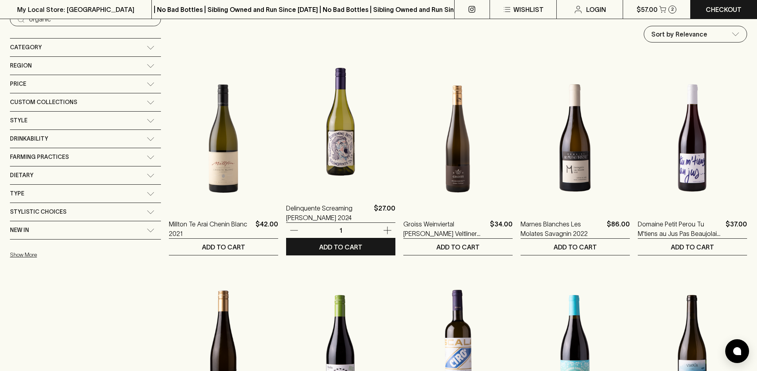
scroll to position [133, 0]
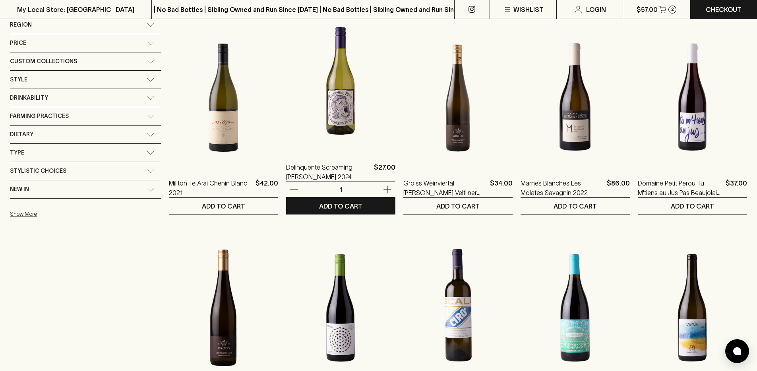
click at [327, 120] on img at bounding box center [340, 81] width 109 height 139
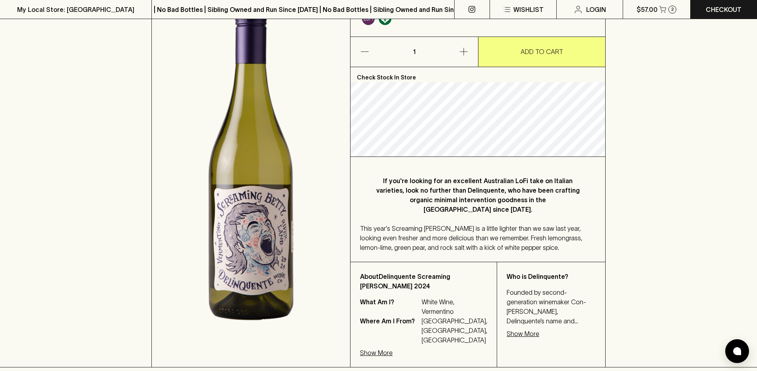
scroll to position [168, 0]
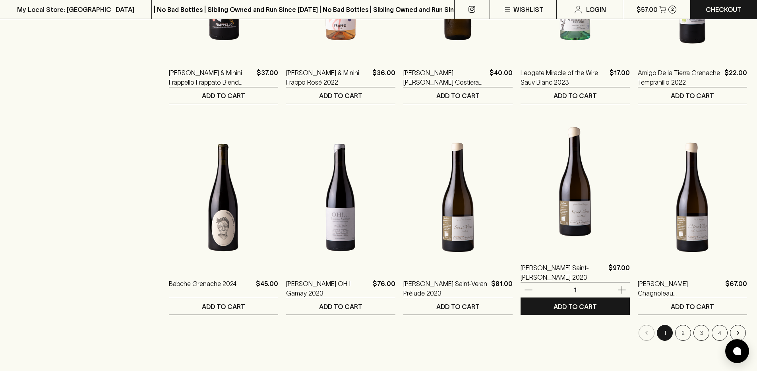
scroll to position [375, 0]
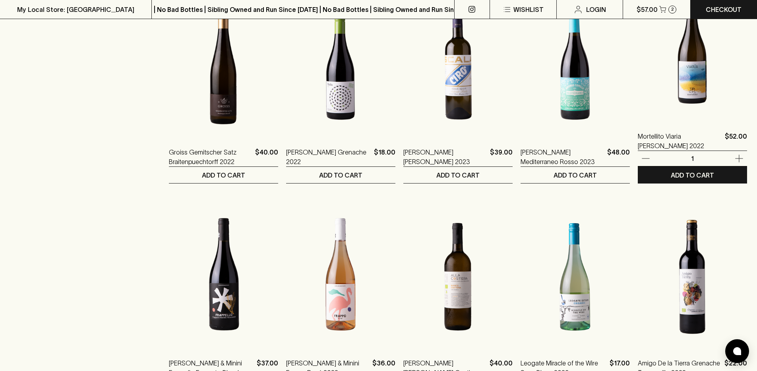
click at [684, 94] on img at bounding box center [692, 50] width 109 height 139
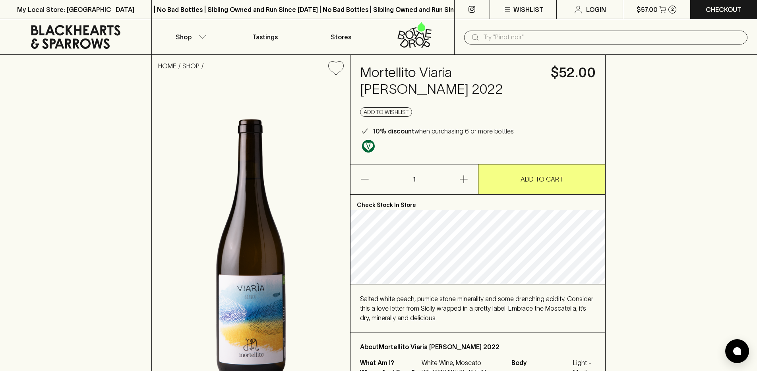
scroll to position [124, 0]
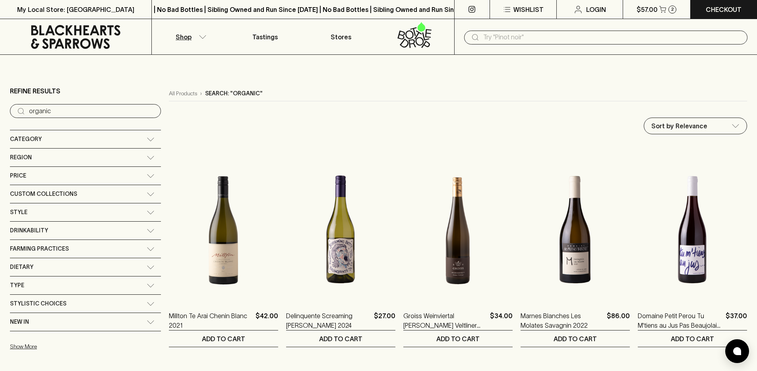
click at [513, 39] on input "text" at bounding box center [612, 37] width 258 height 13
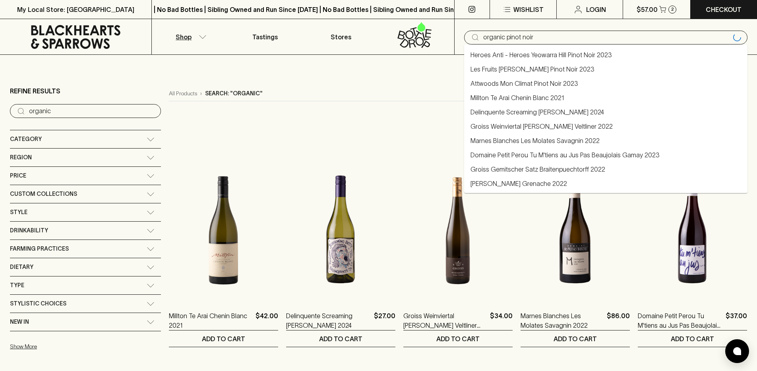
type input "organic pinot noir"
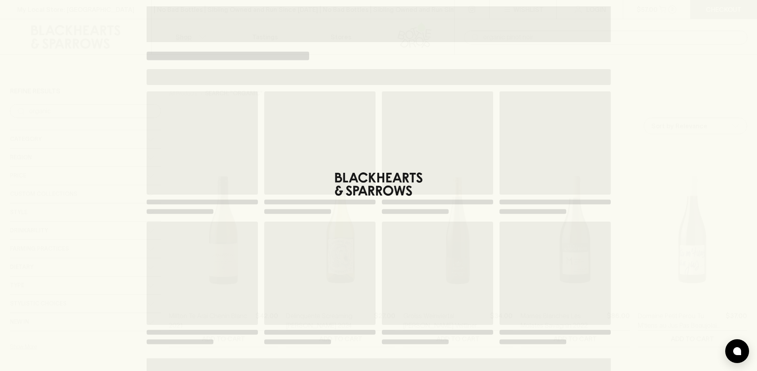
type input "organic pinot noir"
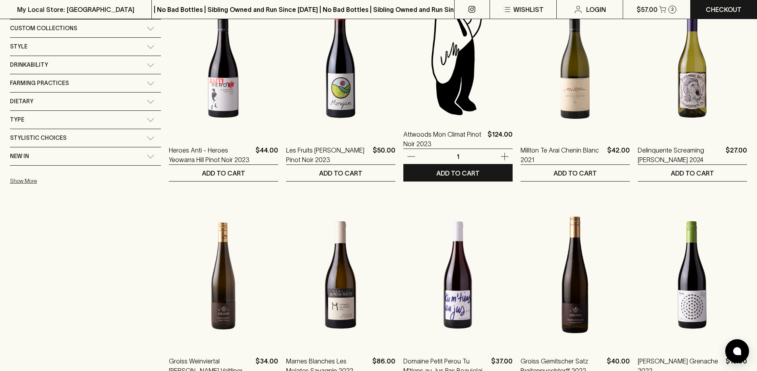
scroll to position [43, 0]
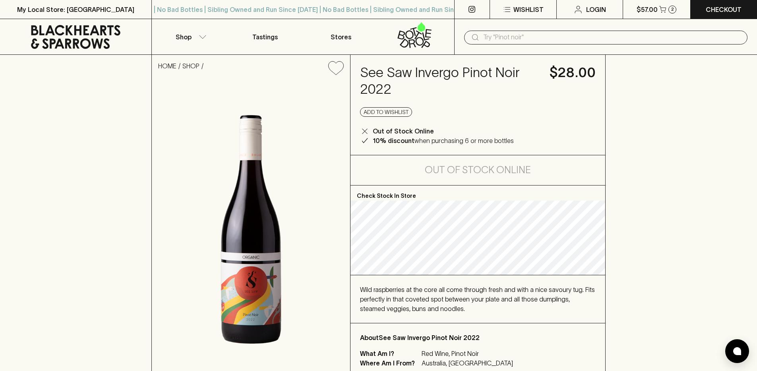
click at [390, 81] on h4 "See Saw Invergo Pinot Noir 2022" at bounding box center [450, 80] width 180 height 33
click at [373, 72] on h4 "See Saw Invergo Pinot Noir 2022" at bounding box center [450, 80] width 180 height 33
click at [445, 72] on h4 "See Saw Invergo Pinot Noir 2022" at bounding box center [450, 80] width 180 height 33
drag, startPoint x: 456, startPoint y: 70, endPoint x: 360, endPoint y: 66, distance: 95.8
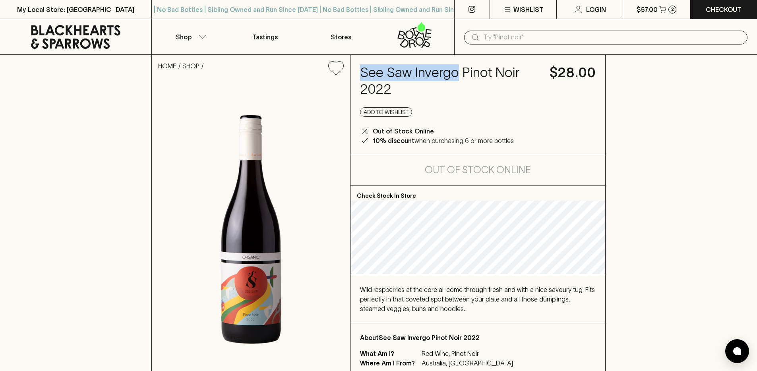
click at [360, 66] on h4 "See Saw Invergo Pinot Noir 2022" at bounding box center [450, 80] width 180 height 33
copy h4 "See Saw Invergo"
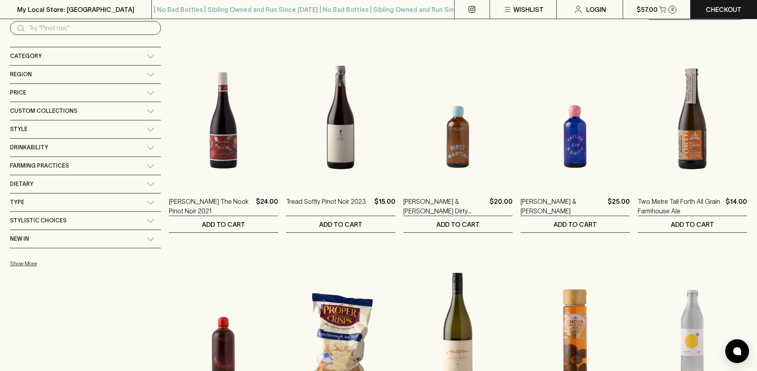
click at [78, 164] on div "Farming Practices" at bounding box center [78, 166] width 137 height 10
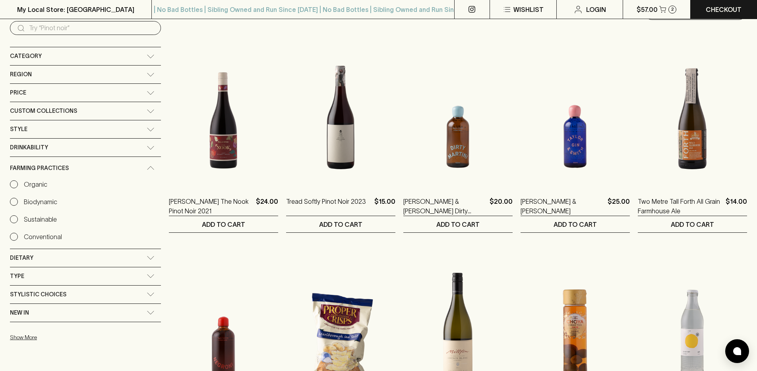
click at [12, 201] on input "Biodynamic" at bounding box center [14, 202] width 8 height 8
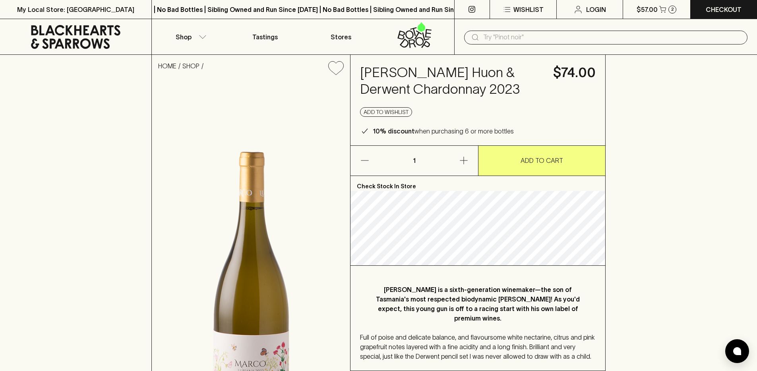
click at [442, 83] on h4 "Marco Lubiana Huon & Derwent Chardonnay 2023" at bounding box center [452, 80] width 184 height 33
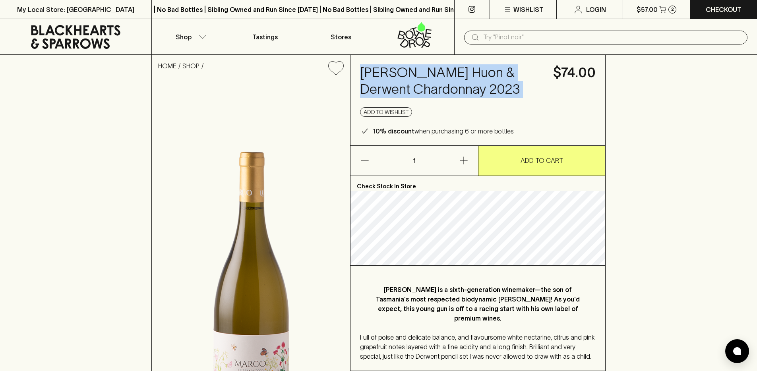
click at [442, 83] on h4 "[PERSON_NAME] Huon & Derwent Chardonnay 2023" at bounding box center [452, 80] width 184 height 33
copy h4 "[PERSON_NAME] Huon & Derwent Chardonnay 2023"
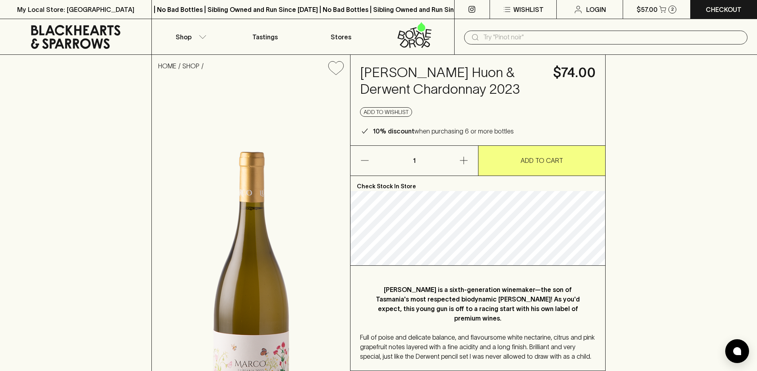
click at [687, 244] on div "HOME SHOP Marco Lubiana Huon & Derwent Chardonnay 2023 $74.00 Add to wishlist 1…" at bounding box center [378, 259] width 757 height 409
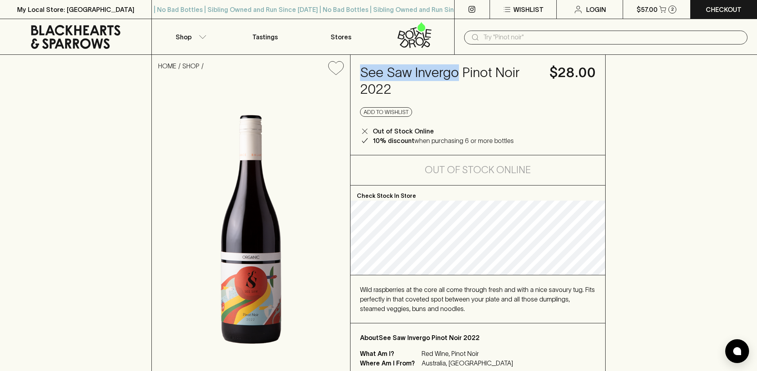
click at [410, 78] on h4 "See Saw Invergo Pinot Noir 2022" at bounding box center [450, 80] width 180 height 33
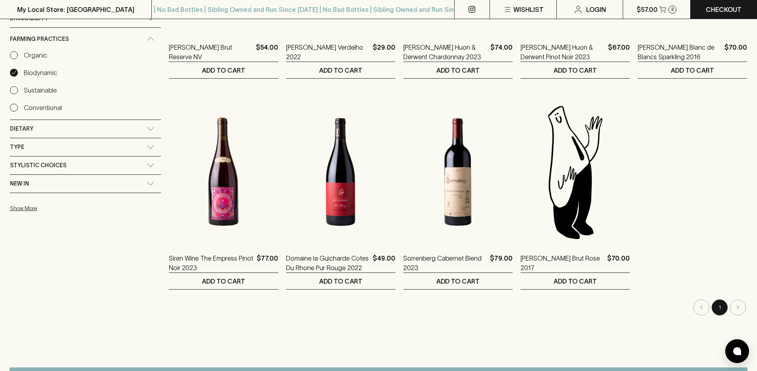
scroll to position [267, 0]
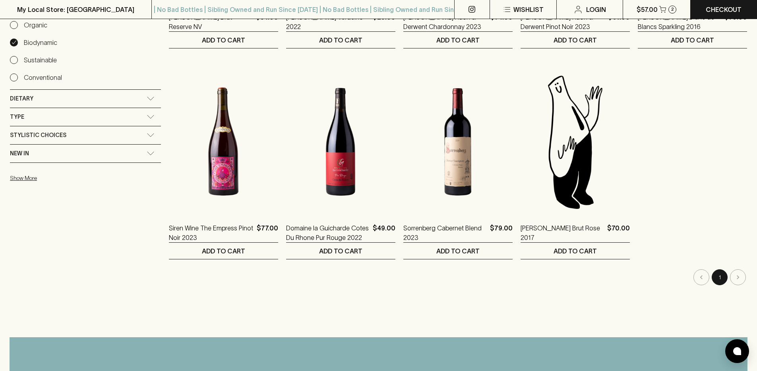
click at [685, 142] on ol "[PERSON_NAME] Brut Reserve [GEOGRAPHIC_DATA] $54.00 1 ADD TO CART Somos Naranji…" at bounding box center [458, 52] width 578 height 414
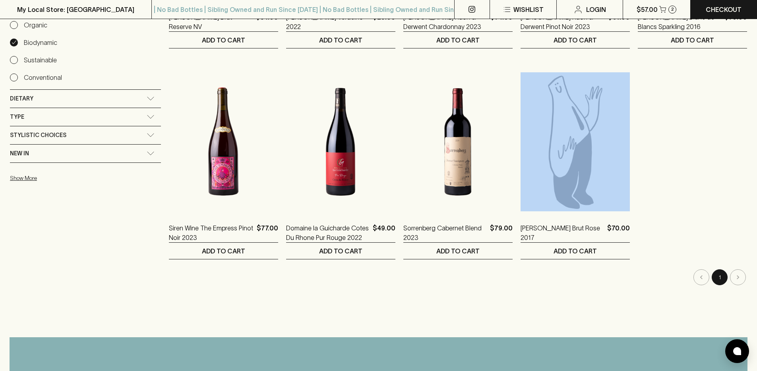
click at [685, 142] on ol "[PERSON_NAME] Brut Reserve [GEOGRAPHIC_DATA] $54.00 1 ADD TO CART Somos Naranji…" at bounding box center [458, 52] width 578 height 414
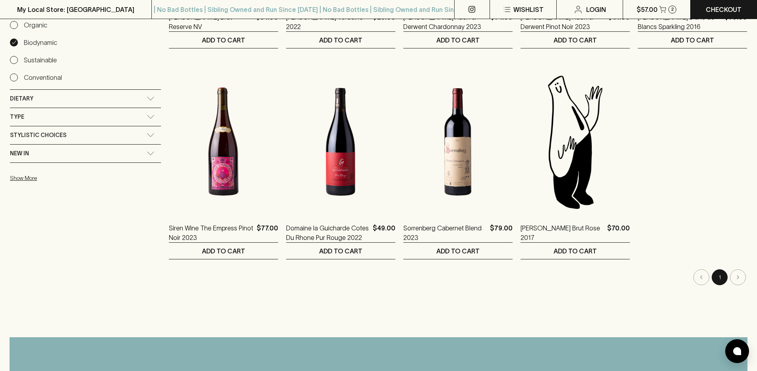
click at [103, 271] on div "Refine Results ​ farming: Biodynamic × Category + Red Wine + White Wine + Beer …" at bounding box center [85, 52] width 151 height 466
click at [85, 233] on div "Refine Results ​ farming: Biodynamic × Category + Red Wine + White Wine + Beer …" at bounding box center [85, 52] width 151 height 466
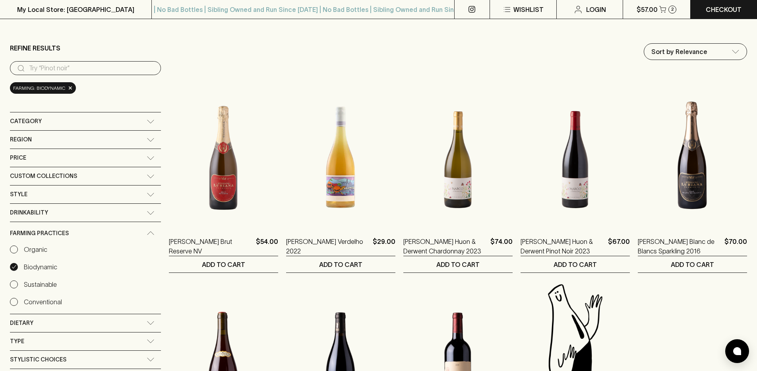
scroll to position [0, 0]
